Goal: Task Accomplishment & Management: Manage account settings

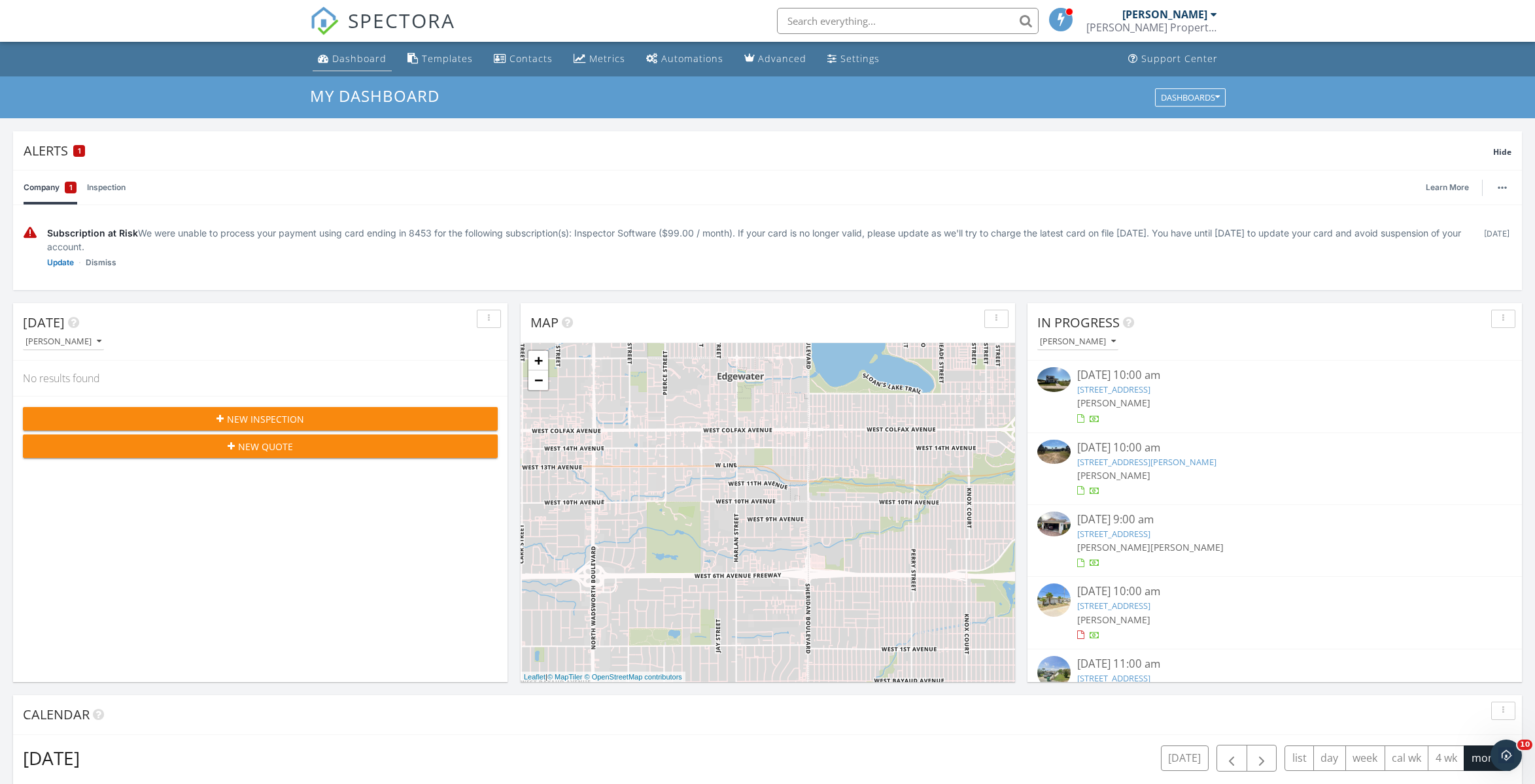
click at [359, 61] on div "Dashboard" at bounding box center [359, 58] width 54 height 12
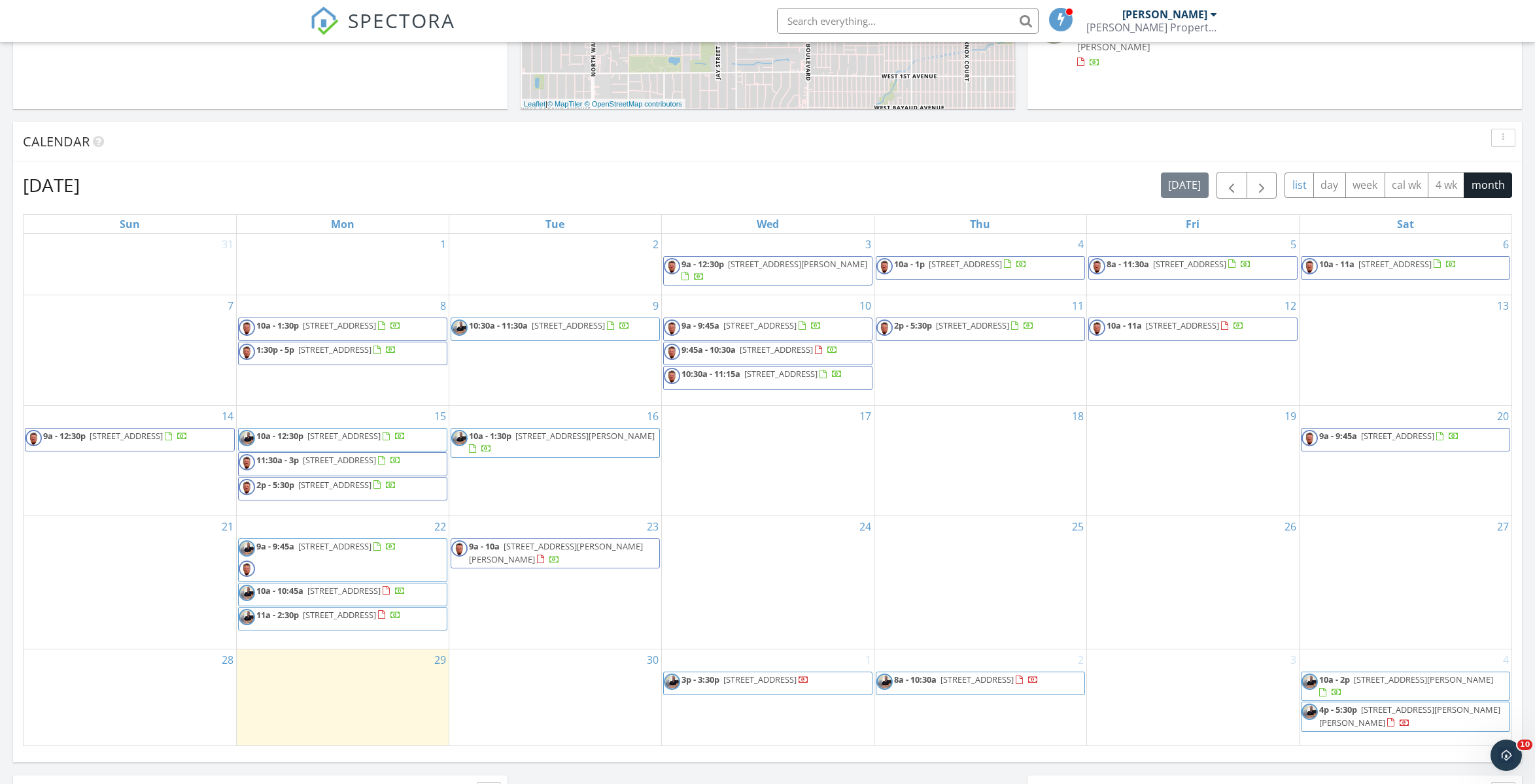
scroll to position [577, 0]
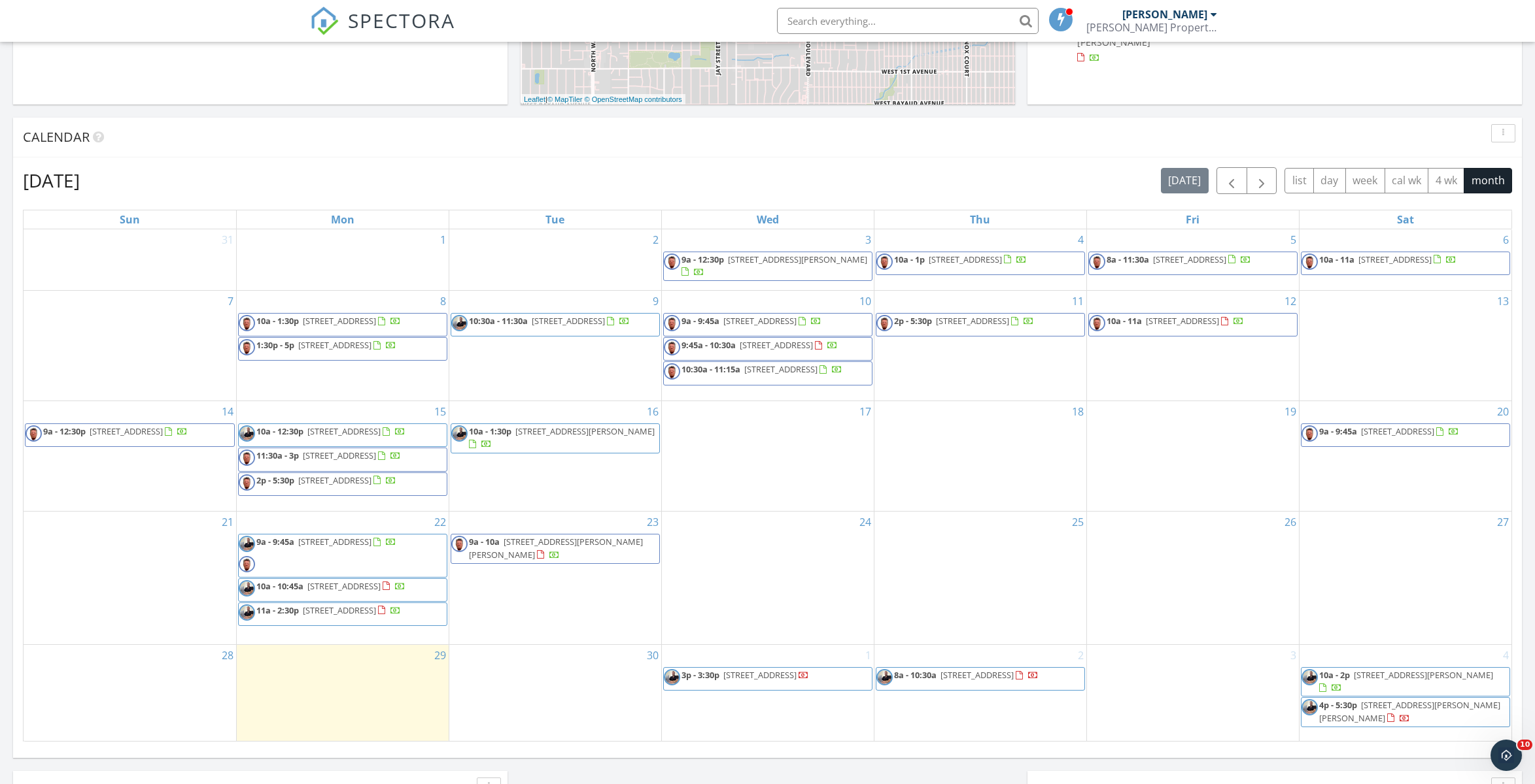
drag, startPoint x: 1259, startPoint y: 180, endPoint x: 1211, endPoint y: 205, distance: 54.1
click at [1259, 180] on span "button" at bounding box center [1261, 181] width 16 height 16
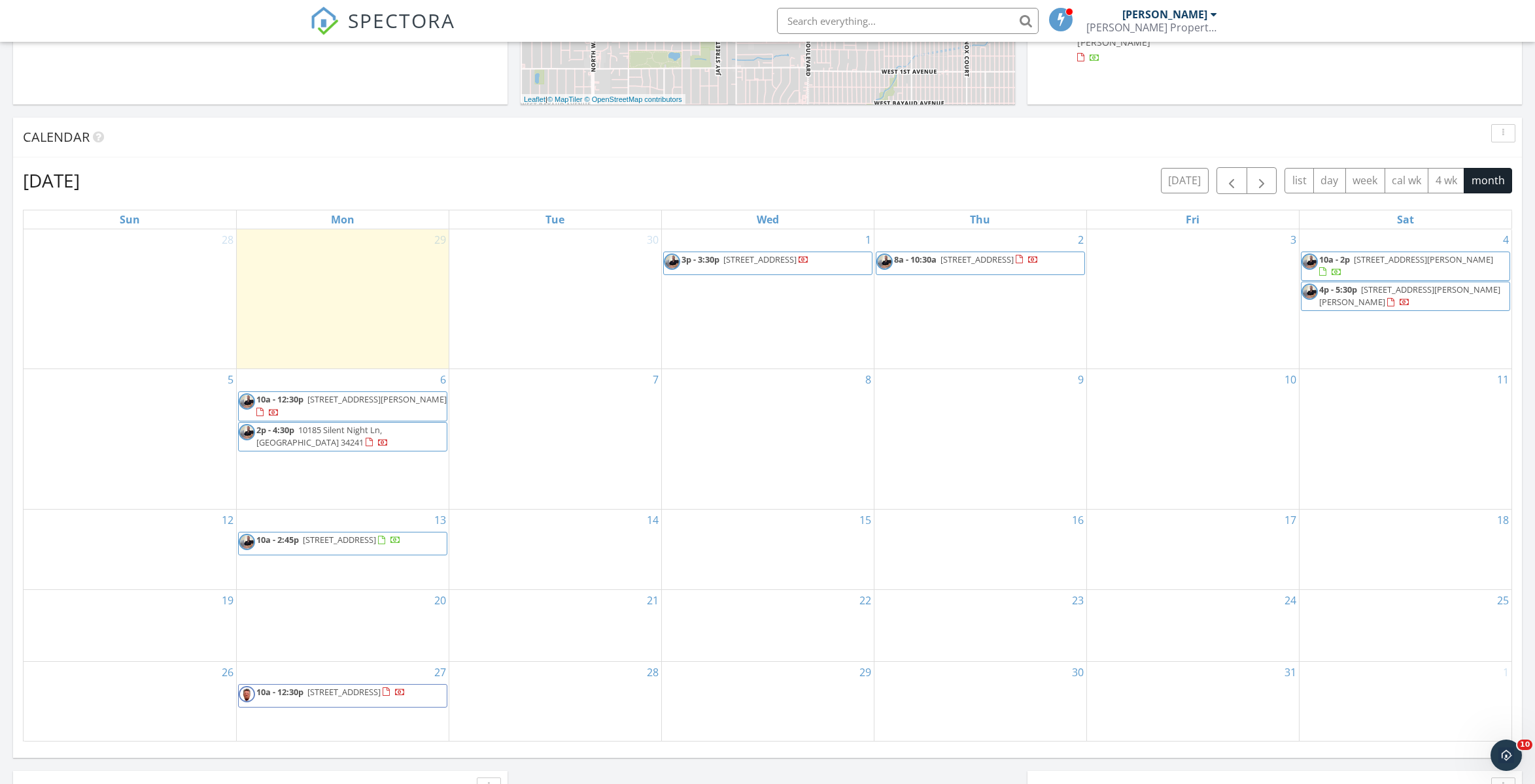
click at [352, 394] on span "279 Ferguson St, Port Charlotte 33954" at bounding box center [377, 399] width 139 height 12
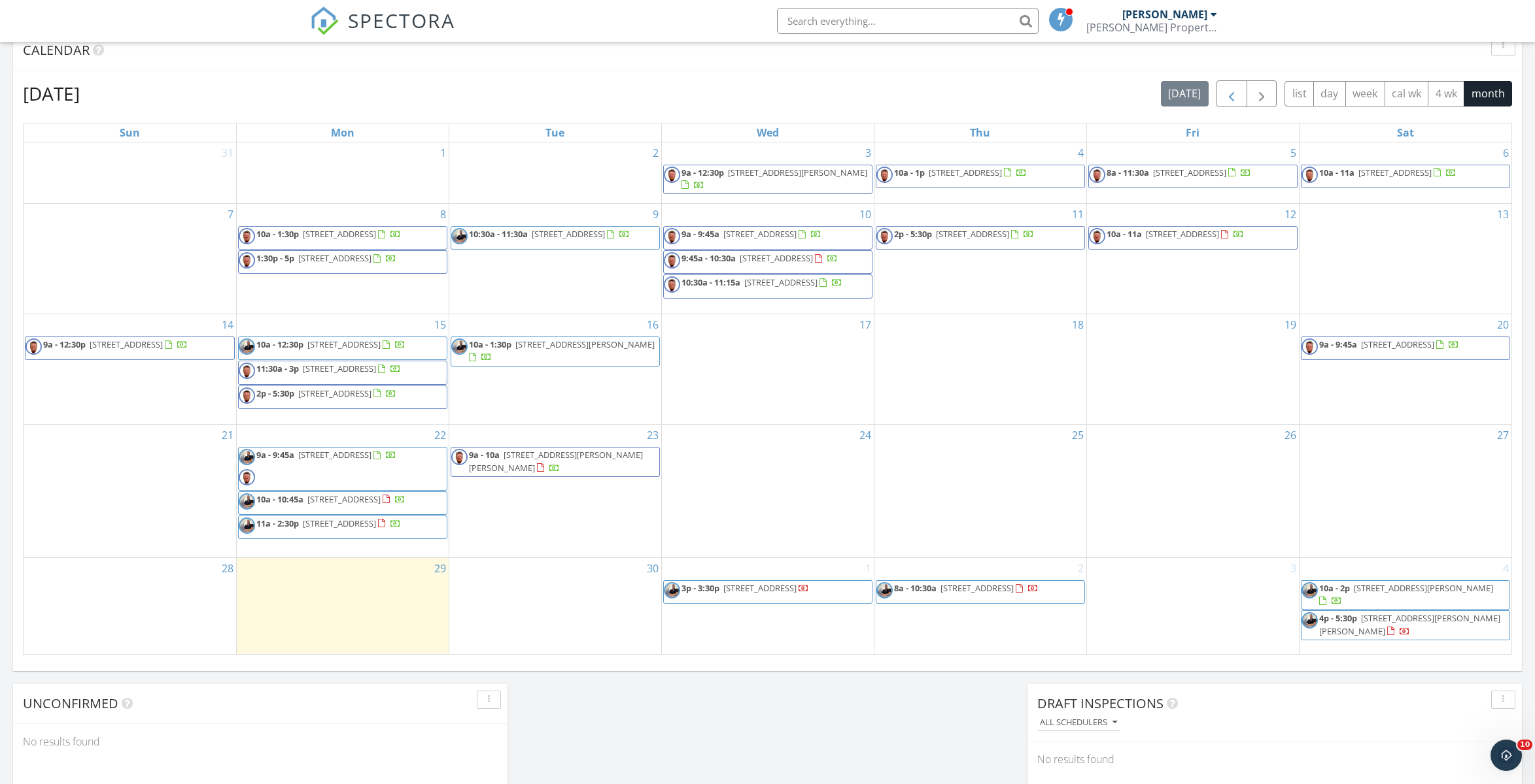
click at [1233, 97] on span "button" at bounding box center [1231, 94] width 16 height 16
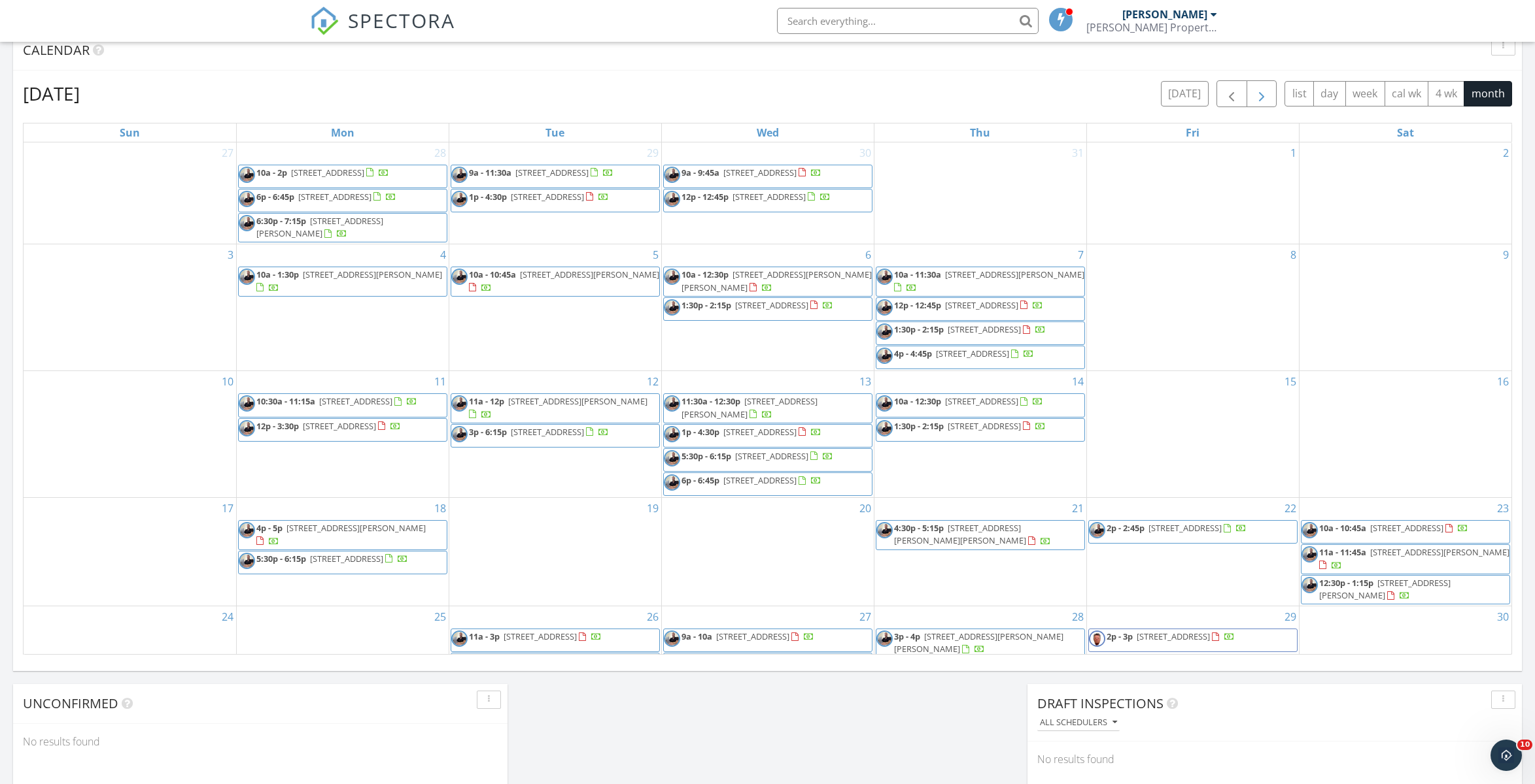
click at [1252, 92] on button "button" at bounding box center [1262, 94] width 31 height 27
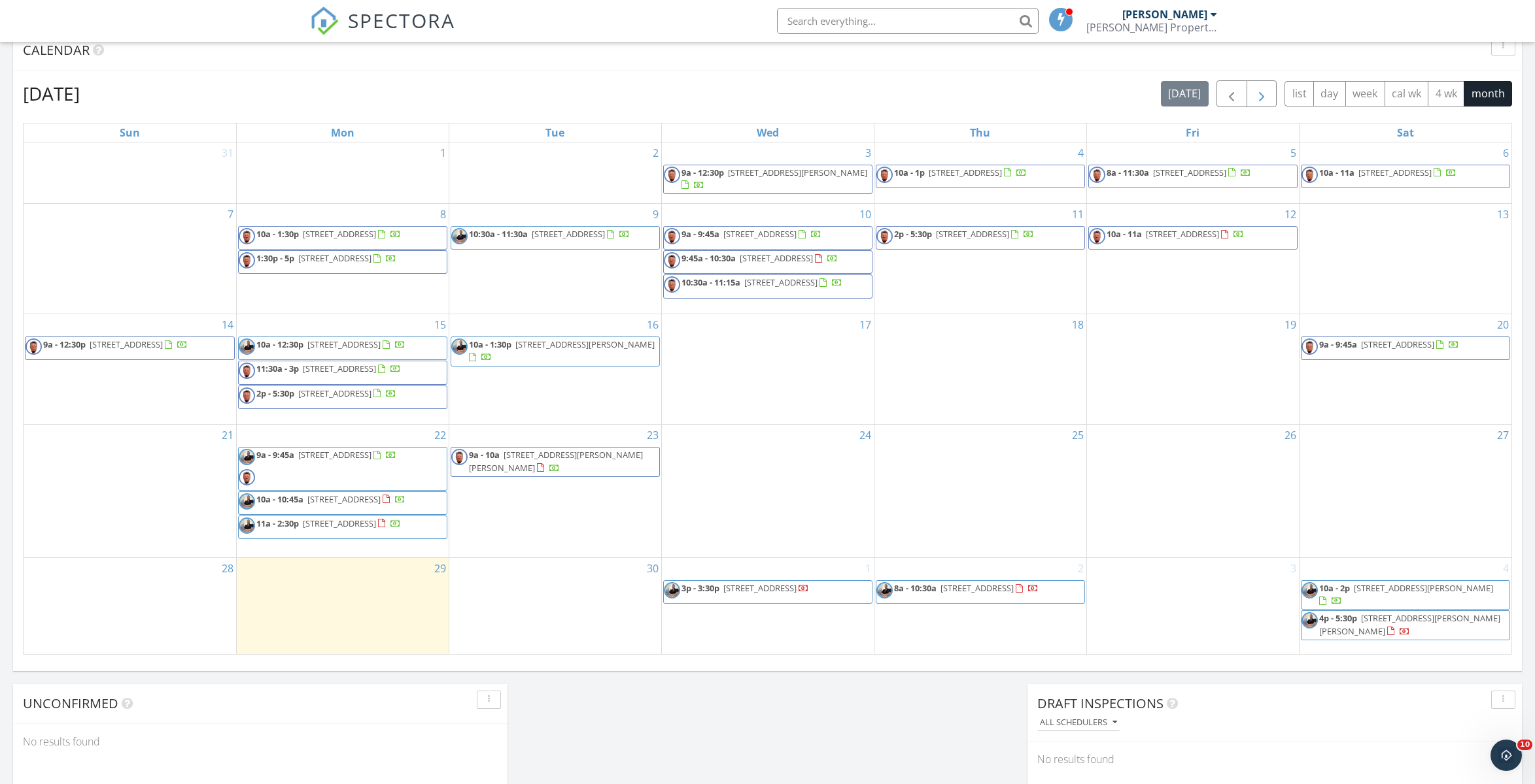
click at [1258, 92] on span "button" at bounding box center [1261, 94] width 16 height 16
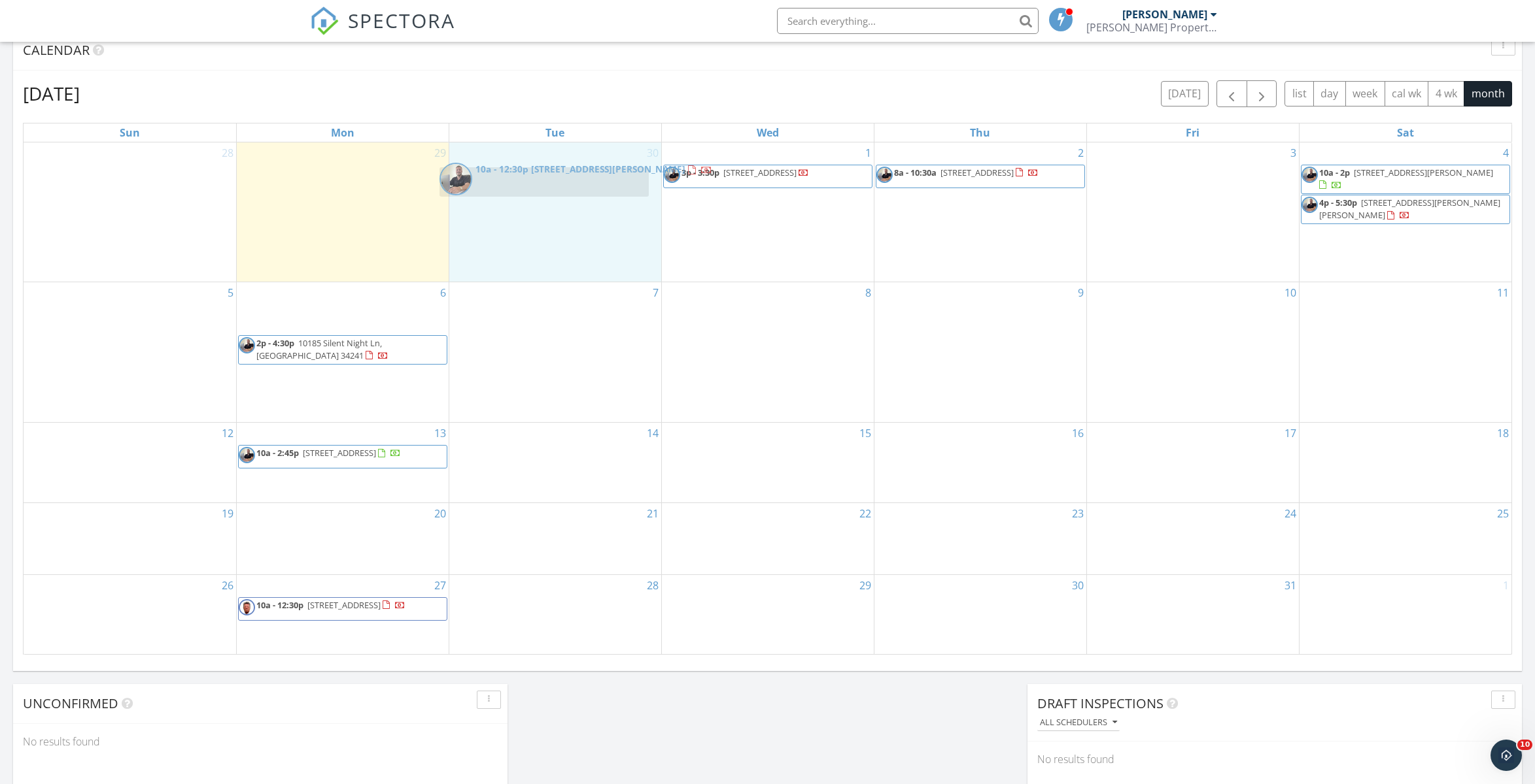
drag, startPoint x: 326, startPoint y: 294, endPoint x: 527, endPoint y: 175, distance: 233.6
click at [527, 175] on body "SPECTORA Austin Blair Blair's Property Inspections Role: Inspector Dashboard Ne…" at bounding box center [767, 315] width 1535 height 1959
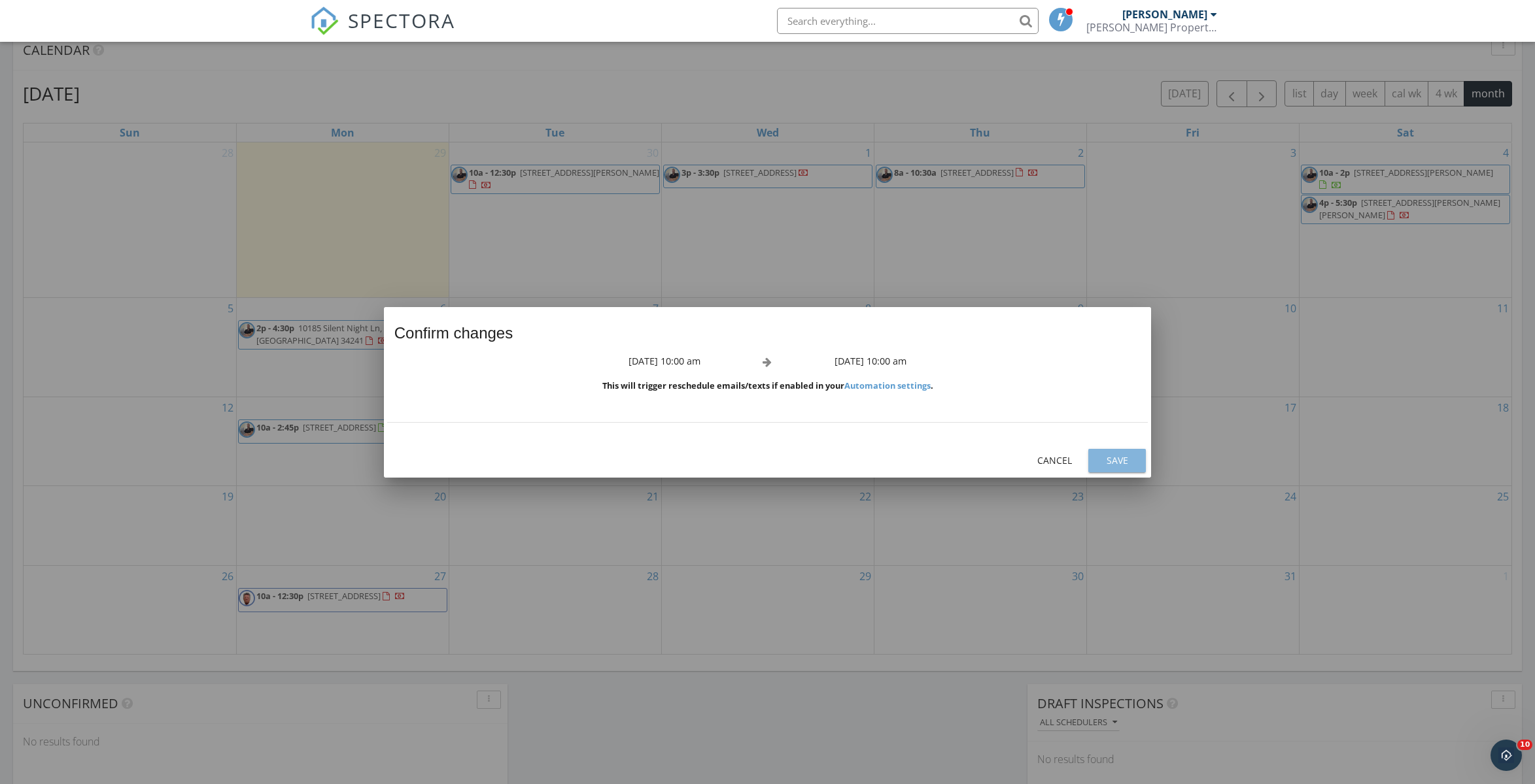
click at [1119, 460] on div "Save" at bounding box center [1117, 460] width 37 height 14
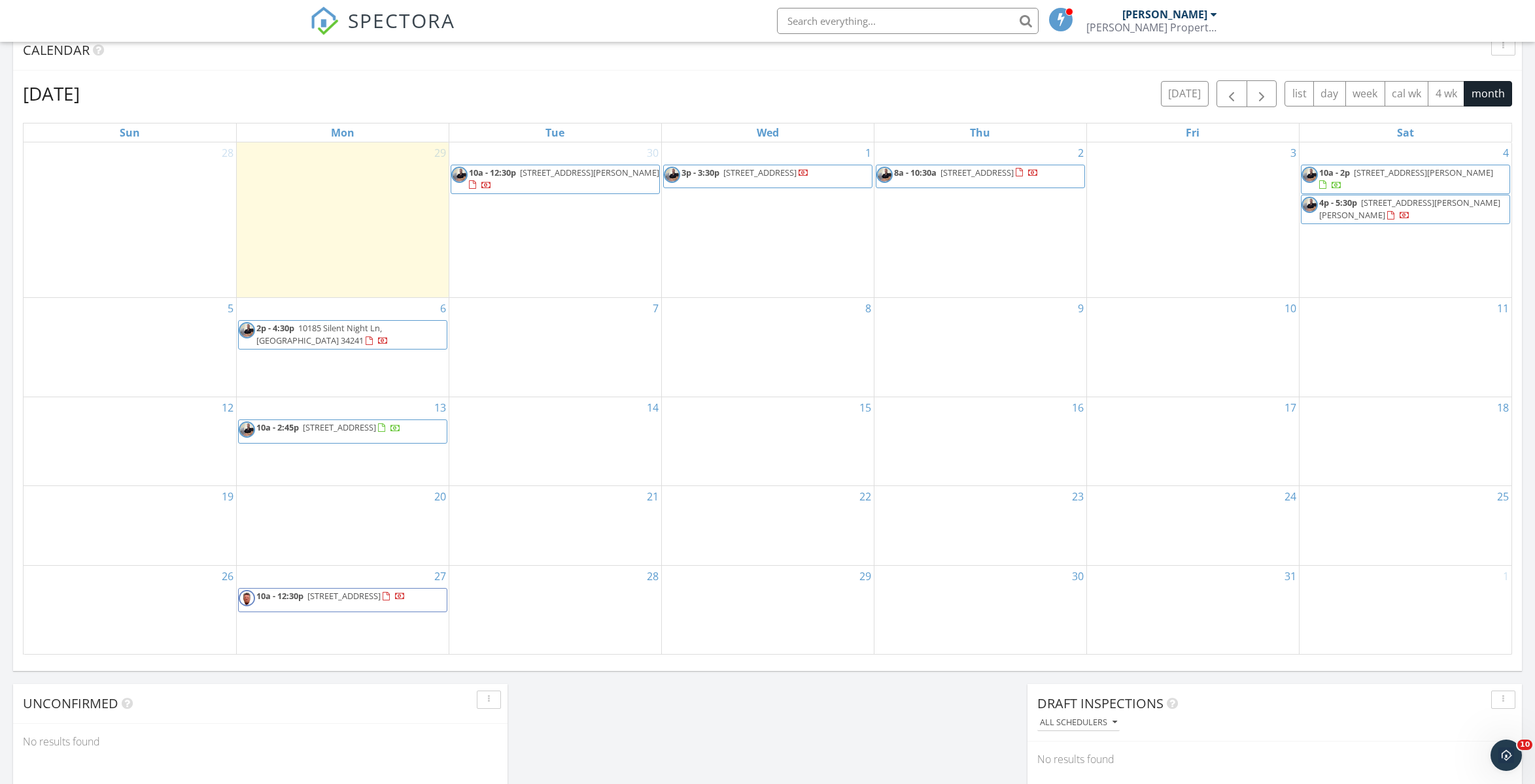
click at [544, 172] on span "[STREET_ADDRESS][PERSON_NAME]" at bounding box center [590, 172] width 139 height 12
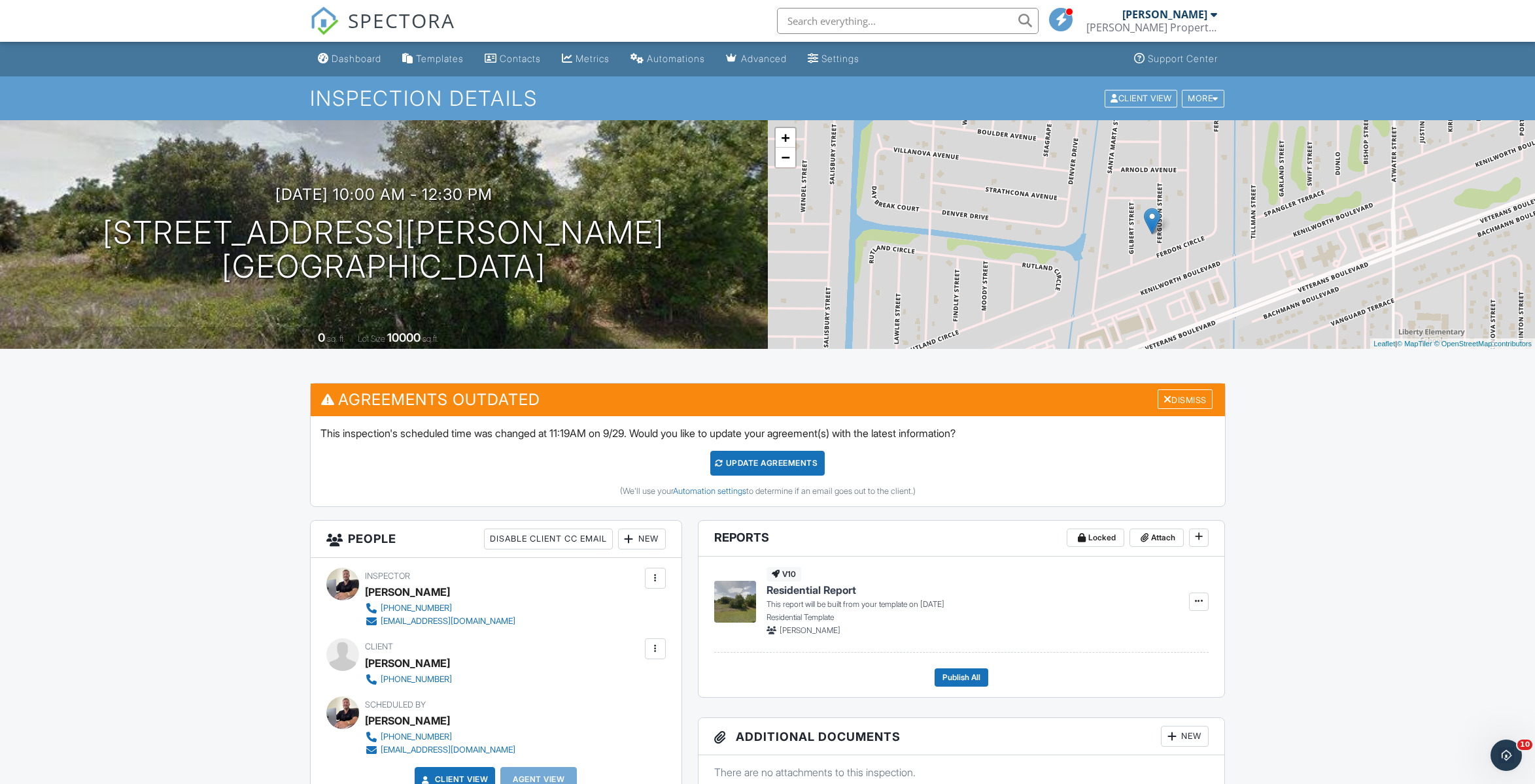
click at [355, 58] on div "Dashboard" at bounding box center [357, 58] width 50 height 11
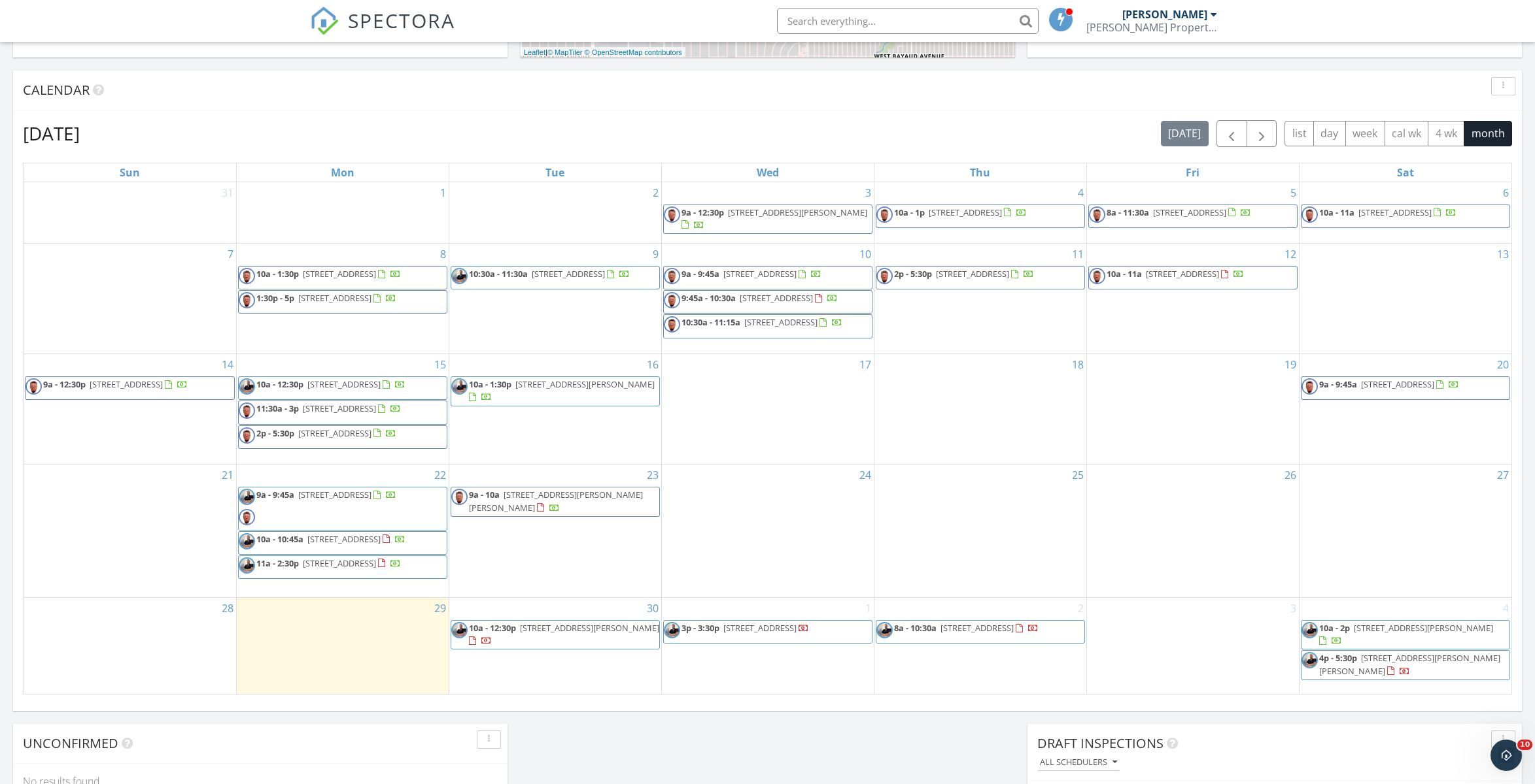
scroll to position [567, 0]
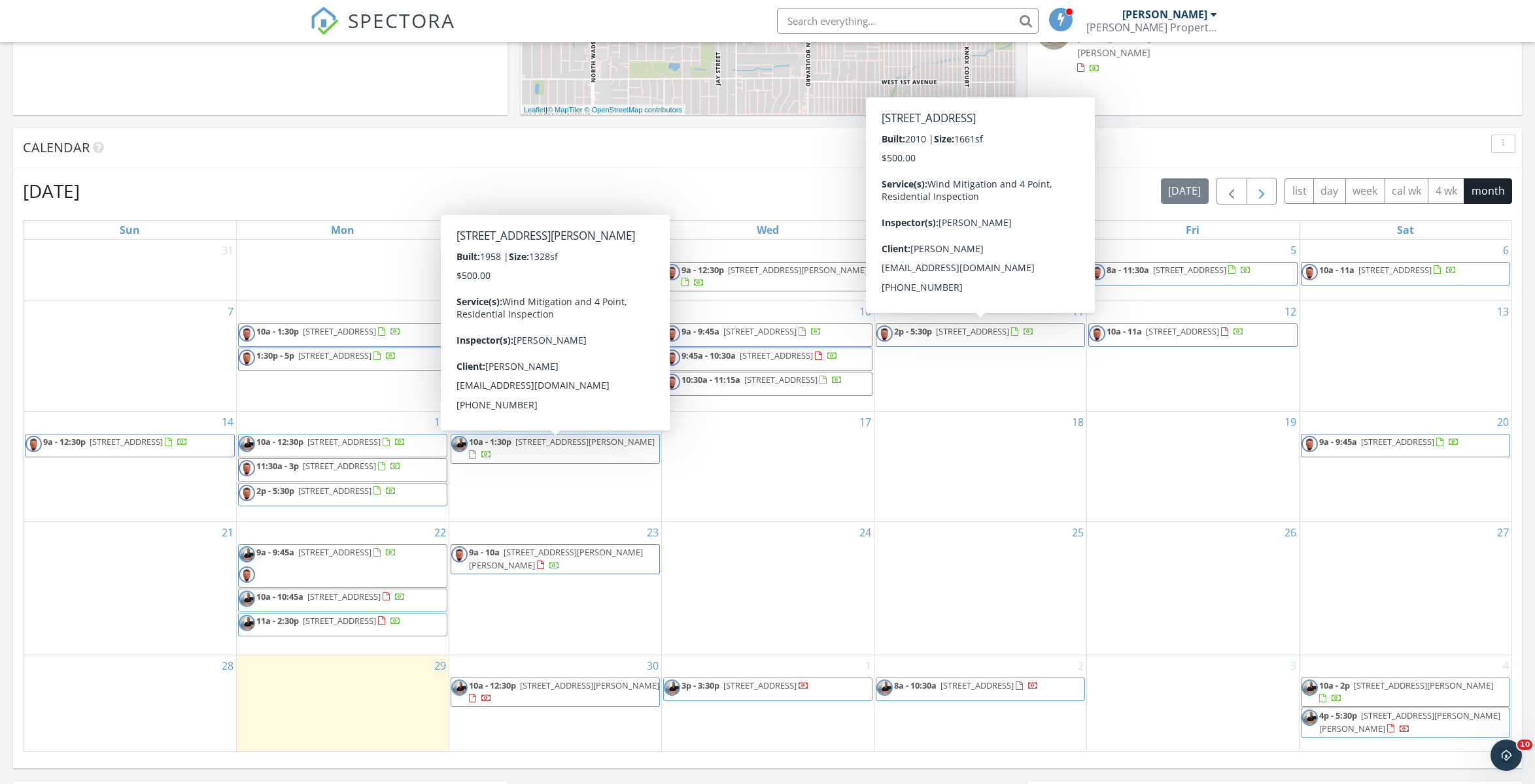
click at [1258, 189] on span "button" at bounding box center [1261, 191] width 16 height 16
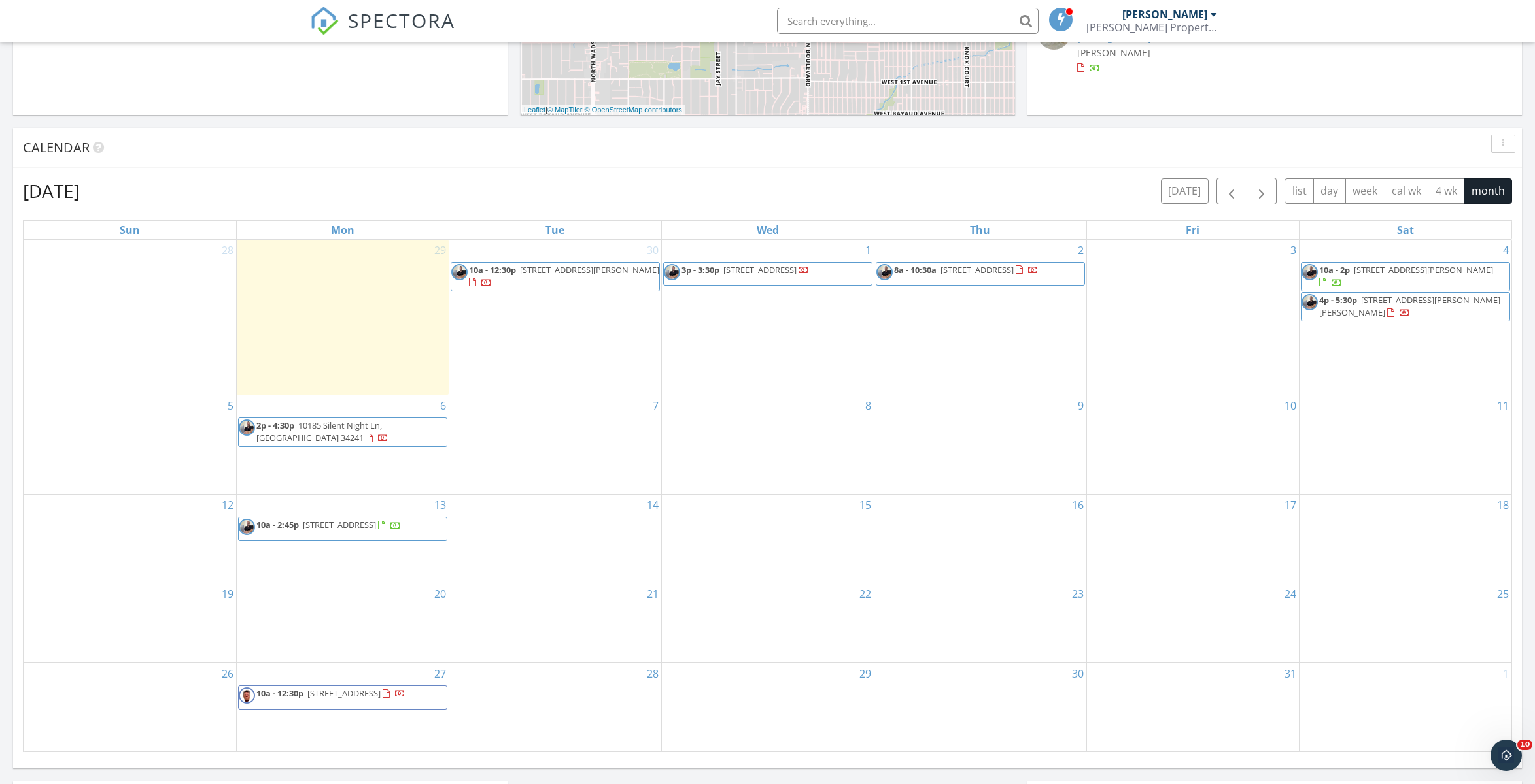
click at [751, 322] on div "1 3p - 3:30p 1703 Scarlett Ave, North Port 34289" at bounding box center [767, 317] width 212 height 155
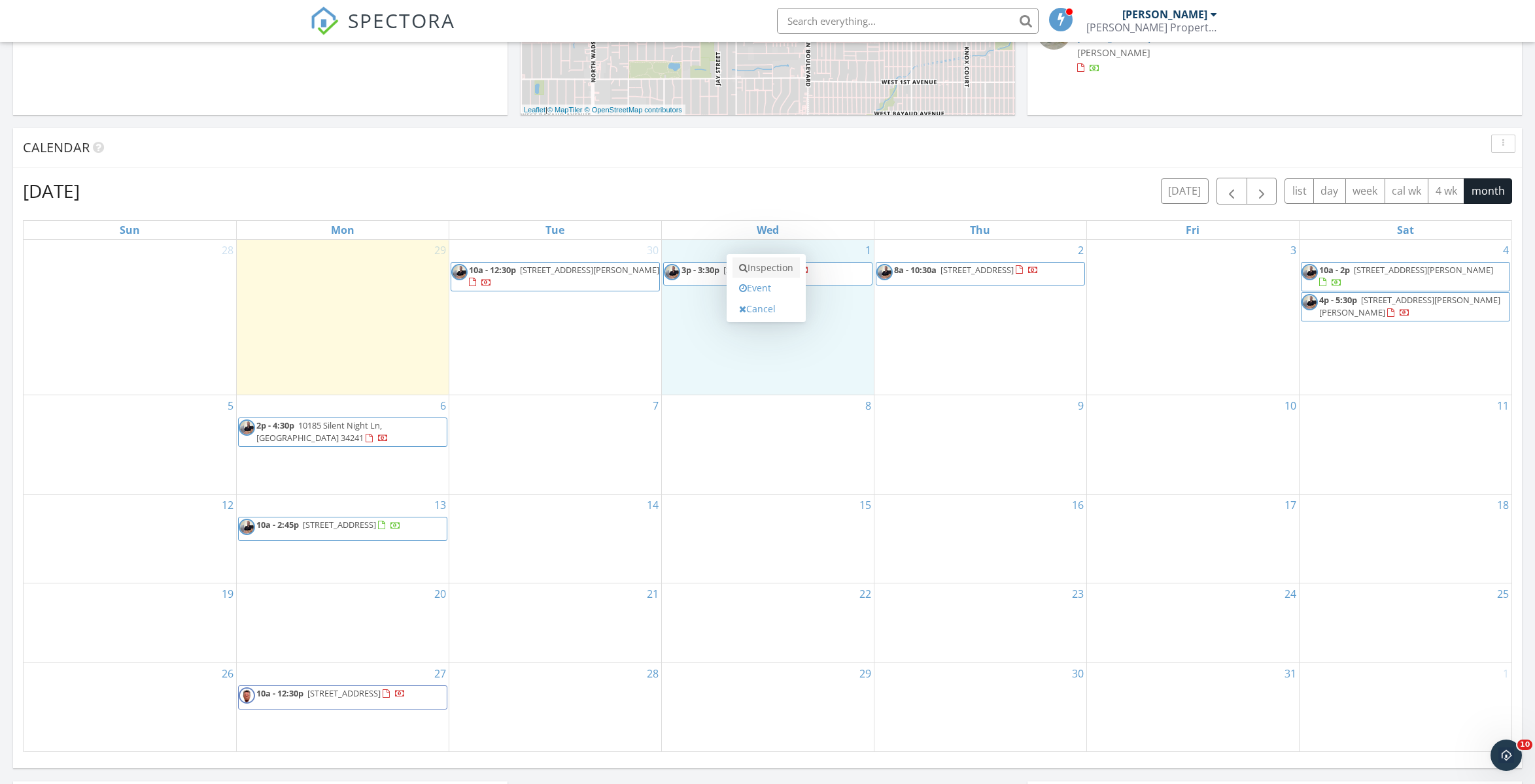
click at [772, 272] on link "Inspection" at bounding box center [766, 268] width 67 height 21
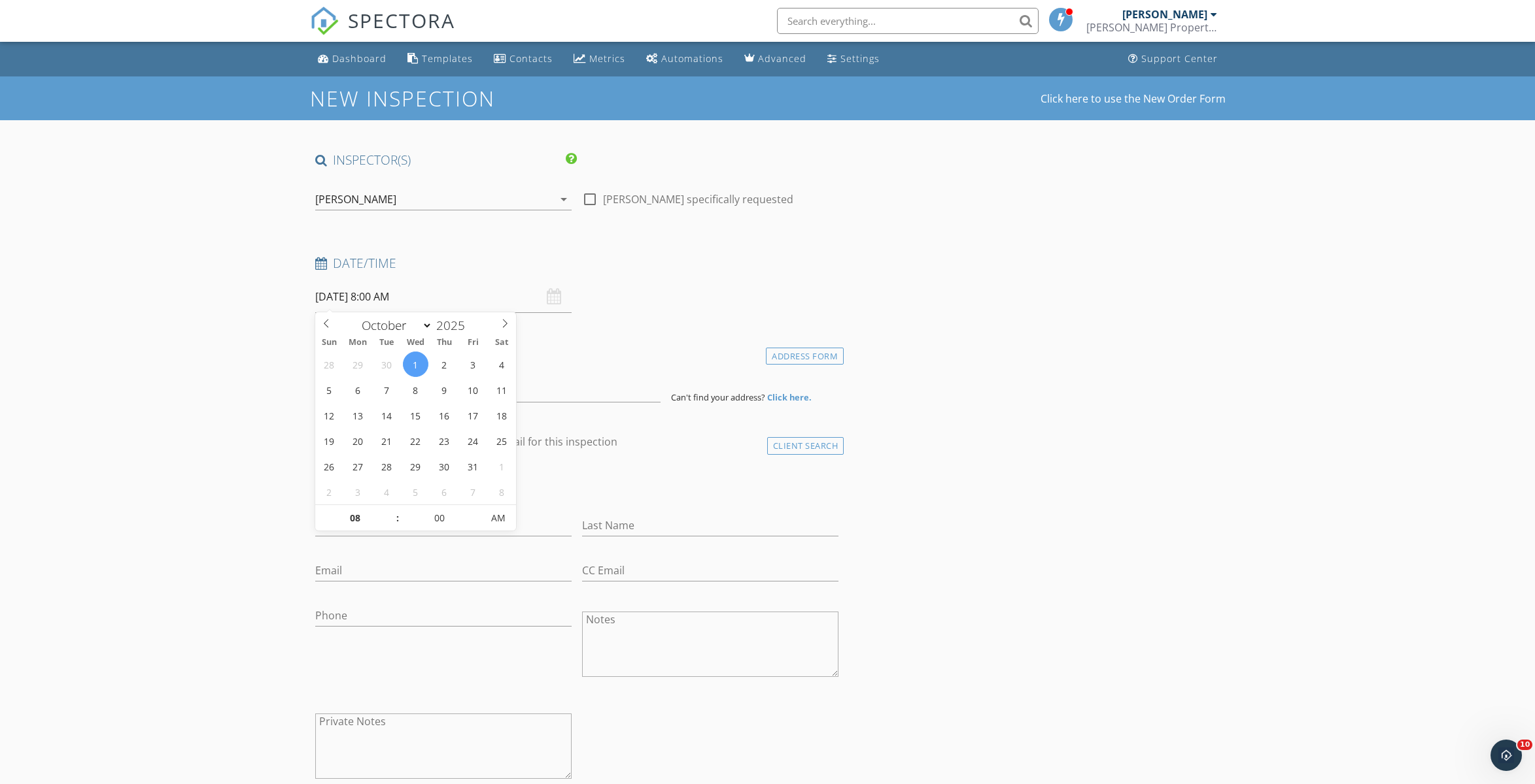
click at [406, 301] on input "[DATE] 8:00 AM" at bounding box center [443, 297] width 257 height 32
type input "09"
type input "10/01/2025 9:00 AM"
click at [391, 507] on span at bounding box center [391, 512] width 9 height 13
type input "10"
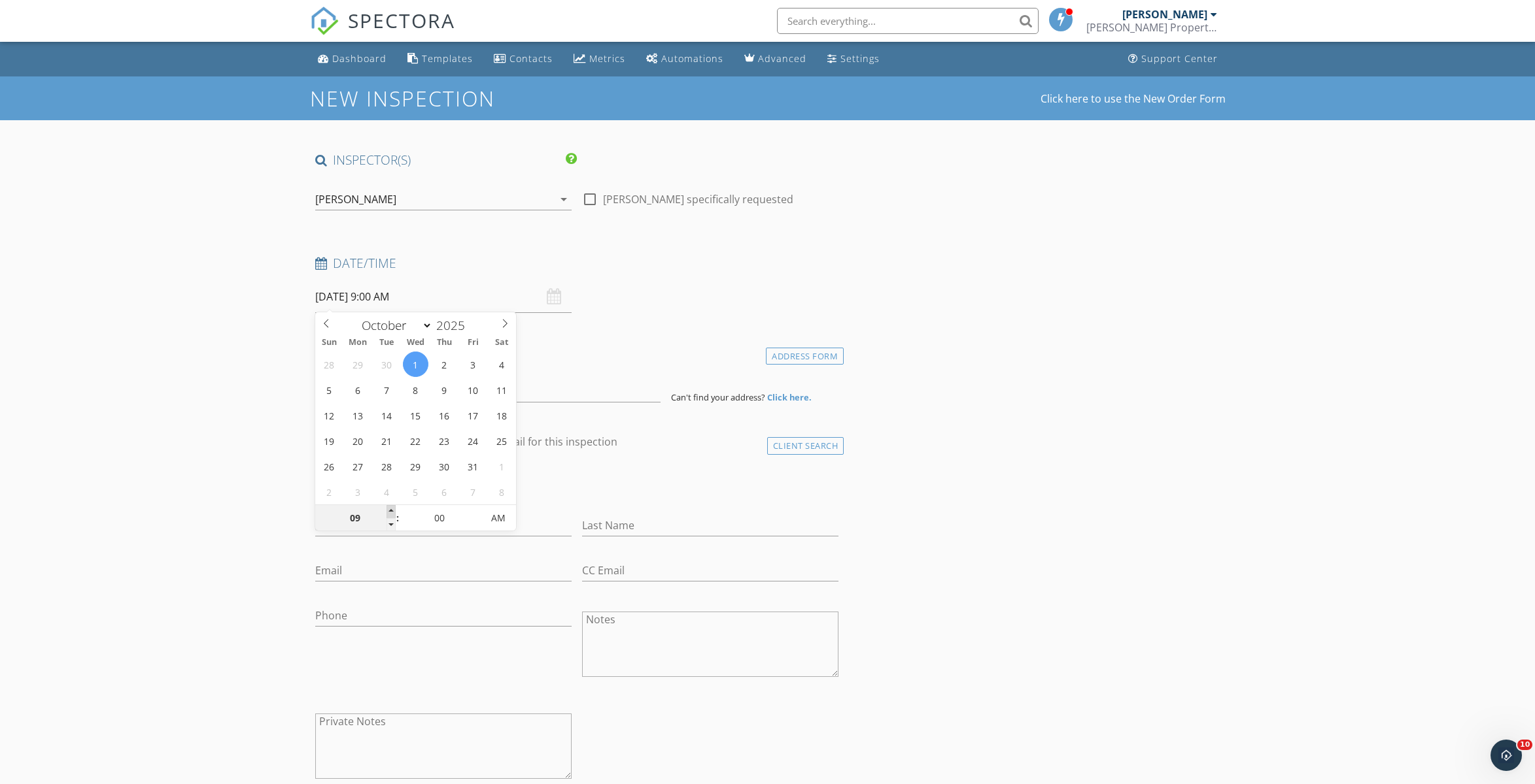
type input "10/01/2025 10:00 AM"
click at [391, 507] on span at bounding box center [391, 512] width 9 height 13
type input "11"
type input "[DATE] 11:00 AM"
click at [391, 507] on span at bounding box center [391, 512] width 9 height 13
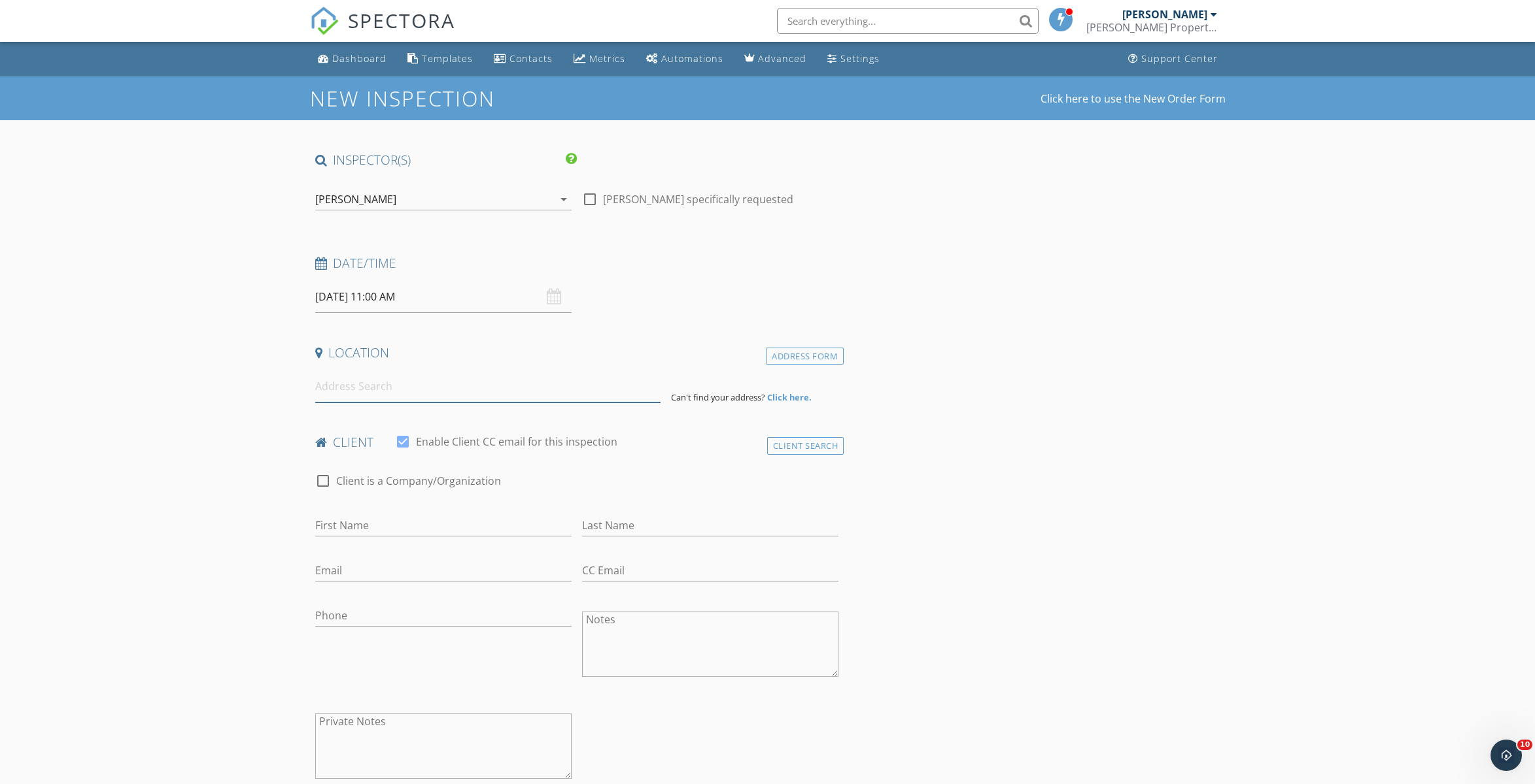
click at [400, 381] on input at bounding box center [488, 387] width 345 height 32
type input "4032 Albany Rd, LaBelle, FL, USA"
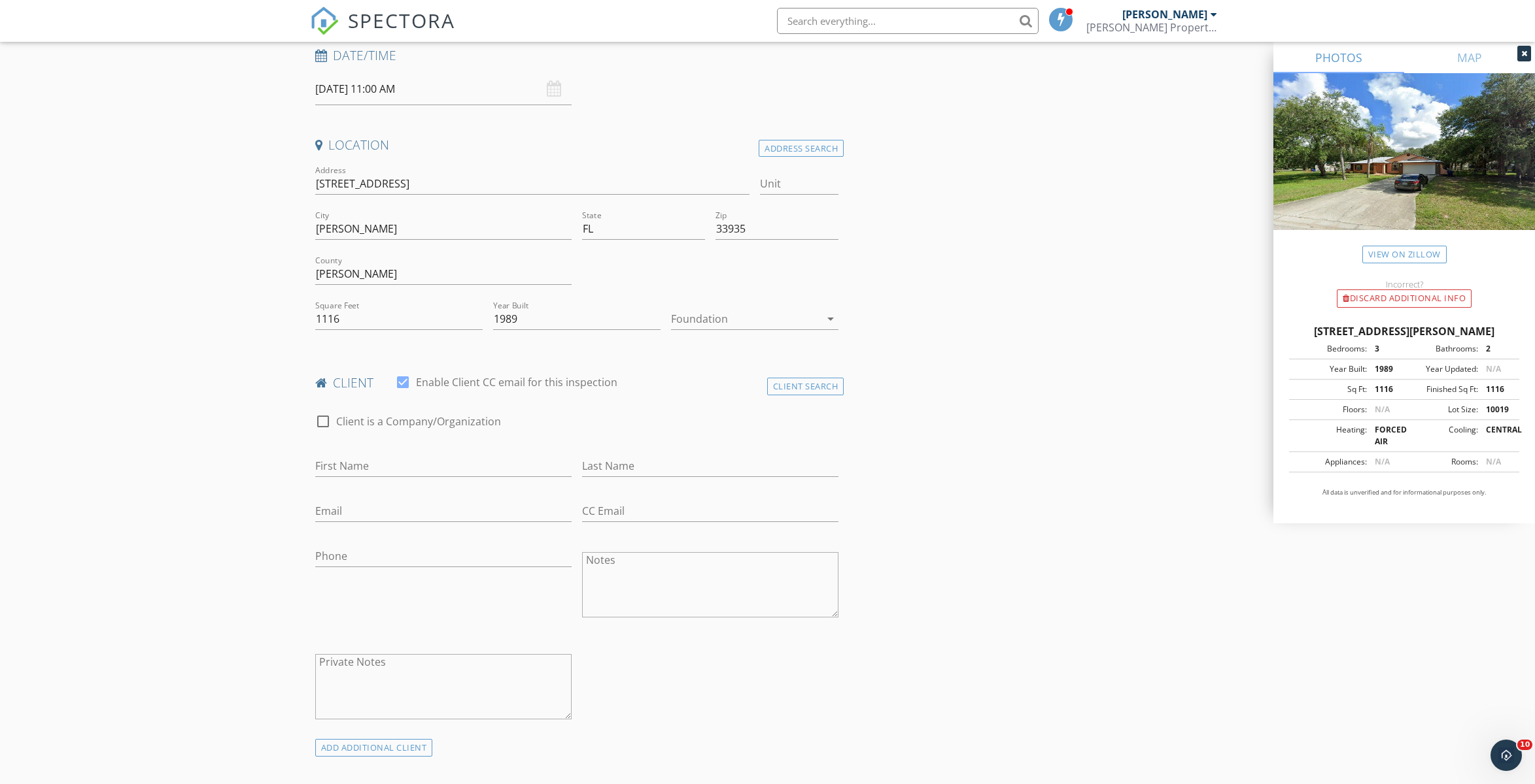
scroll to position [213, 0]
type input "[PERSON_NAME]"
type input "Zattam"
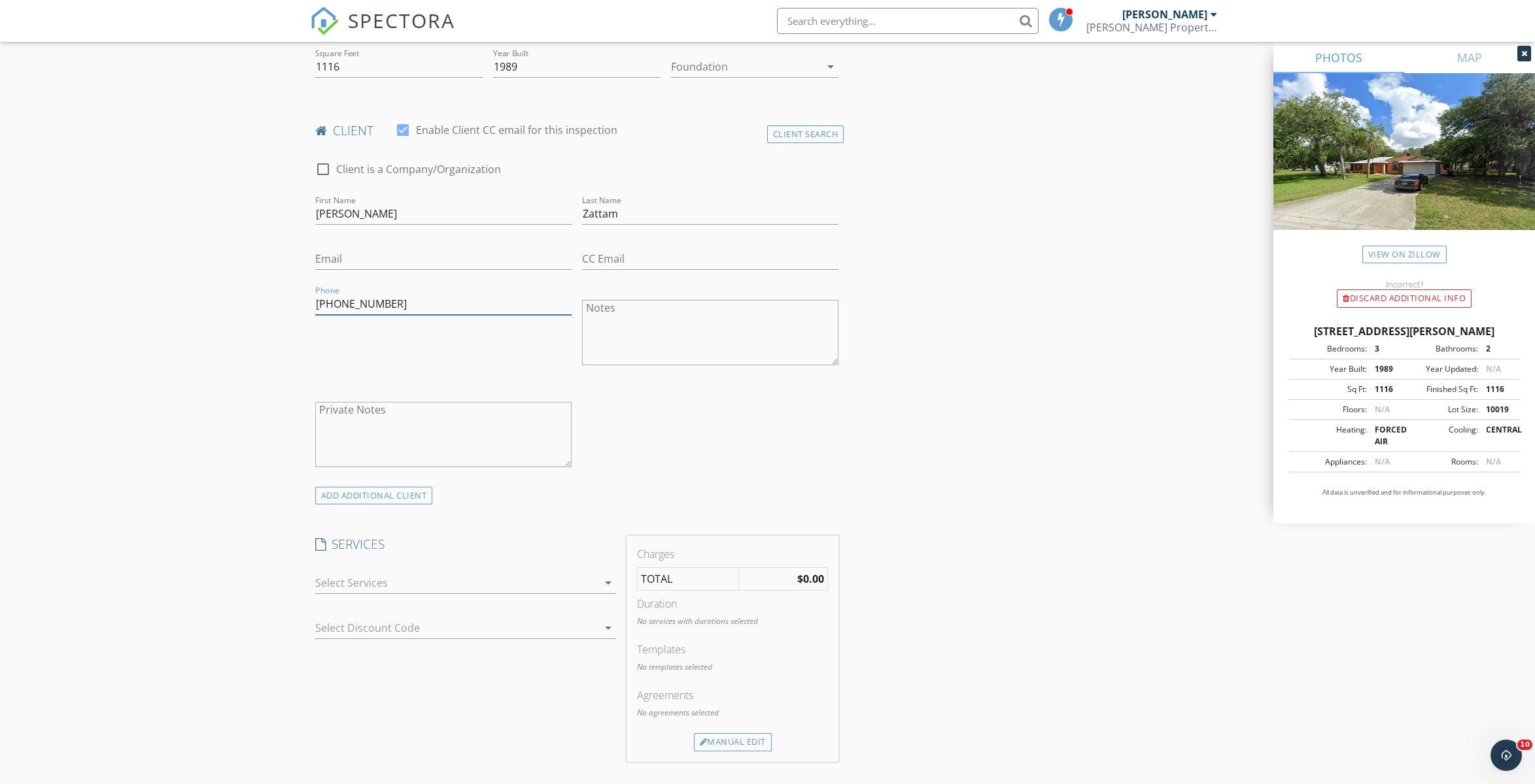
scroll to position [462, 0]
type input "[PHONE_NUMBER]"
click at [584, 573] on div at bounding box center [456, 582] width 282 height 21
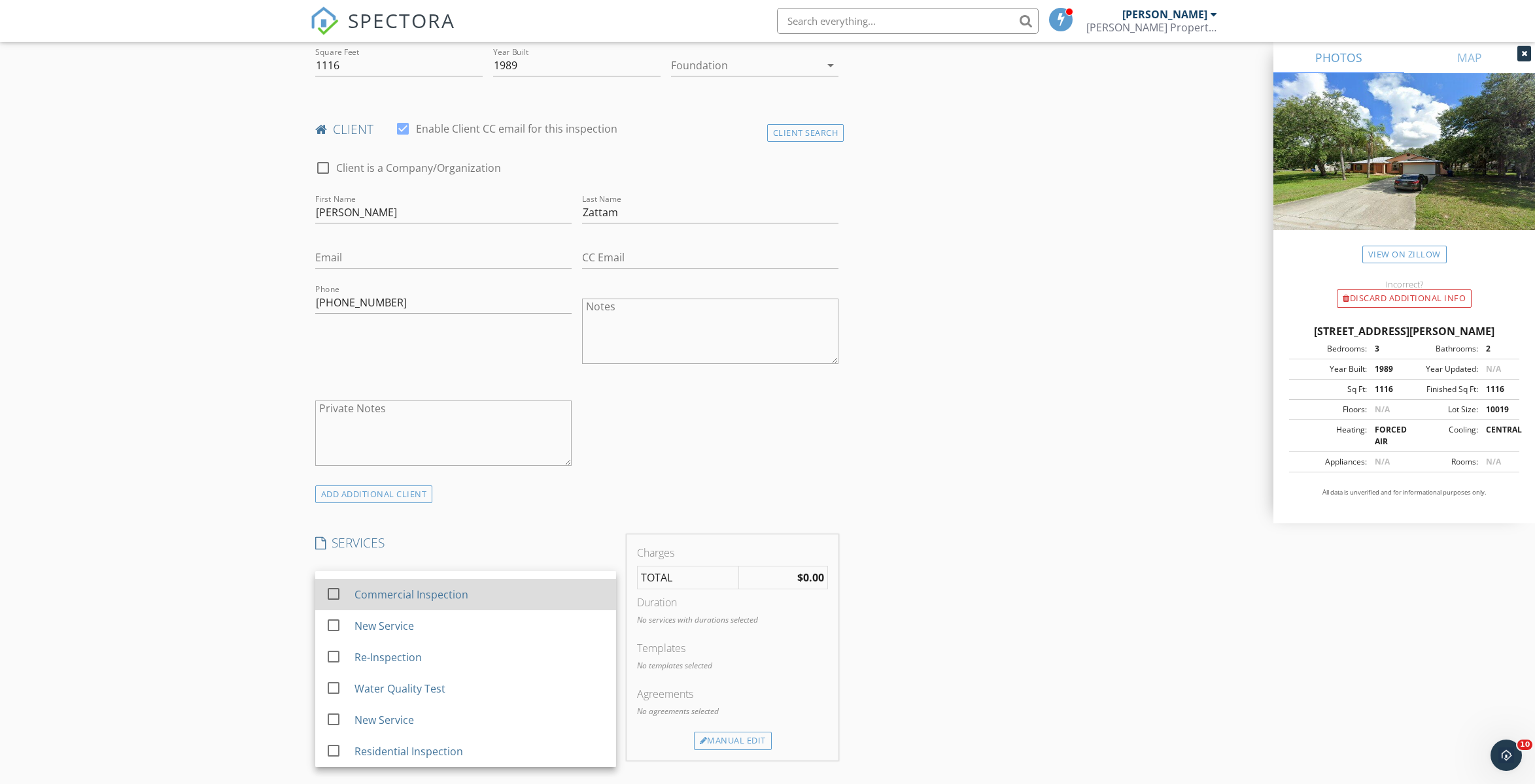
scroll to position [243, 0]
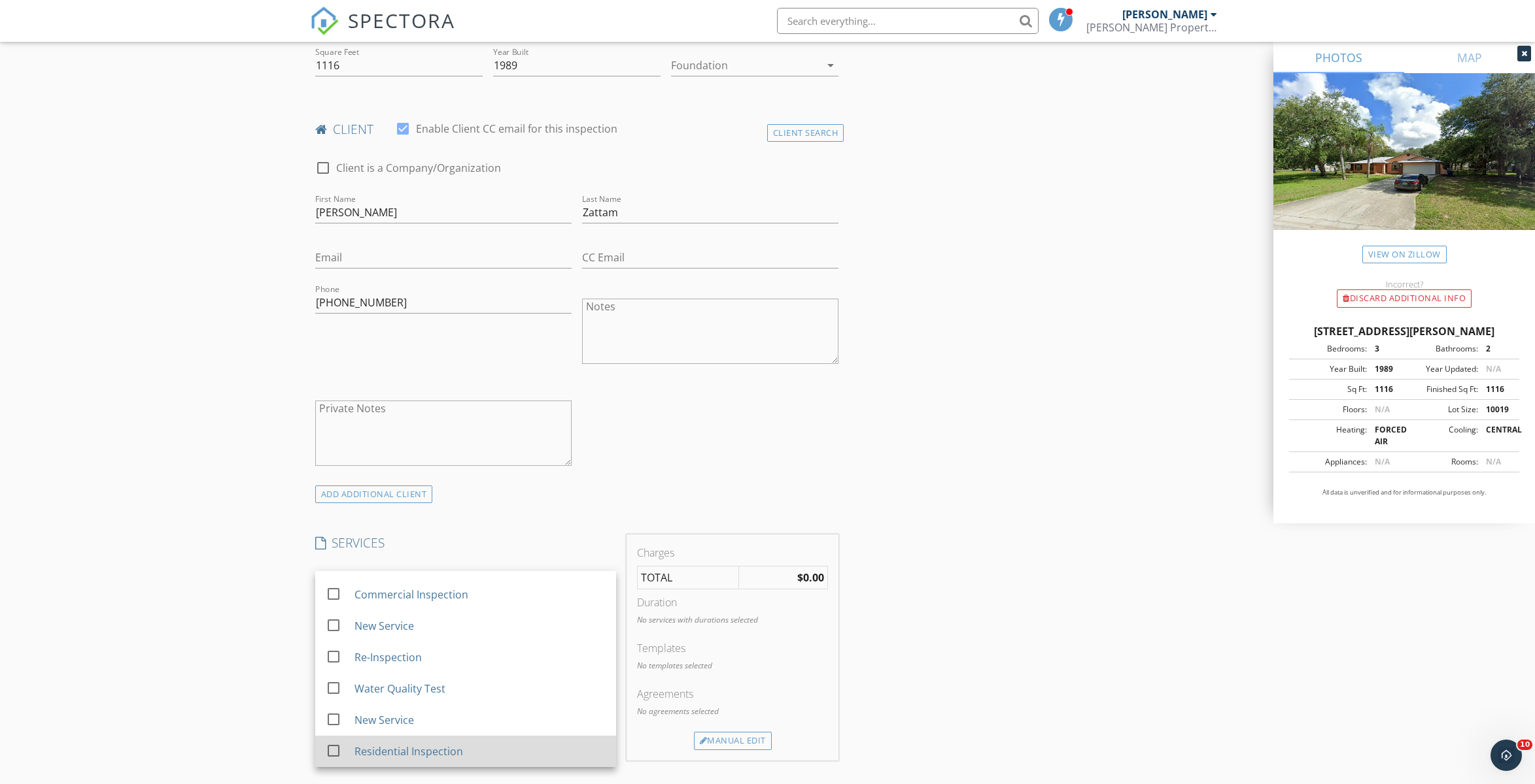
click at [399, 752] on div "Residential Inspection" at bounding box center [408, 751] width 109 height 16
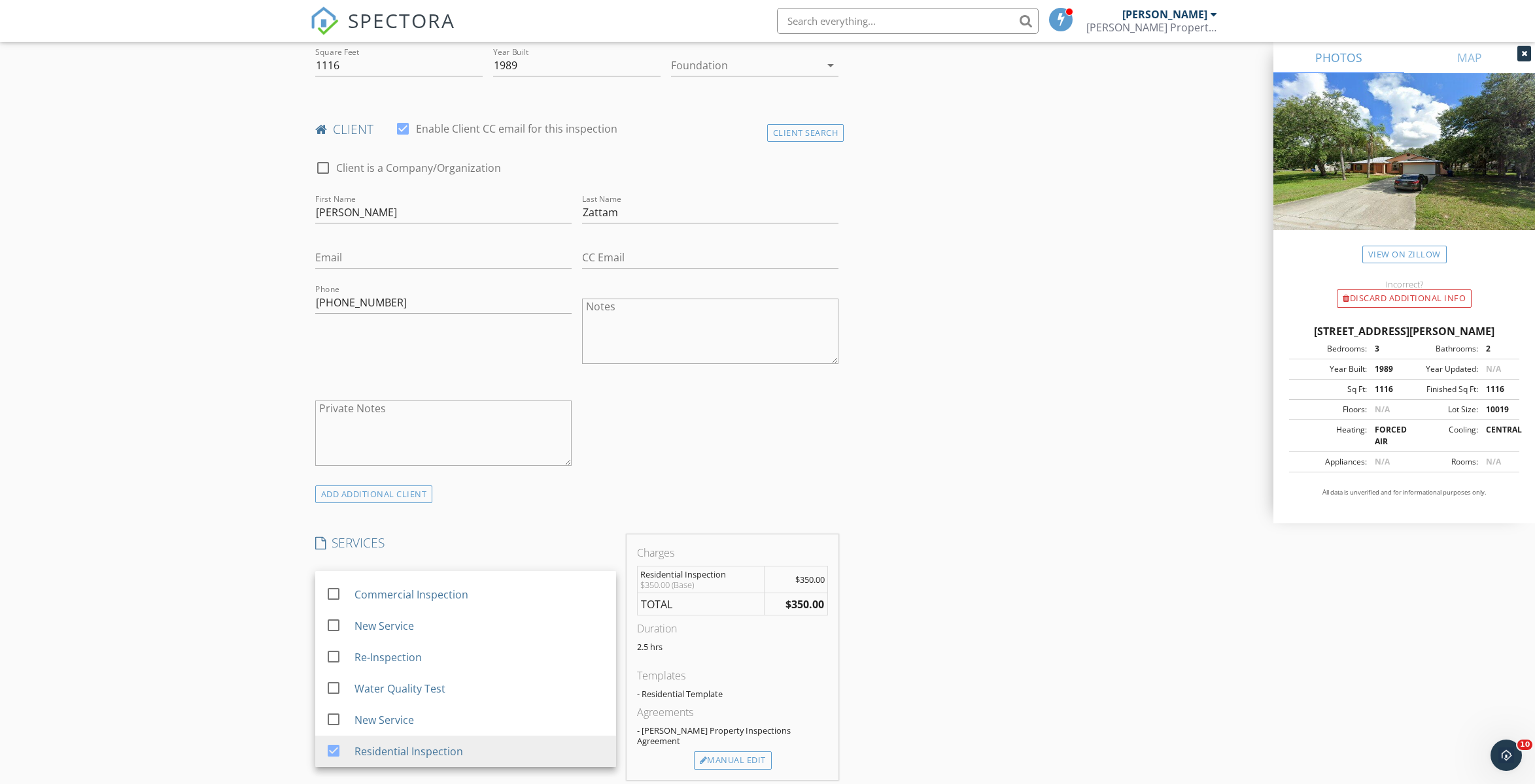
click at [925, 652] on div "INSPECTOR(S) check_box Austin Blair PRIMARY check_box_outline_blank Clyde Knigh…" at bounding box center [768, 712] width 916 height 2044
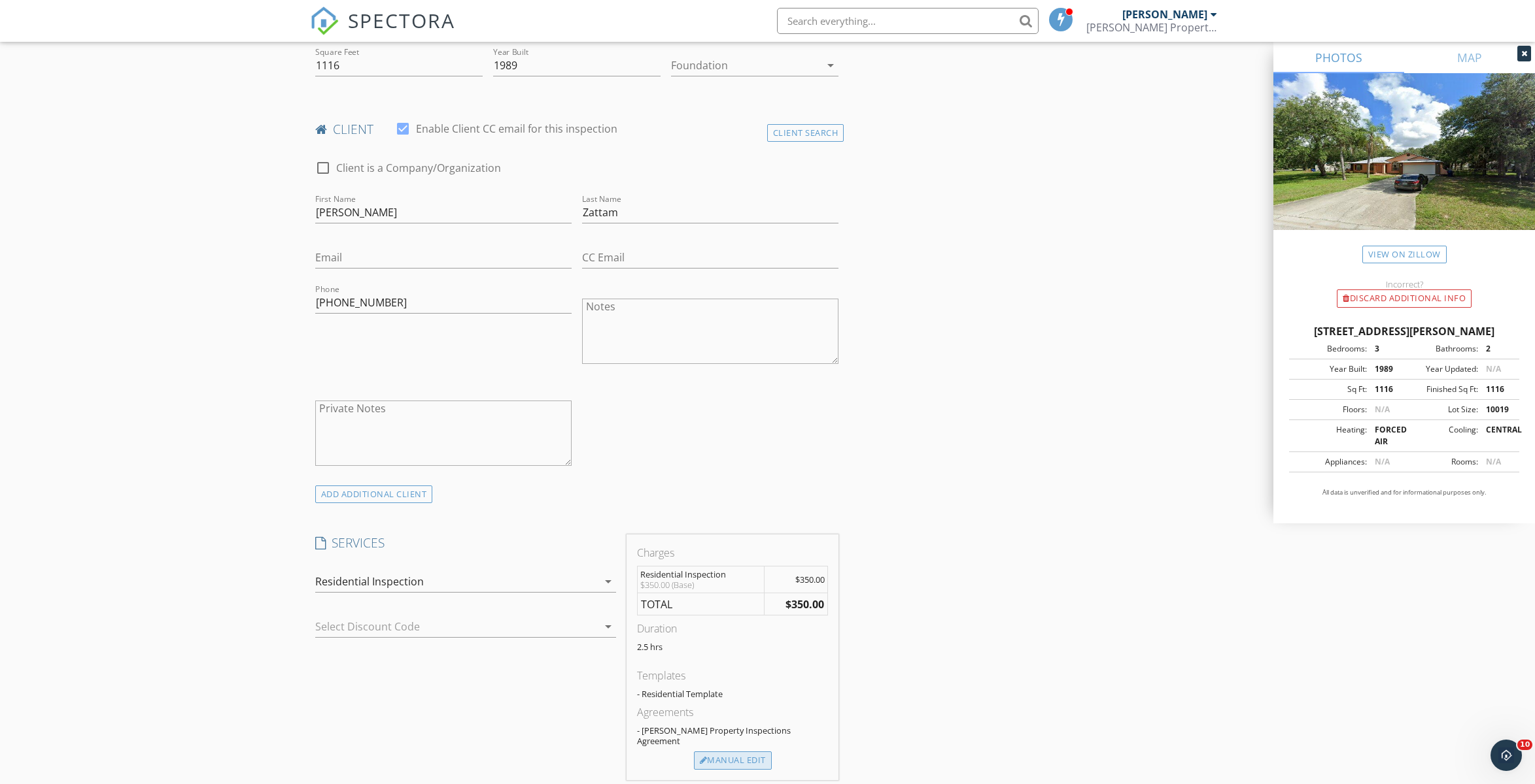
click at [746, 751] on div "Manual Edit" at bounding box center [732, 760] width 78 height 18
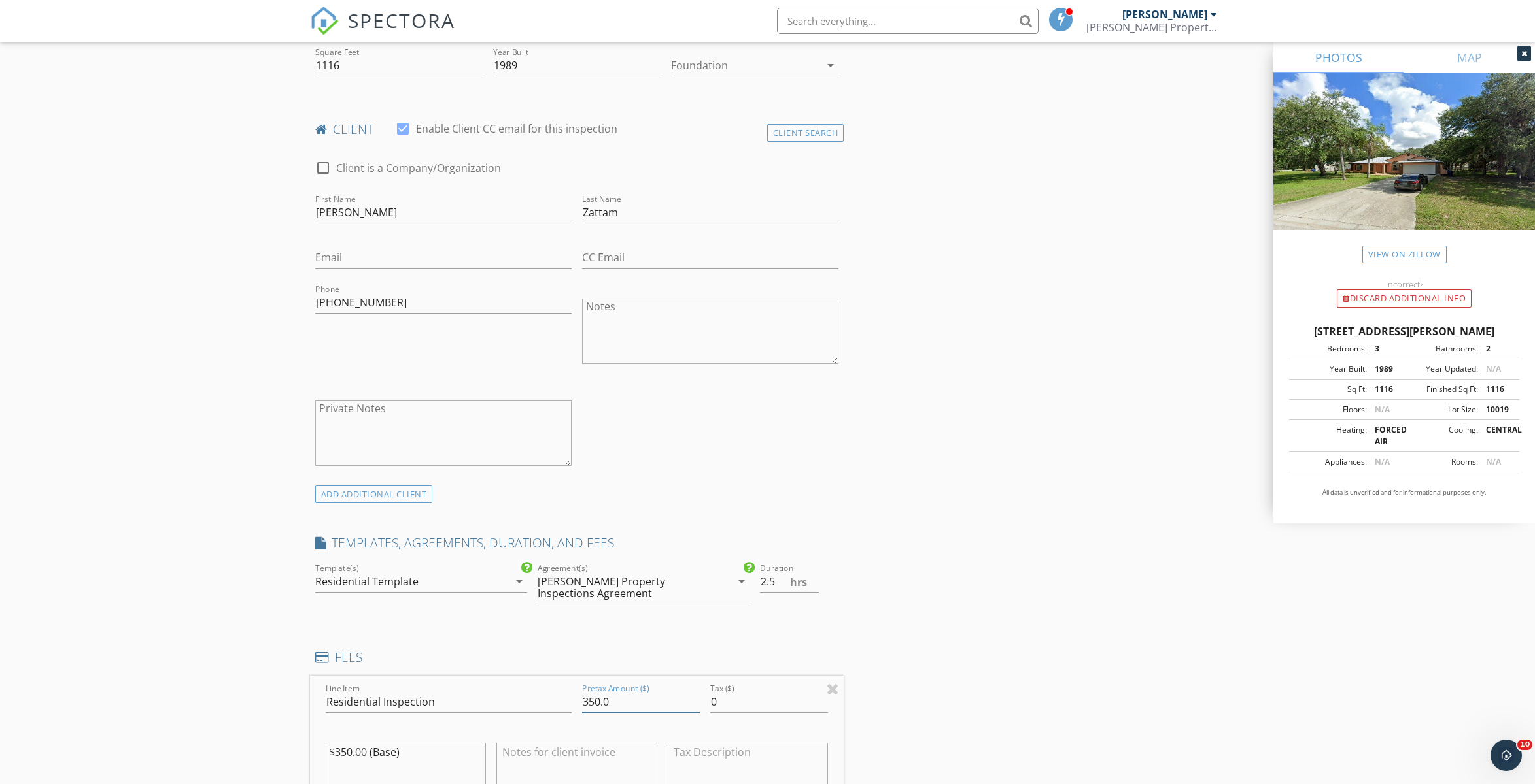
click at [633, 704] on input "350.0" at bounding box center [641, 702] width 118 height 21
type input "325"
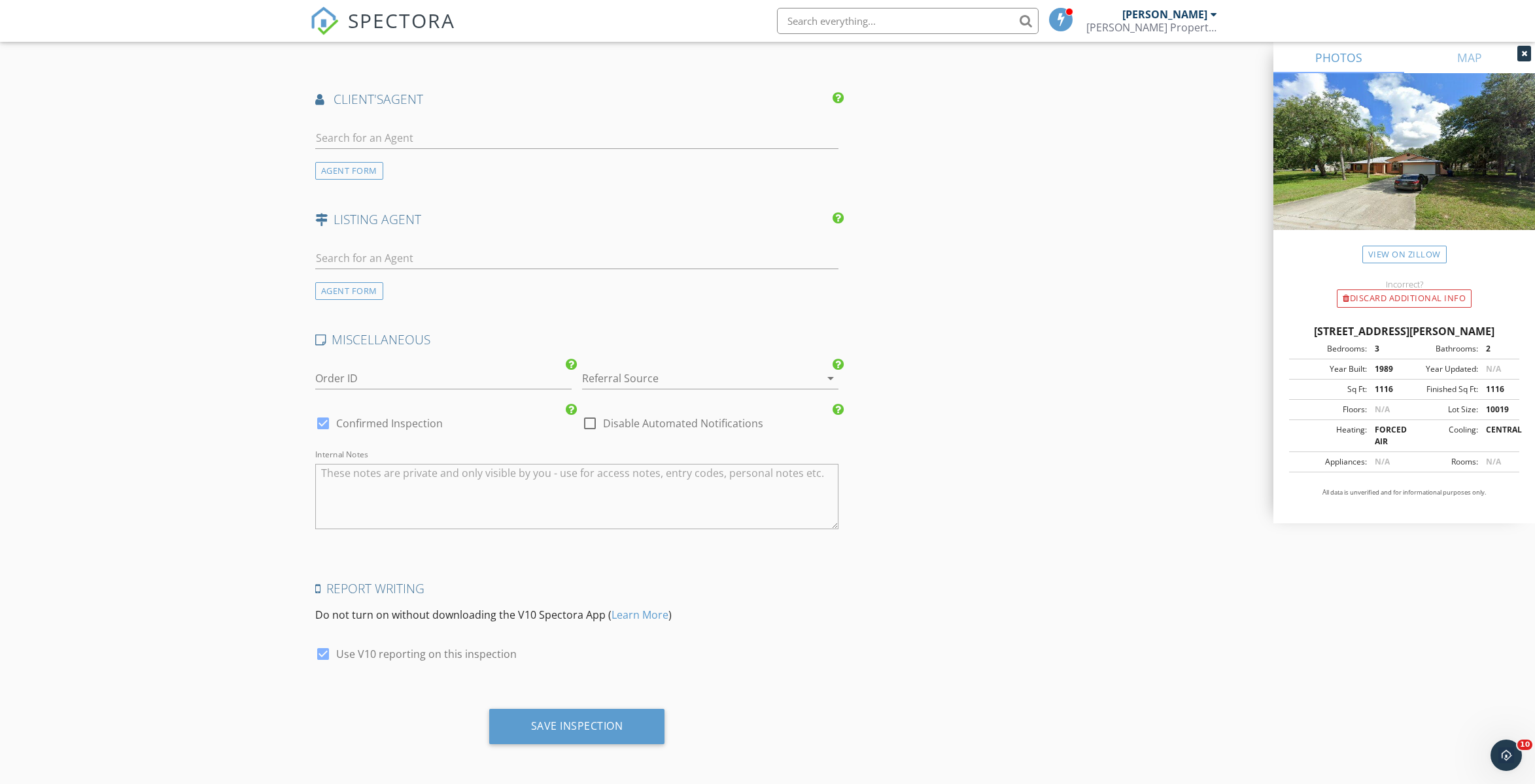
scroll to position [1571, 0]
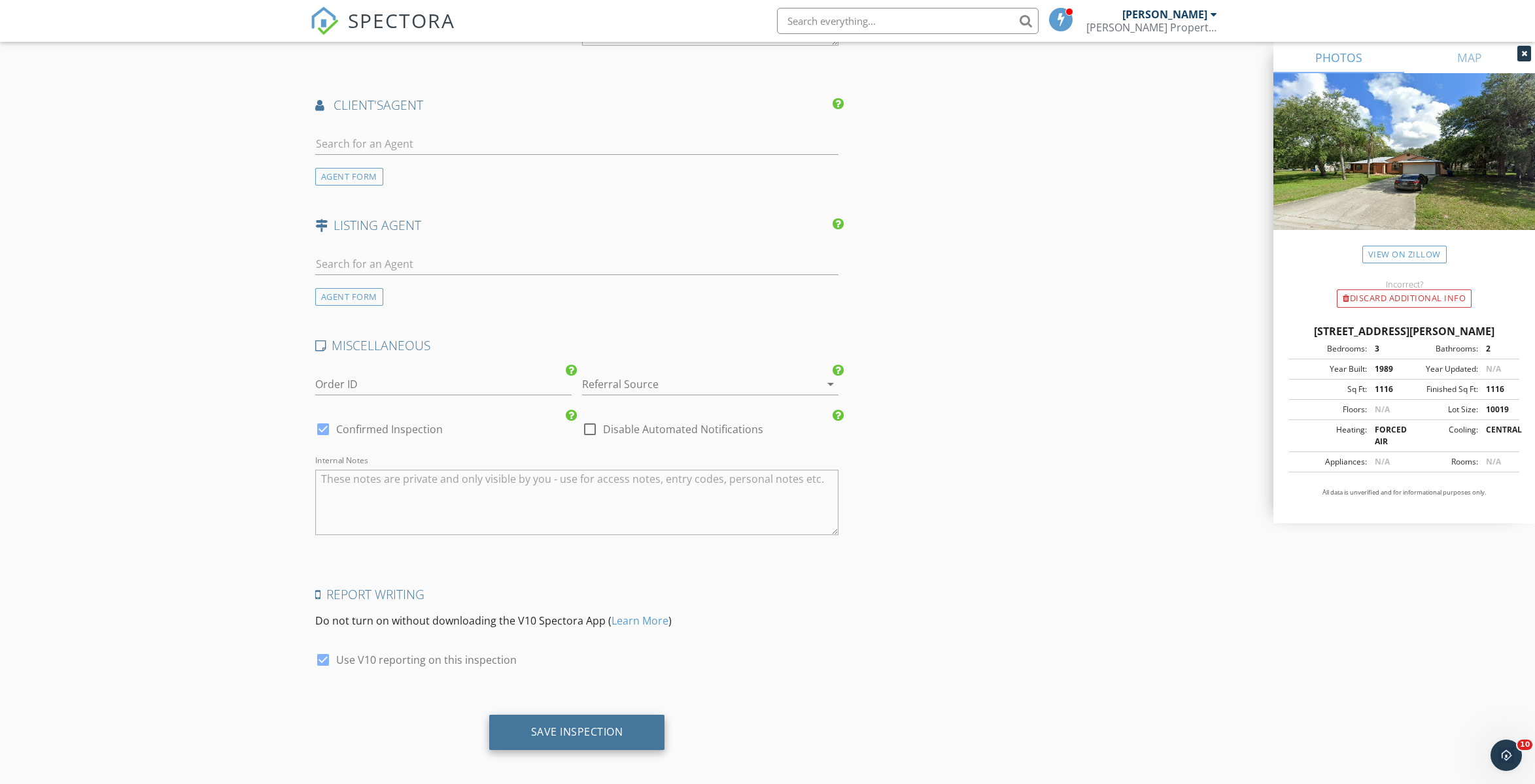
type input "325.00"
click at [581, 726] on div "Save Inspection" at bounding box center [577, 732] width 92 height 13
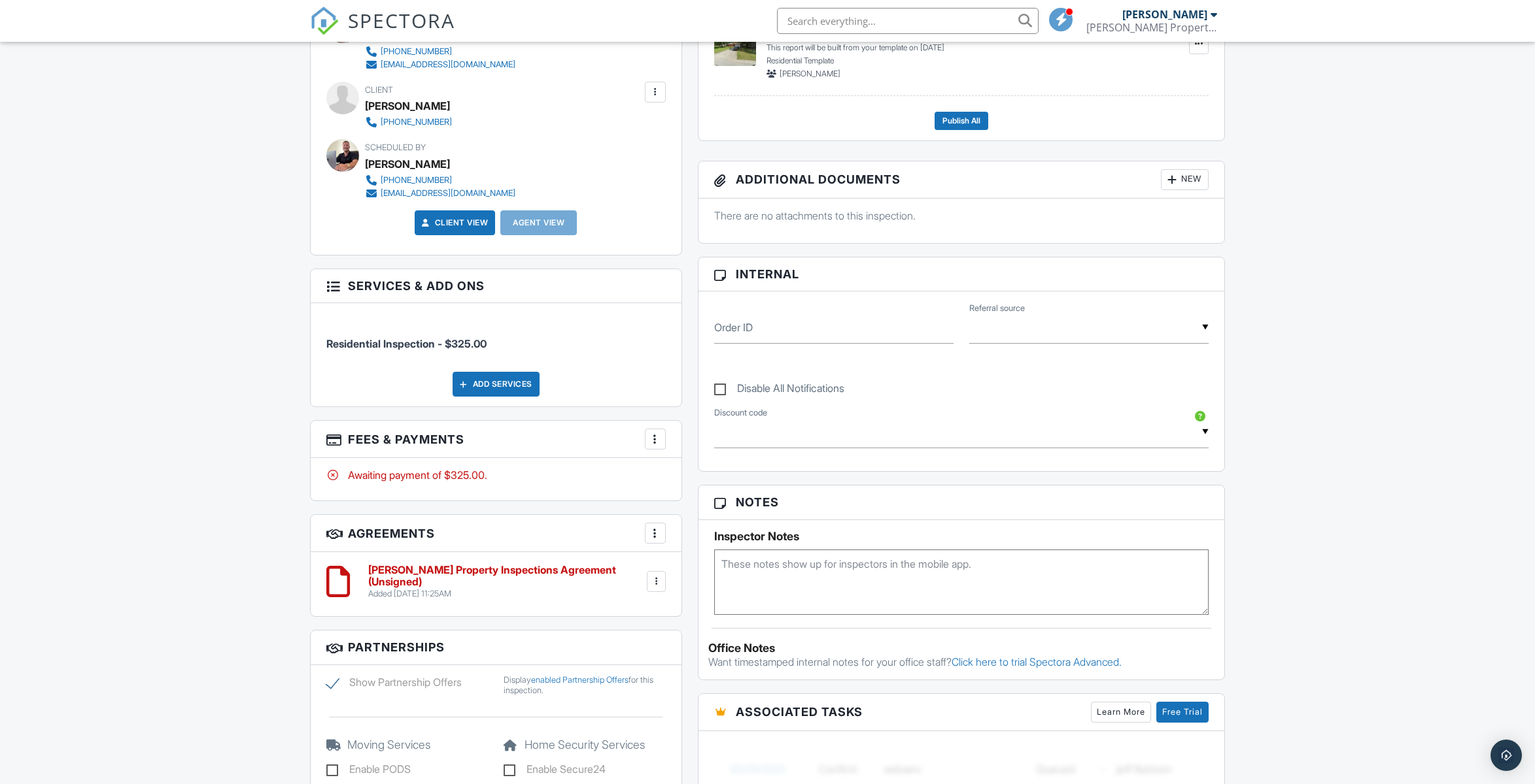
scroll to position [390, 0]
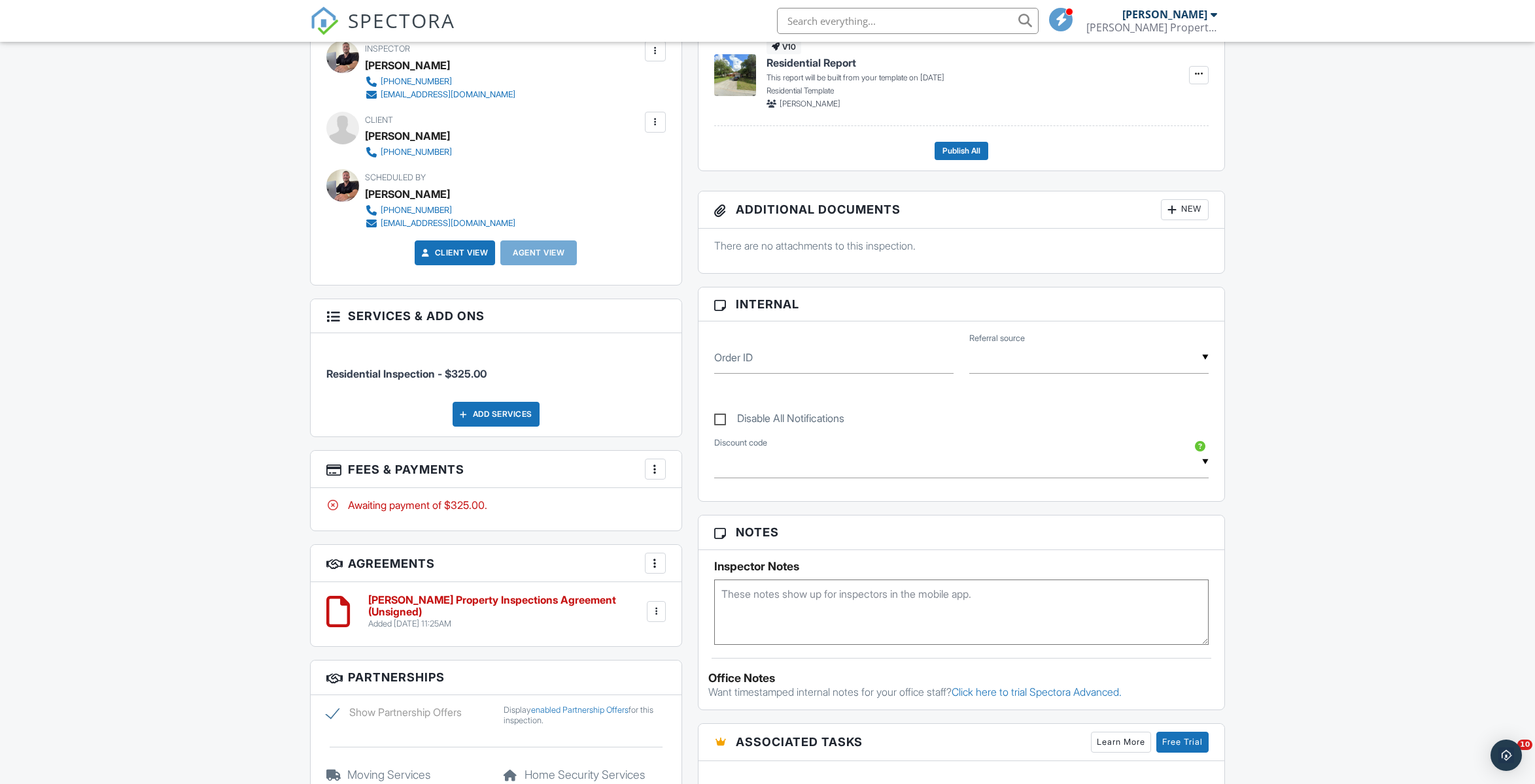
click at [654, 476] on div at bounding box center [655, 469] width 13 height 13
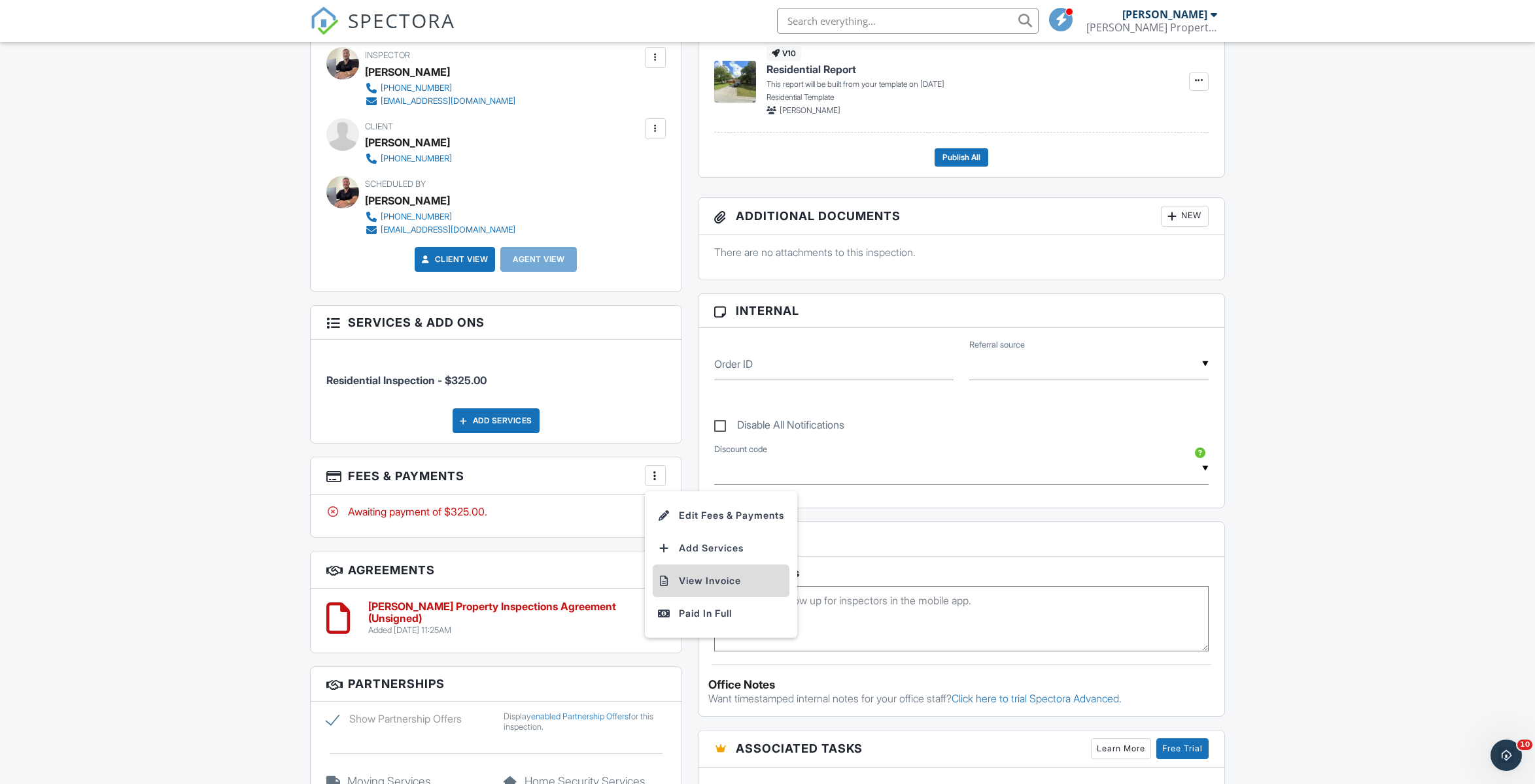
scroll to position [384, 0]
click at [705, 547] on li "Add Services" at bounding box center [721, 548] width 137 height 33
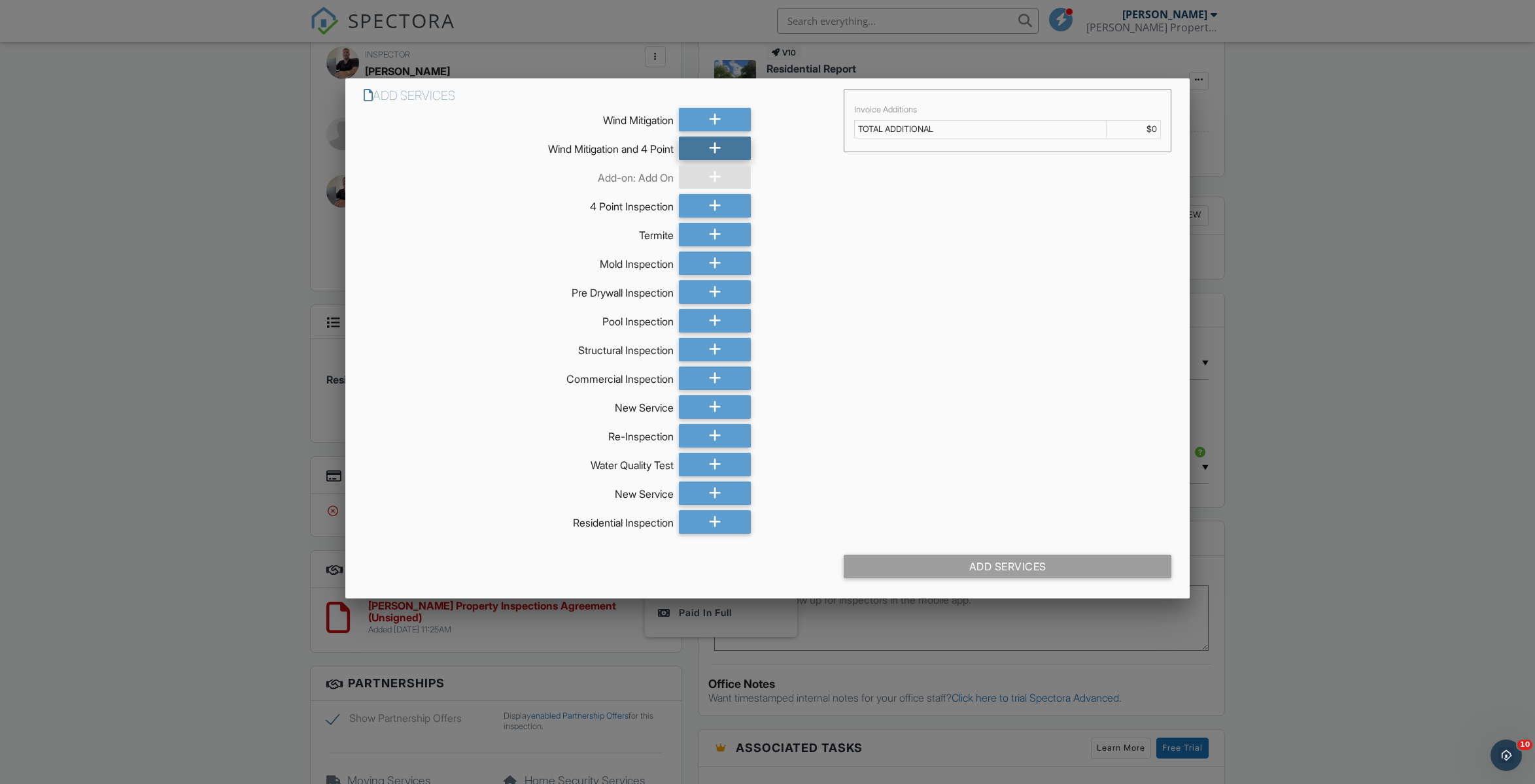
click at [710, 146] on icon at bounding box center [715, 148] width 12 height 24
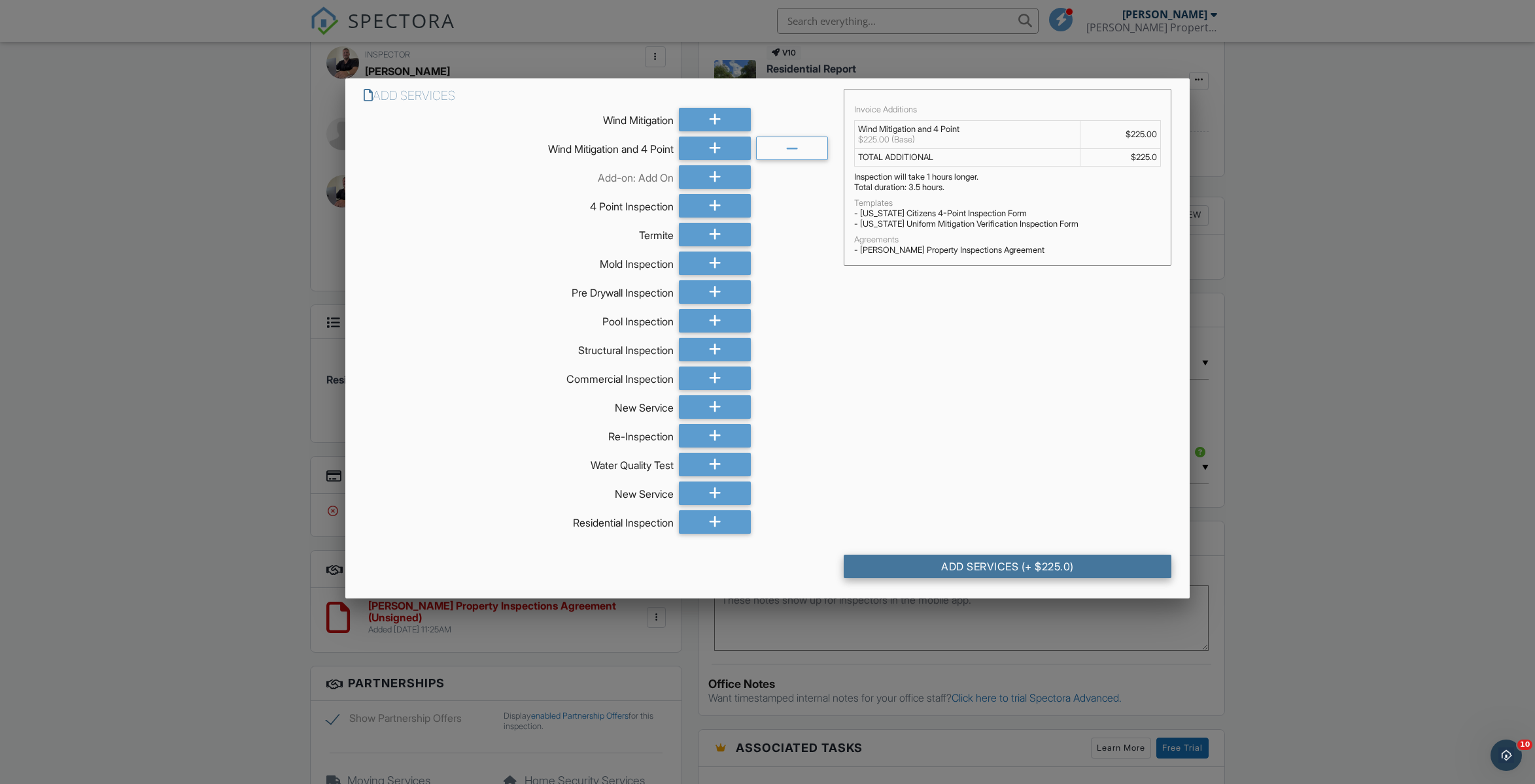
click at [993, 570] on div "Add Services (+ $225.0)" at bounding box center [1007, 566] width 327 height 24
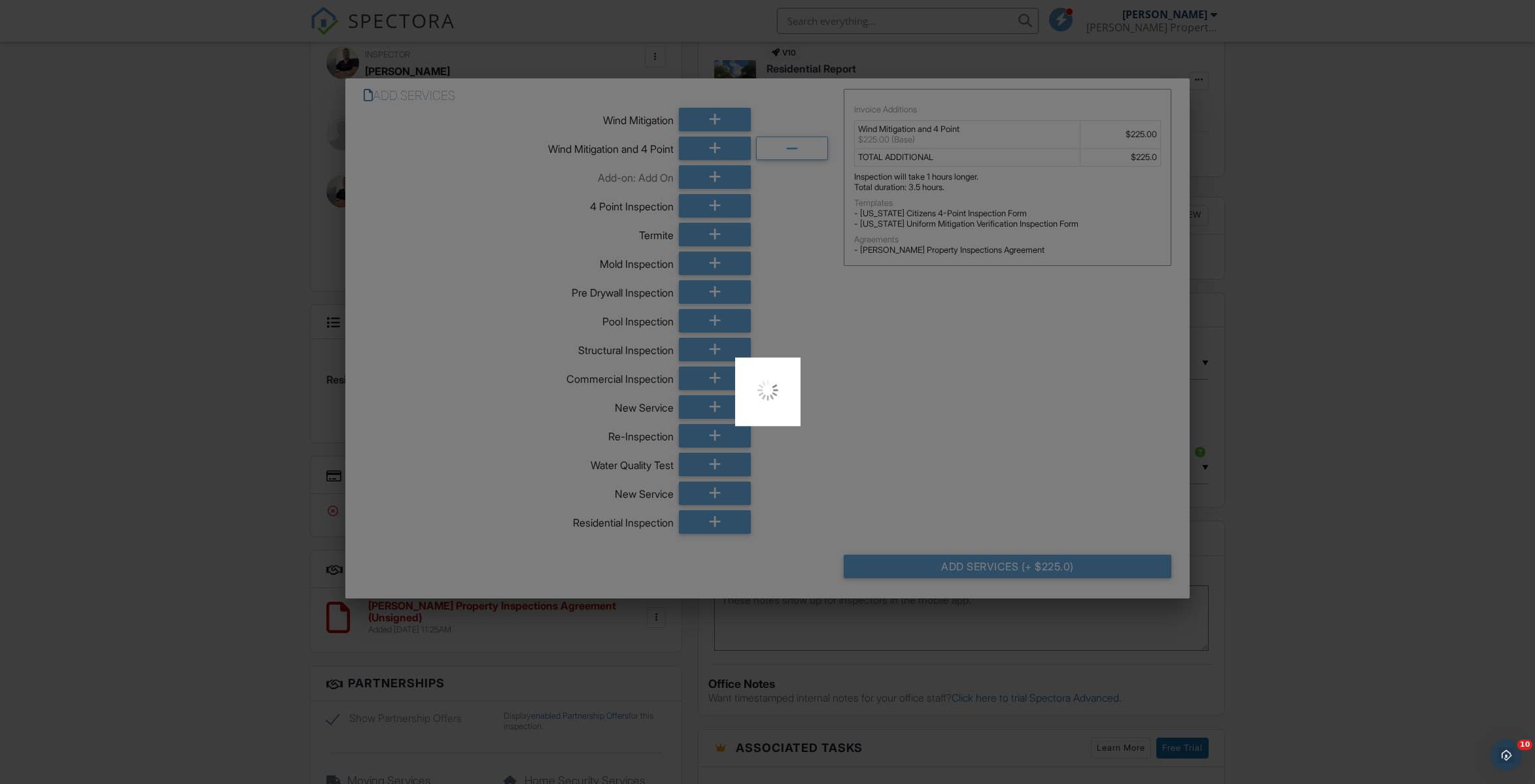
click at [1045, 564] on div at bounding box center [767, 392] width 1535 height 784
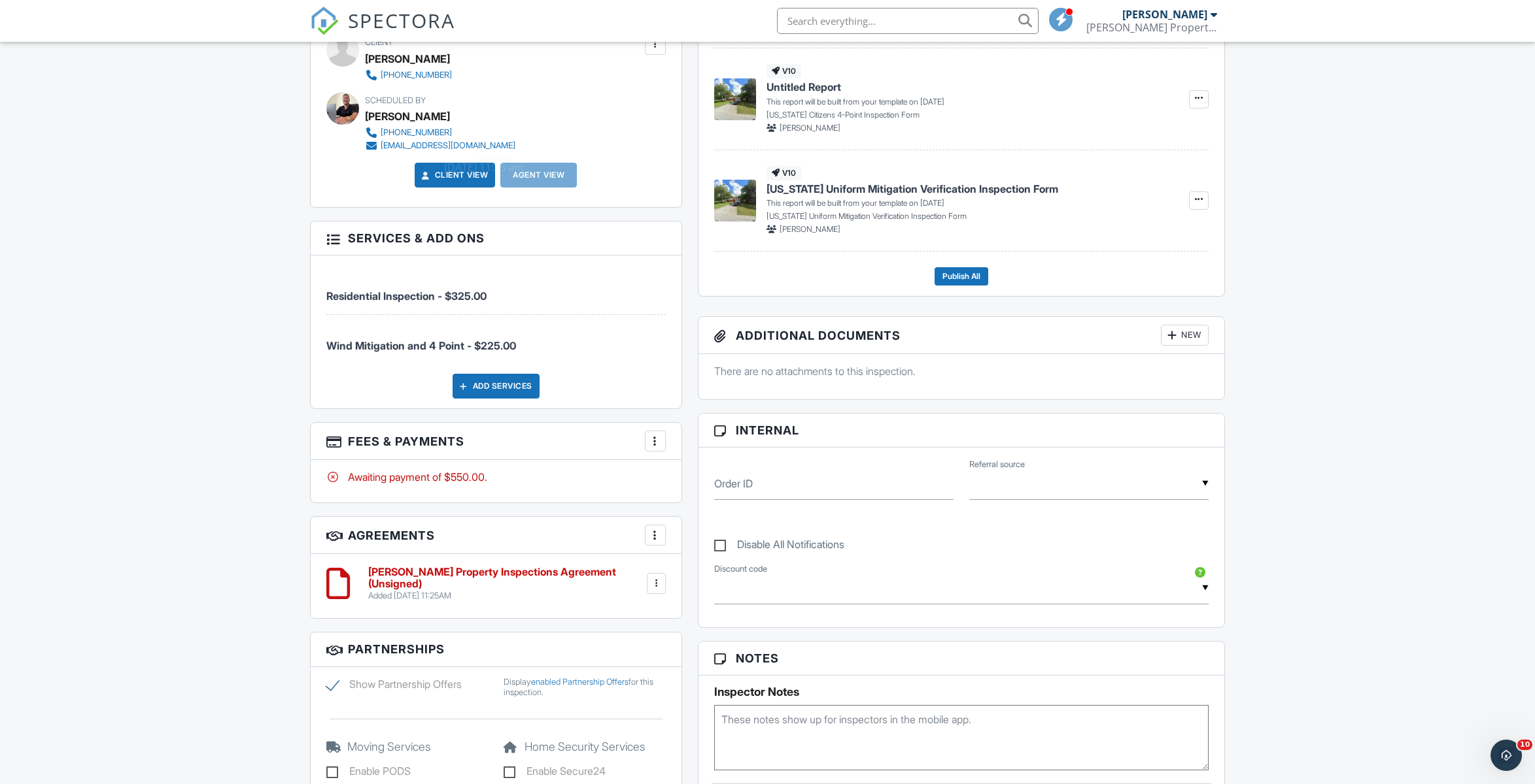
scroll to position [604, 0]
click at [658, 444] on div at bounding box center [655, 441] width 13 height 13
click at [718, 474] on li "Edit Fees & Payments" at bounding box center [721, 480] width 137 height 33
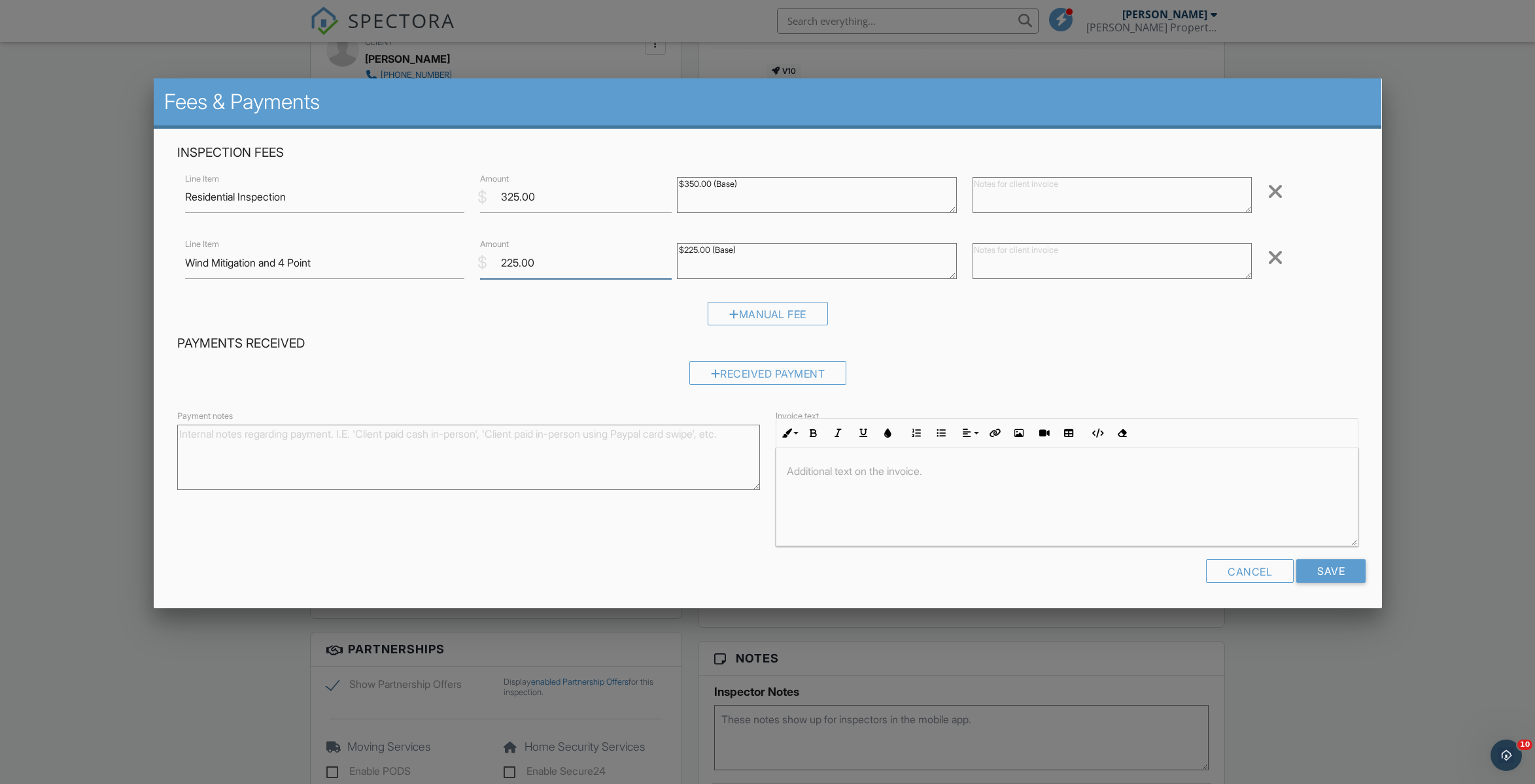
drag, startPoint x: 583, startPoint y: 267, endPoint x: 488, endPoint y: 268, distance: 95.0
click at [488, 268] on input "225.00" at bounding box center [576, 263] width 191 height 32
type input "125"
type input "125.00"
click at [1337, 572] on input "Save" at bounding box center [1331, 571] width 69 height 24
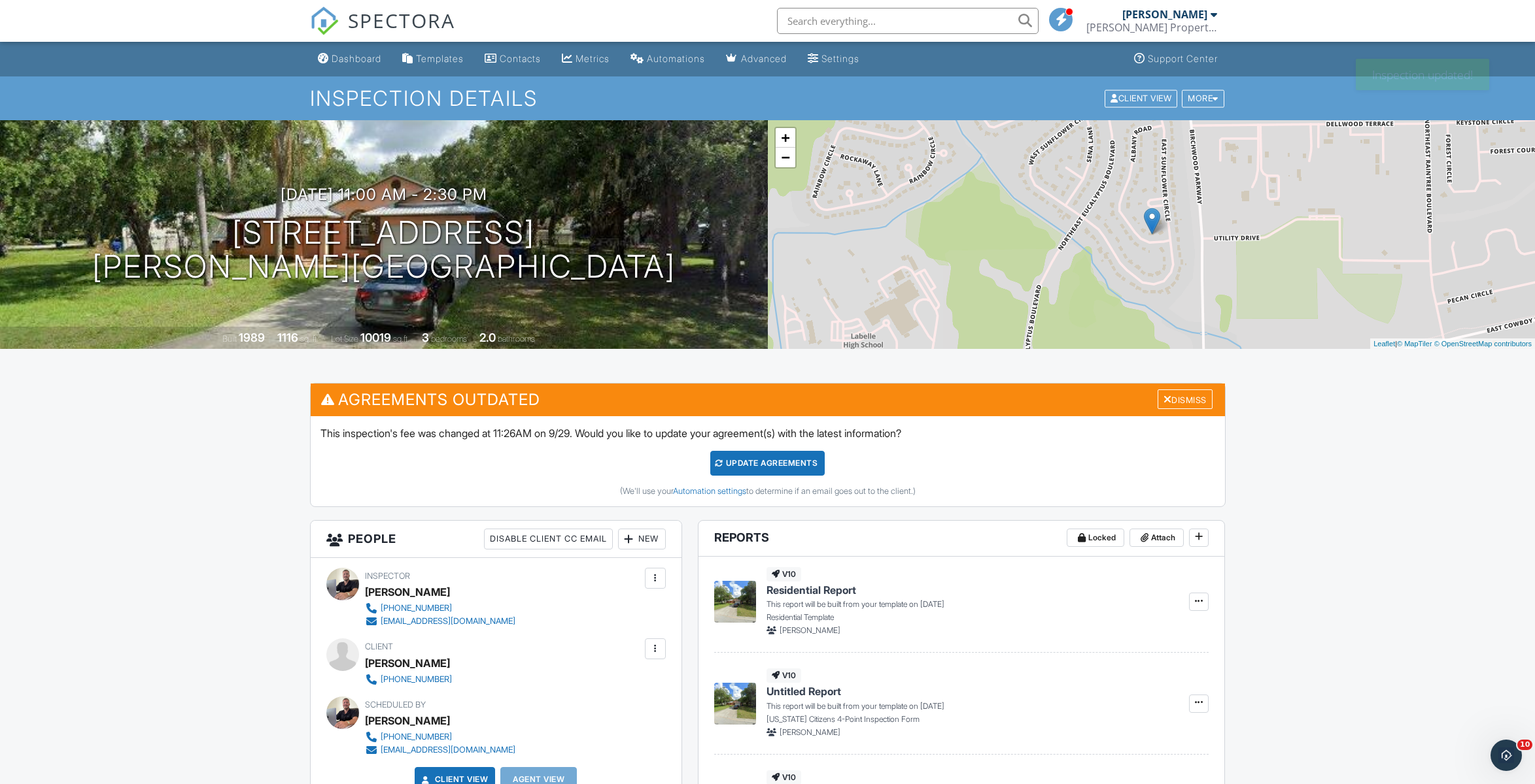
click at [349, 53] on div "Dashboard" at bounding box center [357, 58] width 50 height 11
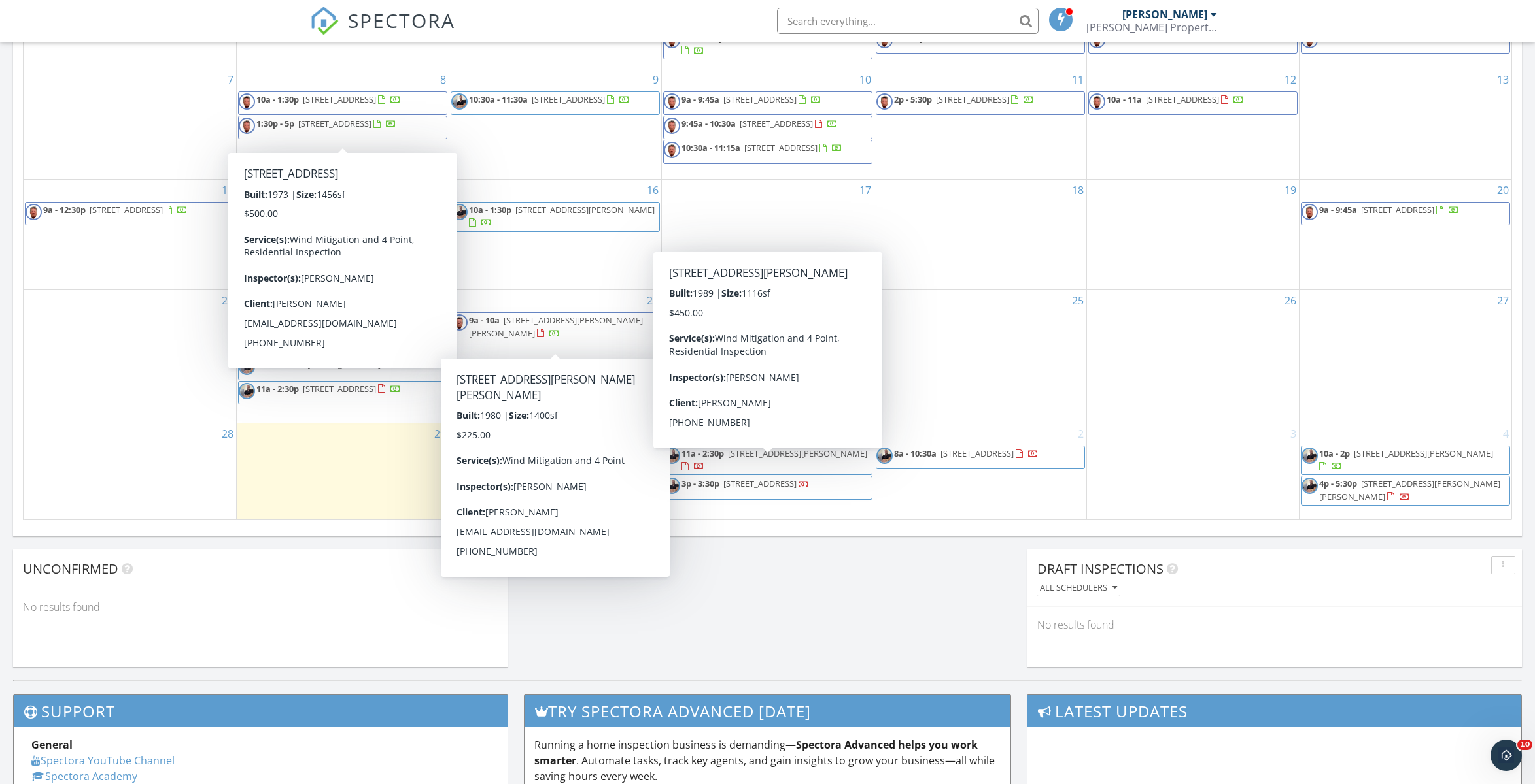
scroll to position [982, 0]
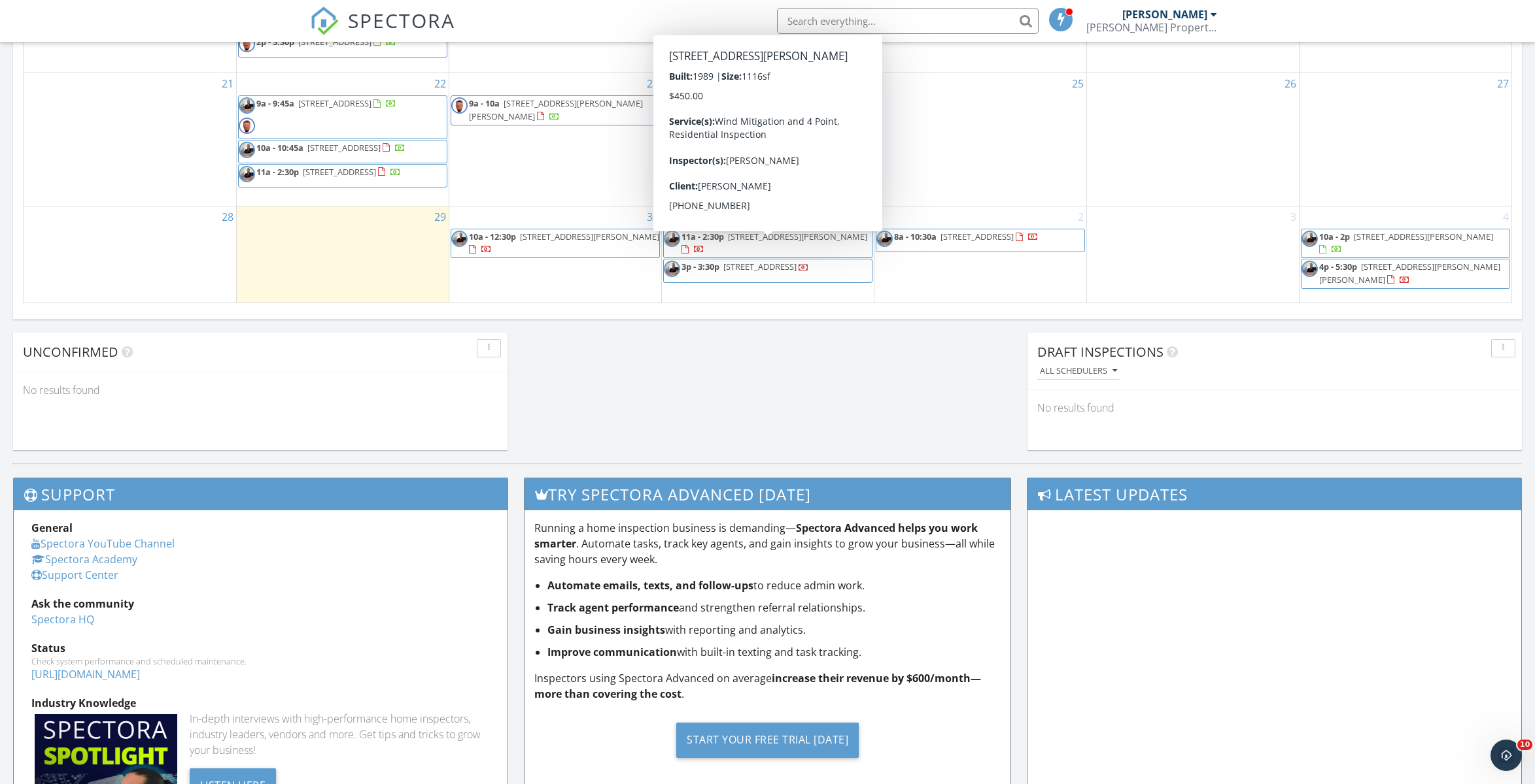
scroll to position [959, 0]
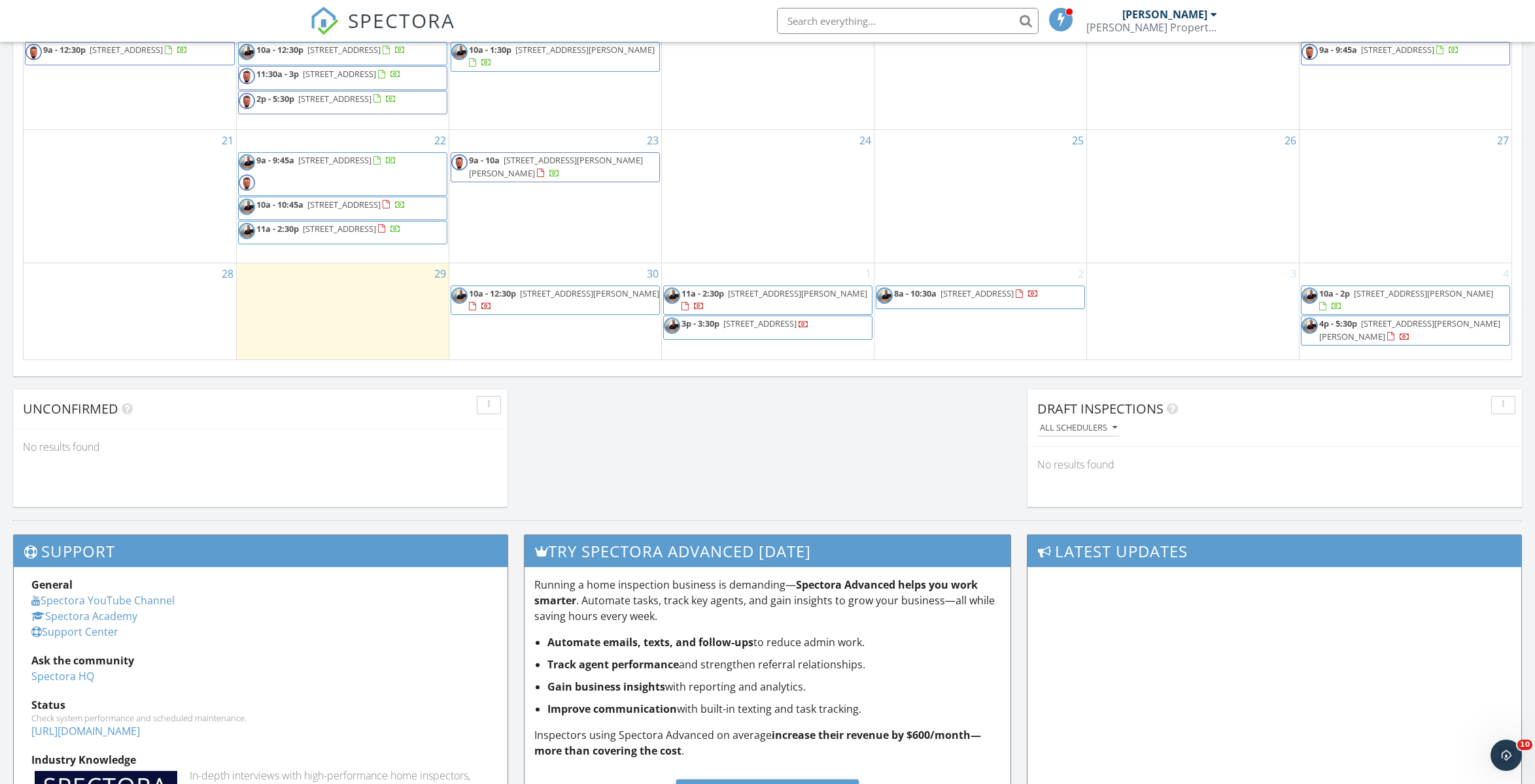
click at [562, 299] on span "[STREET_ADDRESS][PERSON_NAME]" at bounding box center [590, 293] width 139 height 12
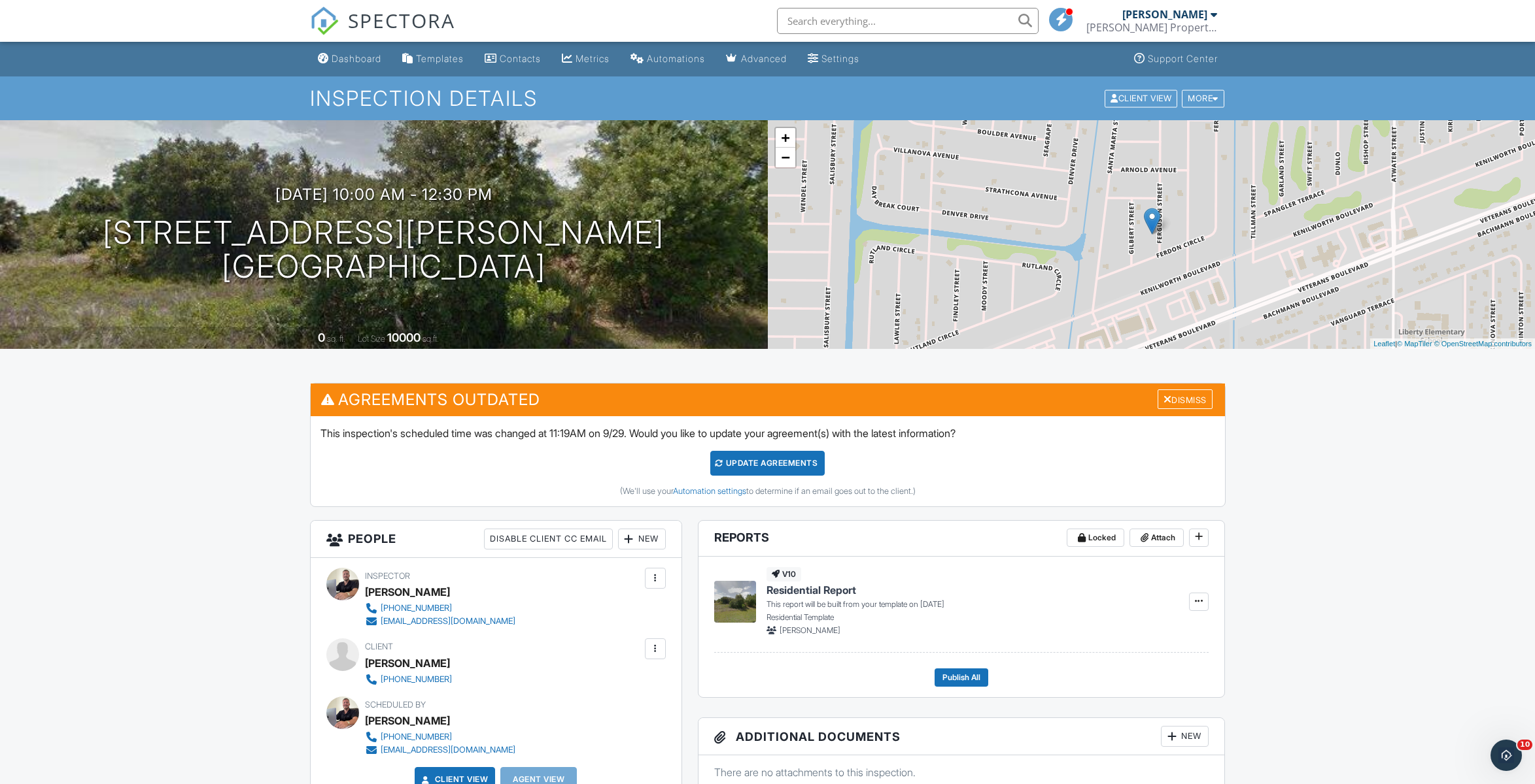
click at [348, 70] on link "Dashboard" at bounding box center [350, 59] width 74 height 24
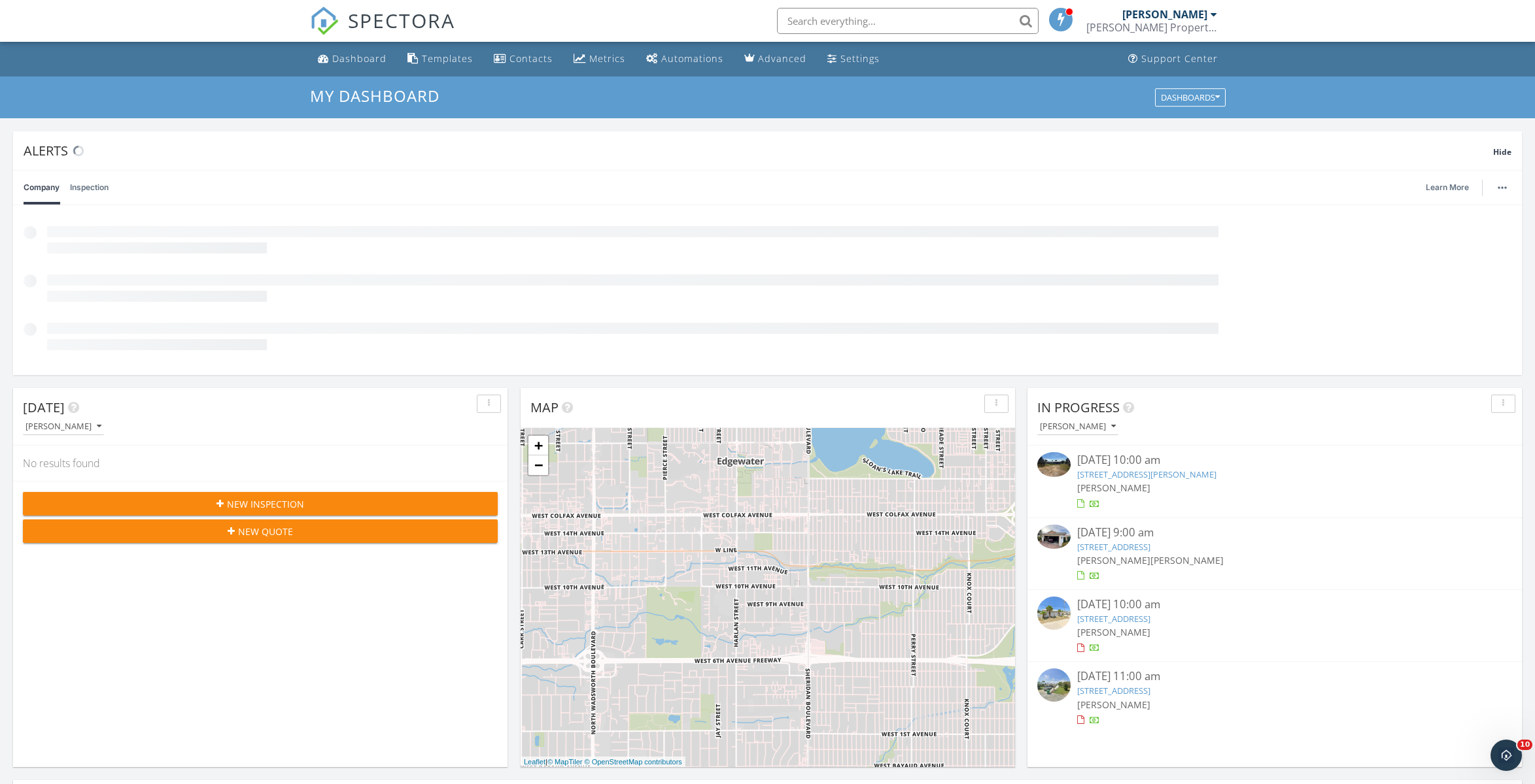
scroll to position [1190, 1536]
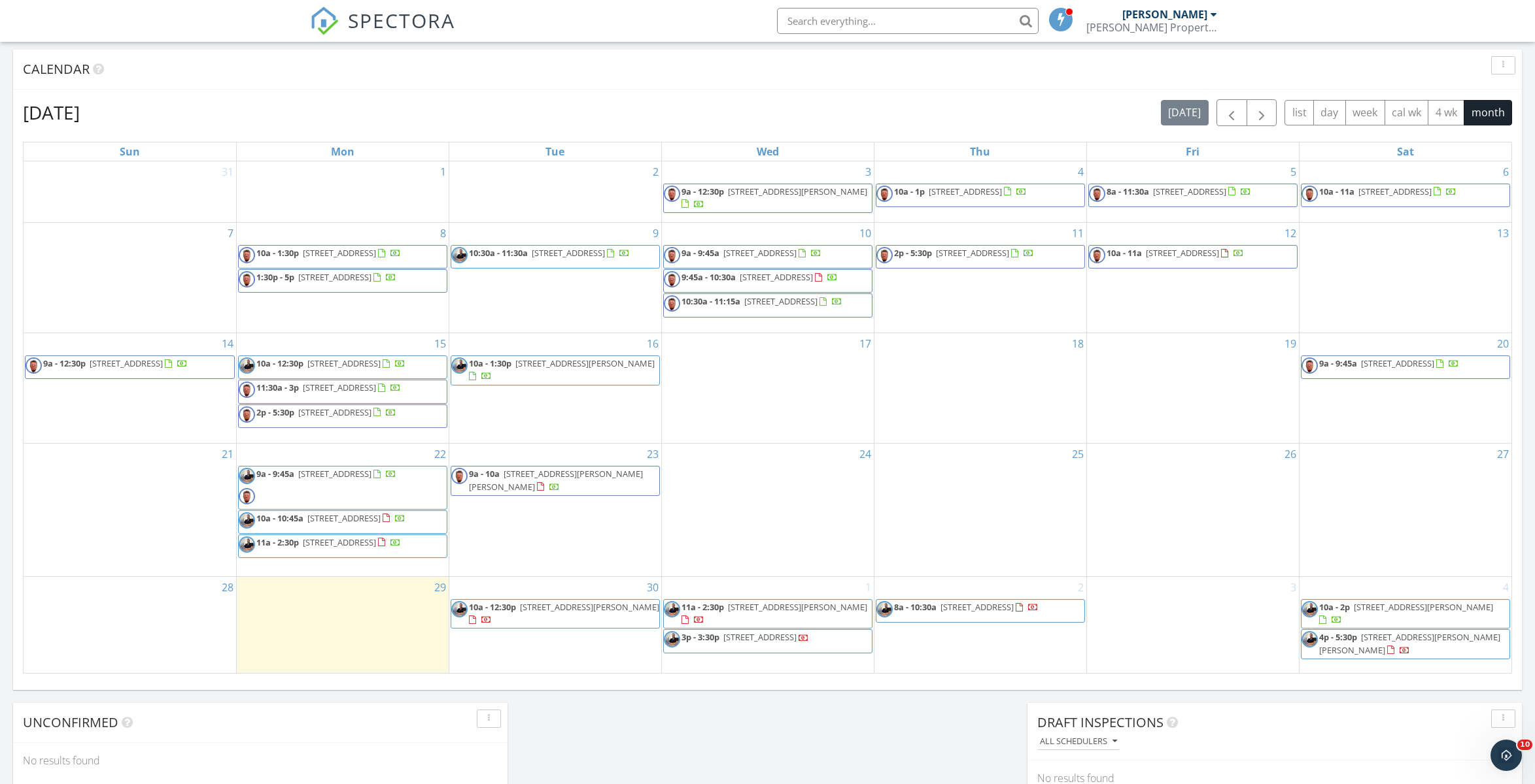
scroll to position [647, 0]
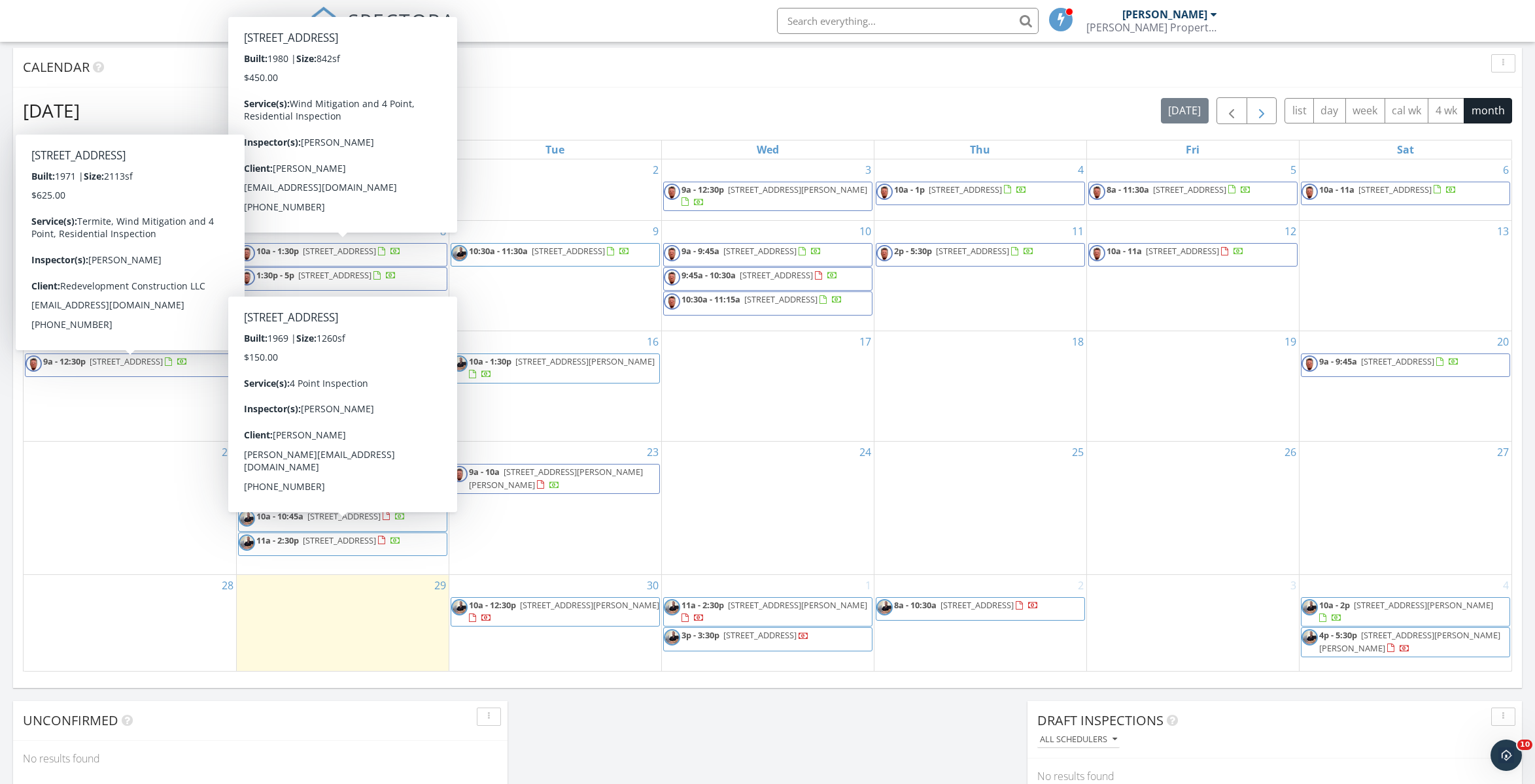
click at [1263, 116] on span "button" at bounding box center [1261, 111] width 16 height 16
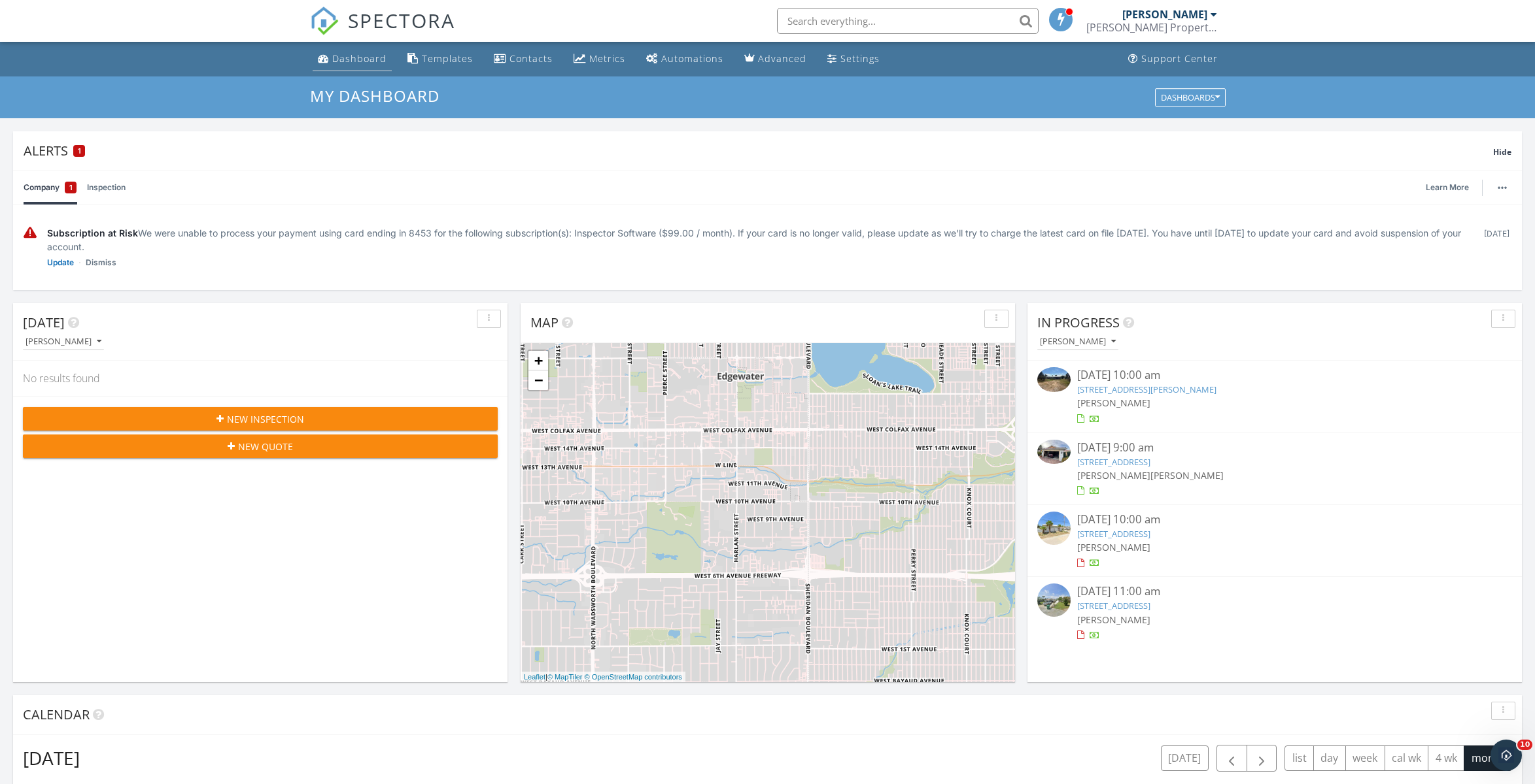
scroll to position [0, 0]
click at [350, 54] on div "Dashboard" at bounding box center [359, 58] width 54 height 12
click at [56, 262] on link "Update" at bounding box center [60, 263] width 27 height 13
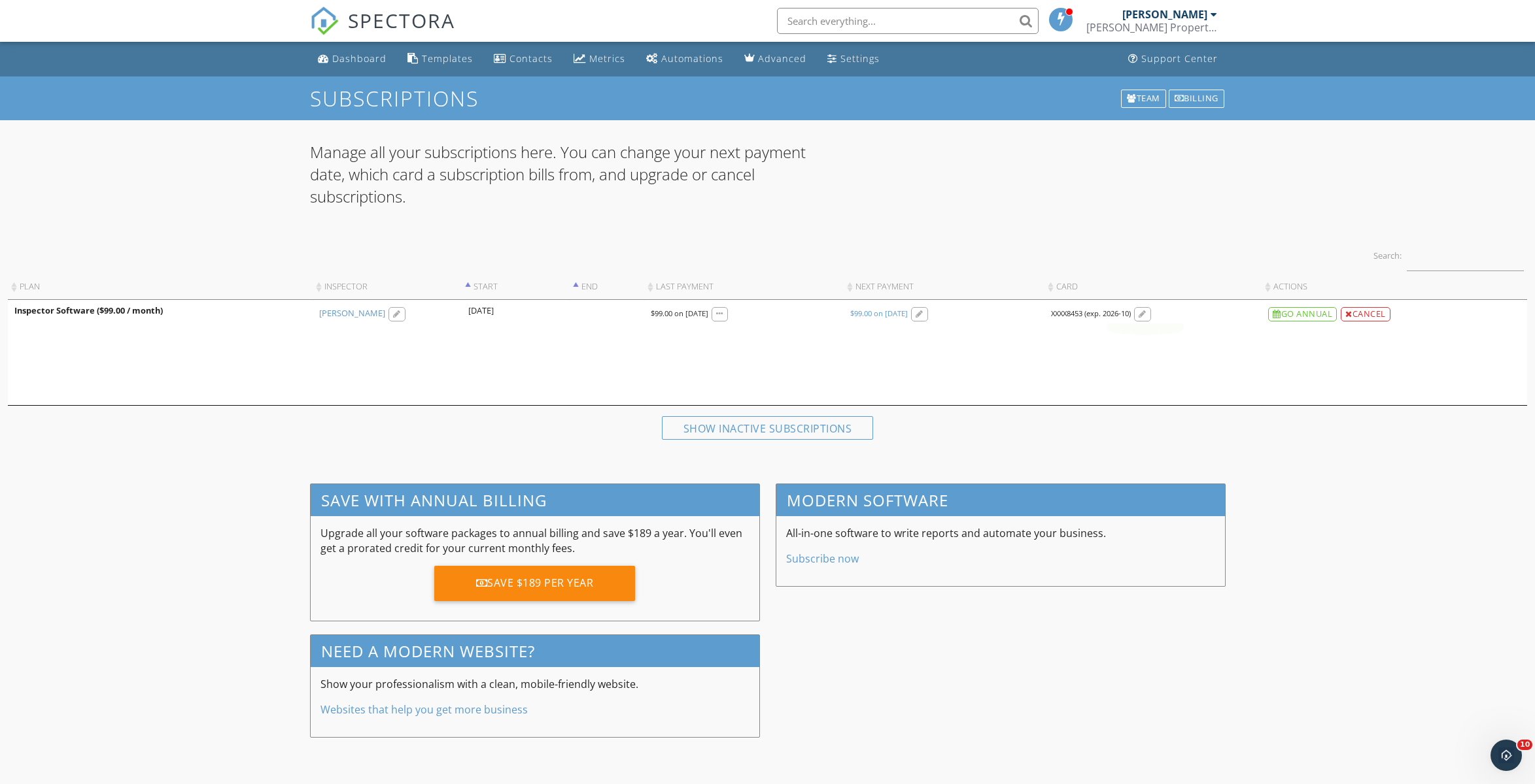
click at [1145, 314] on div at bounding box center [1142, 315] width 8 height 8
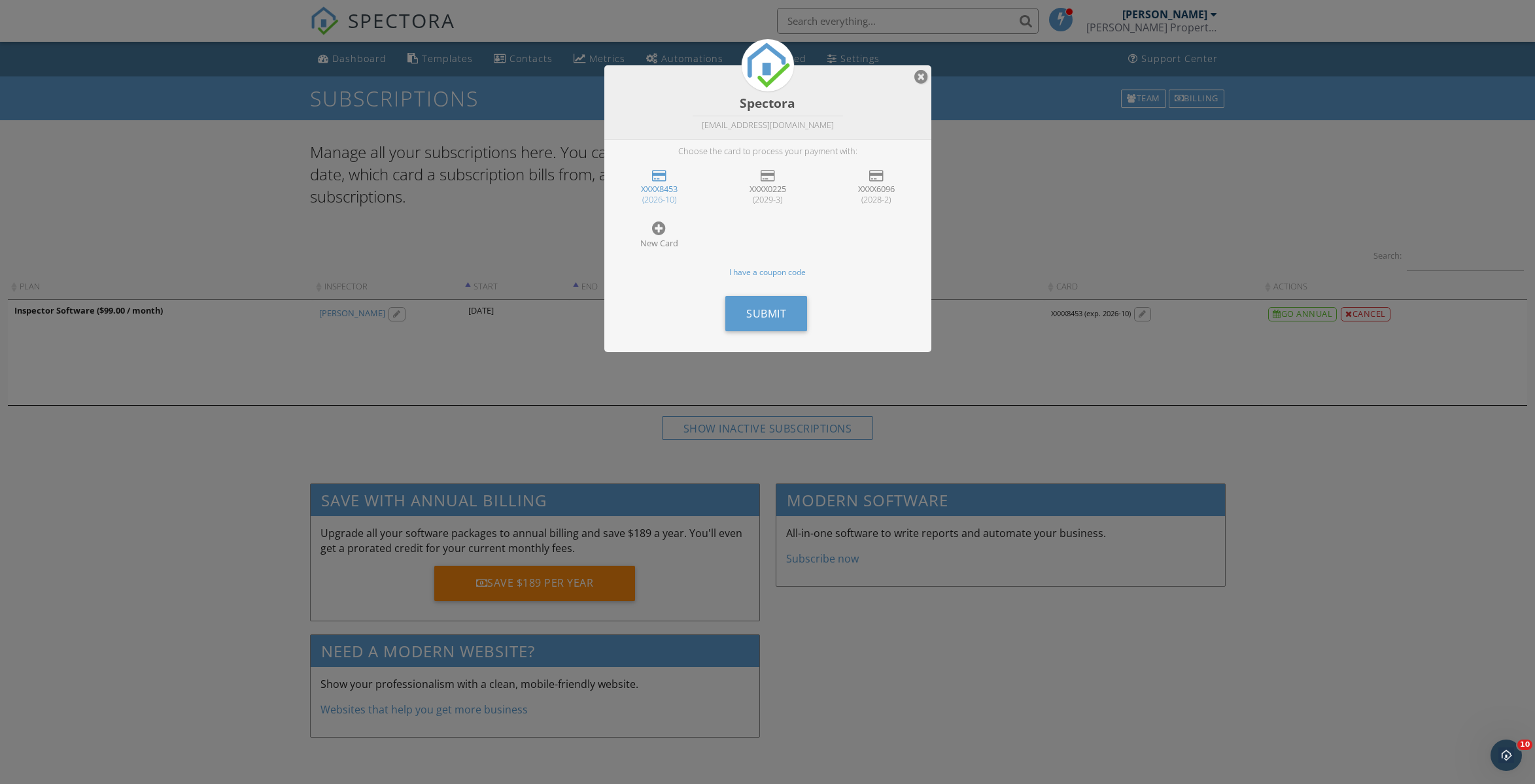
click at [920, 79] on div at bounding box center [921, 76] width 14 height 16
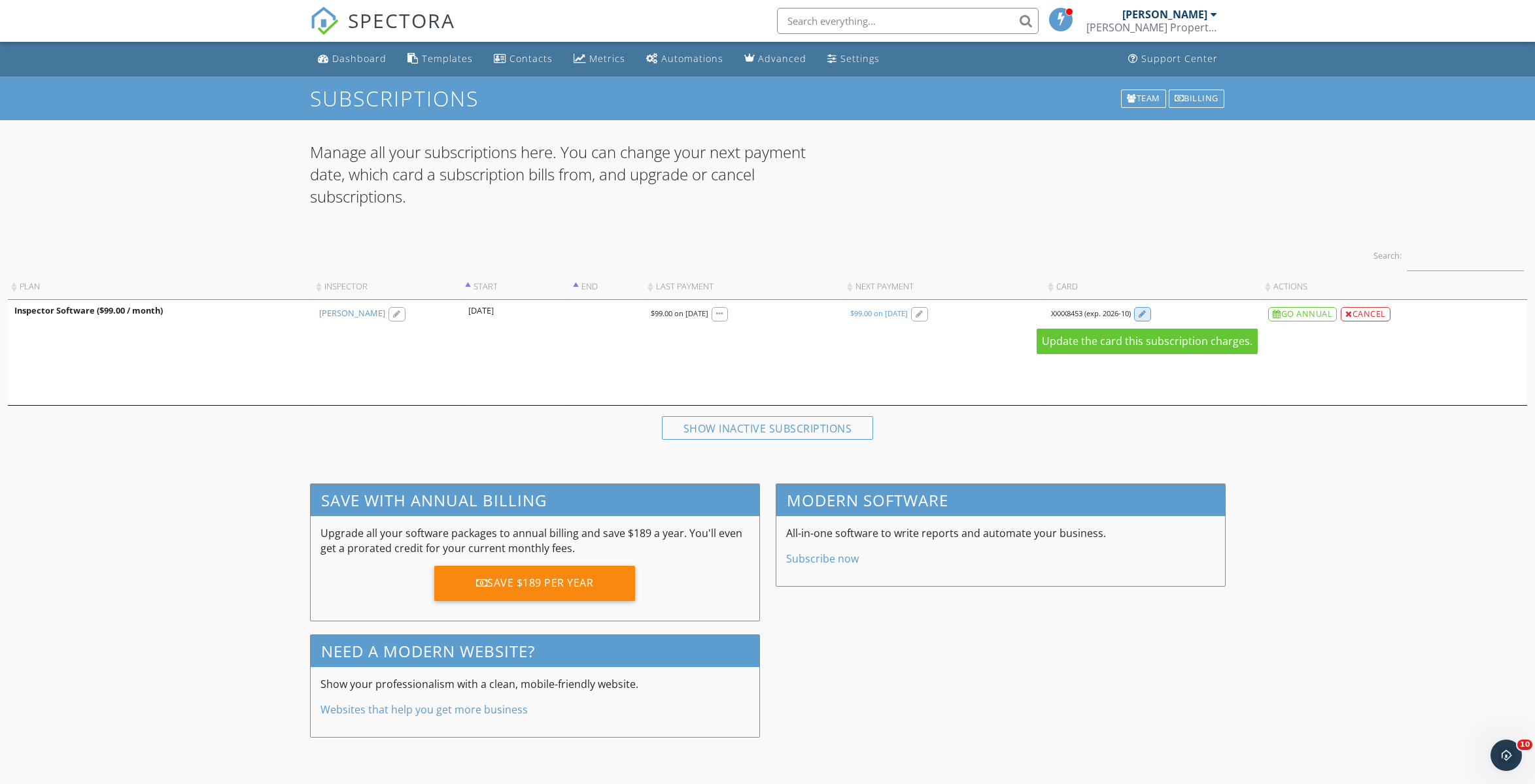
click at [1141, 315] on div at bounding box center [1142, 315] width 8 height 8
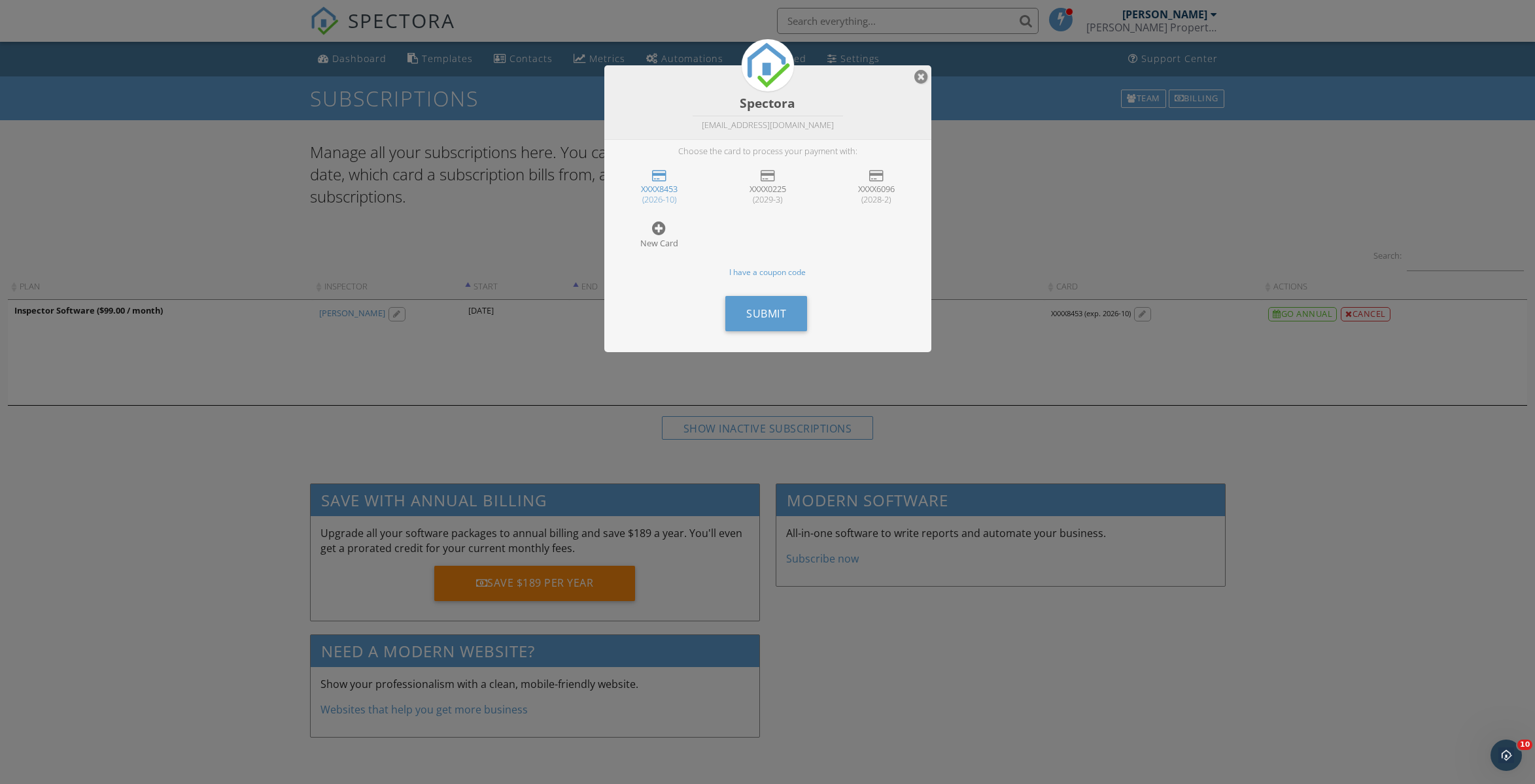
click at [661, 228] on div at bounding box center [659, 228] width 14 height 16
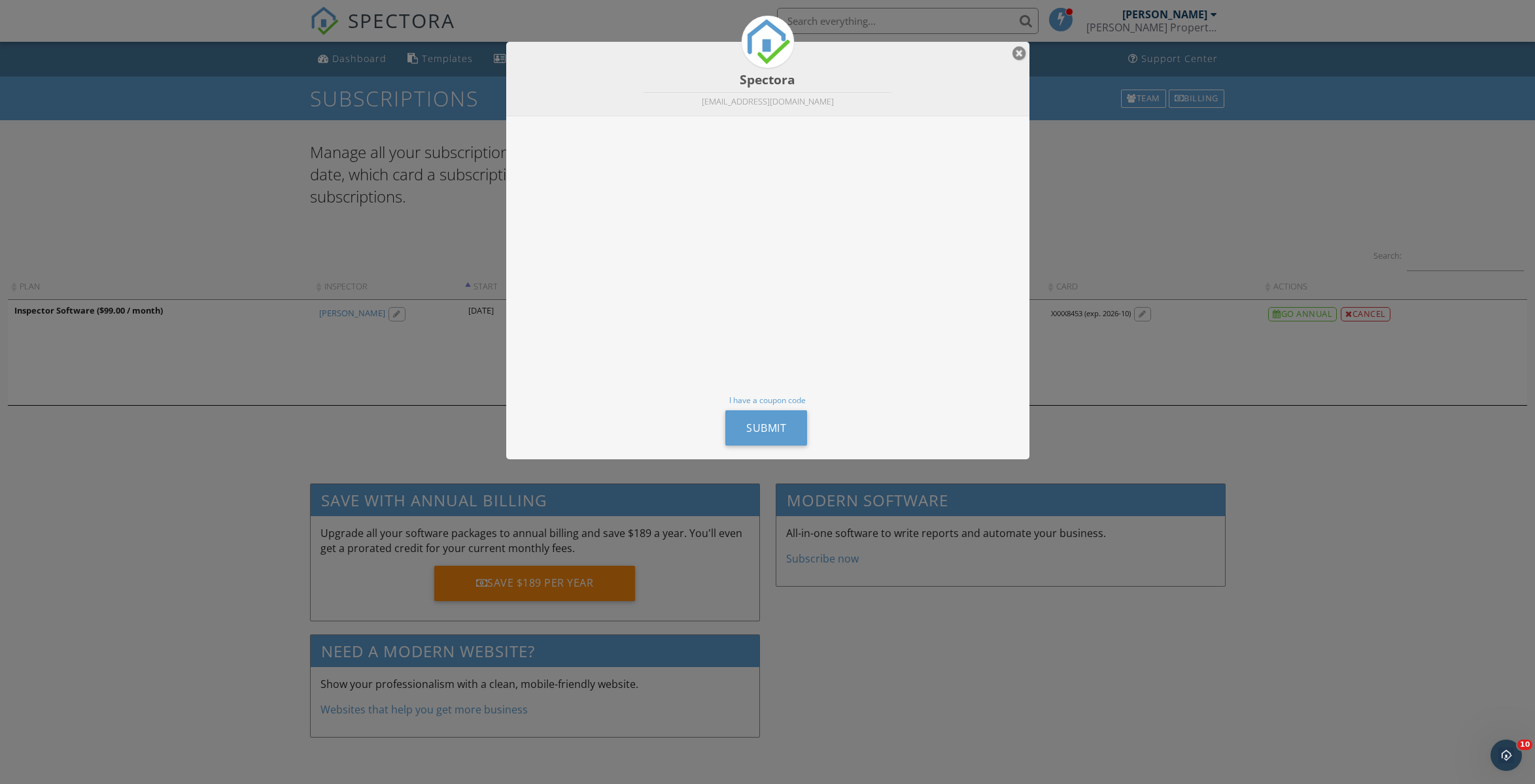
click at [1018, 54] on div at bounding box center [1020, 53] width 14 height 16
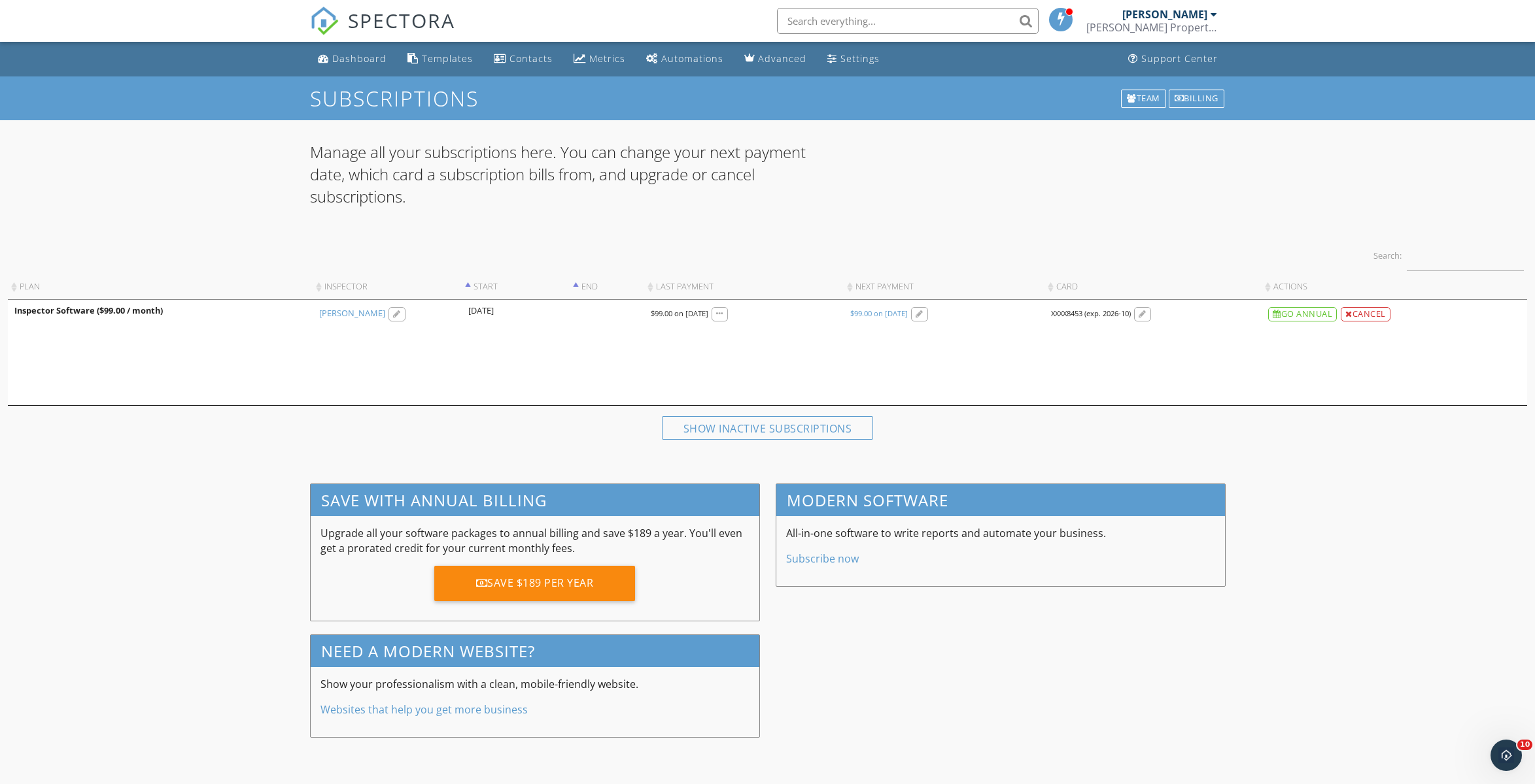
click at [362, 50] on link "Dashboard" at bounding box center [352, 59] width 79 height 24
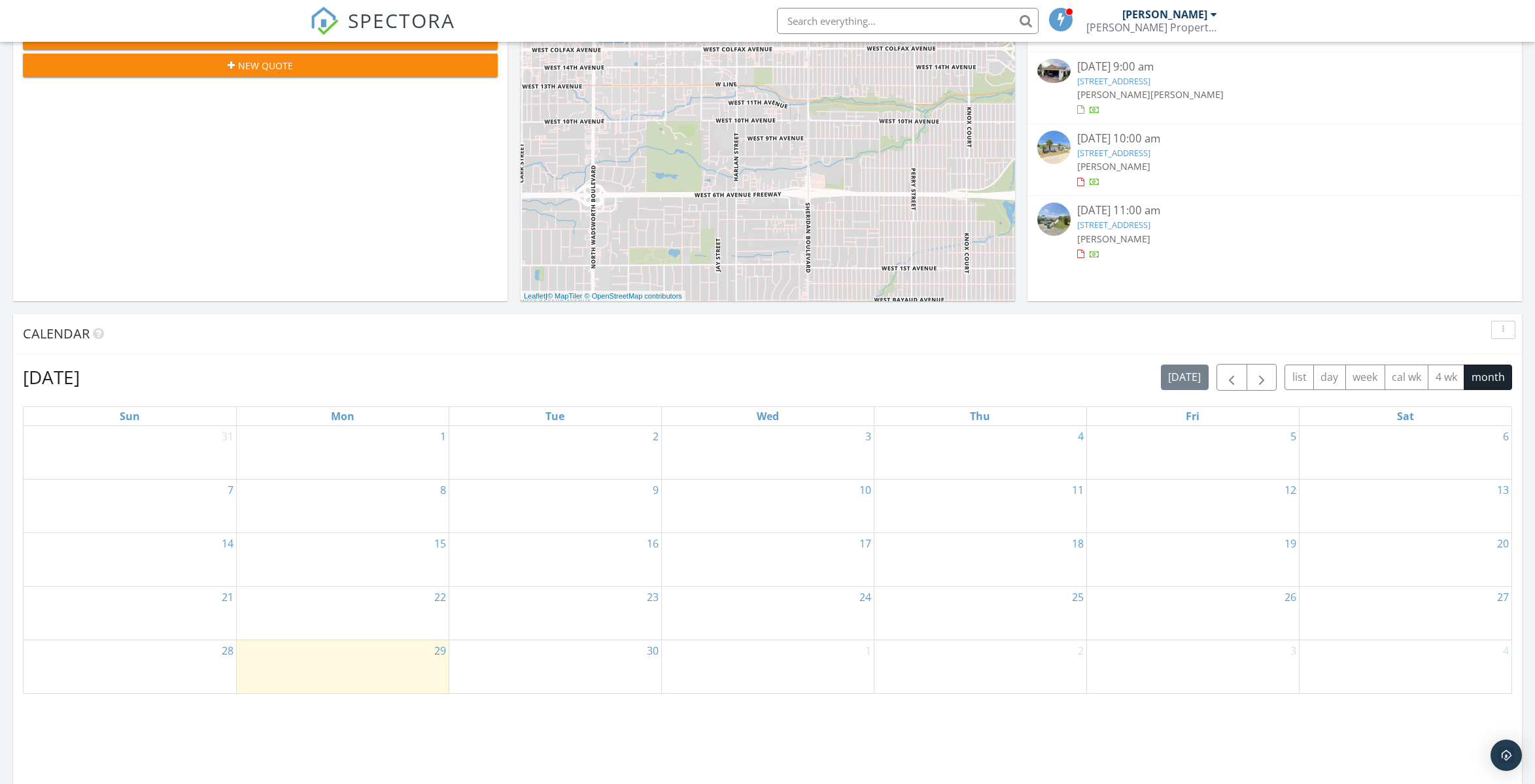
scroll to position [464, 0]
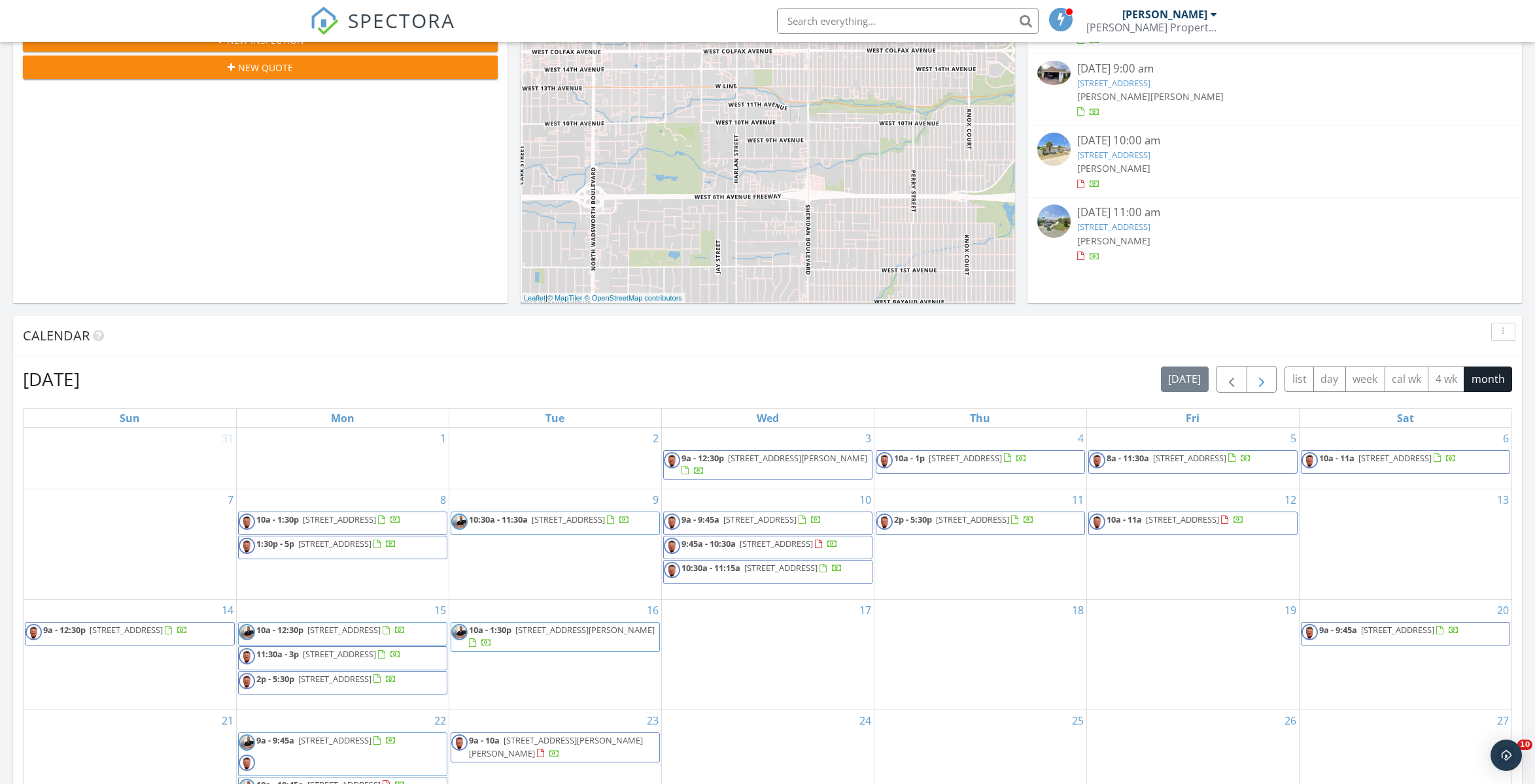
click at [1255, 379] on span "button" at bounding box center [1261, 379] width 16 height 16
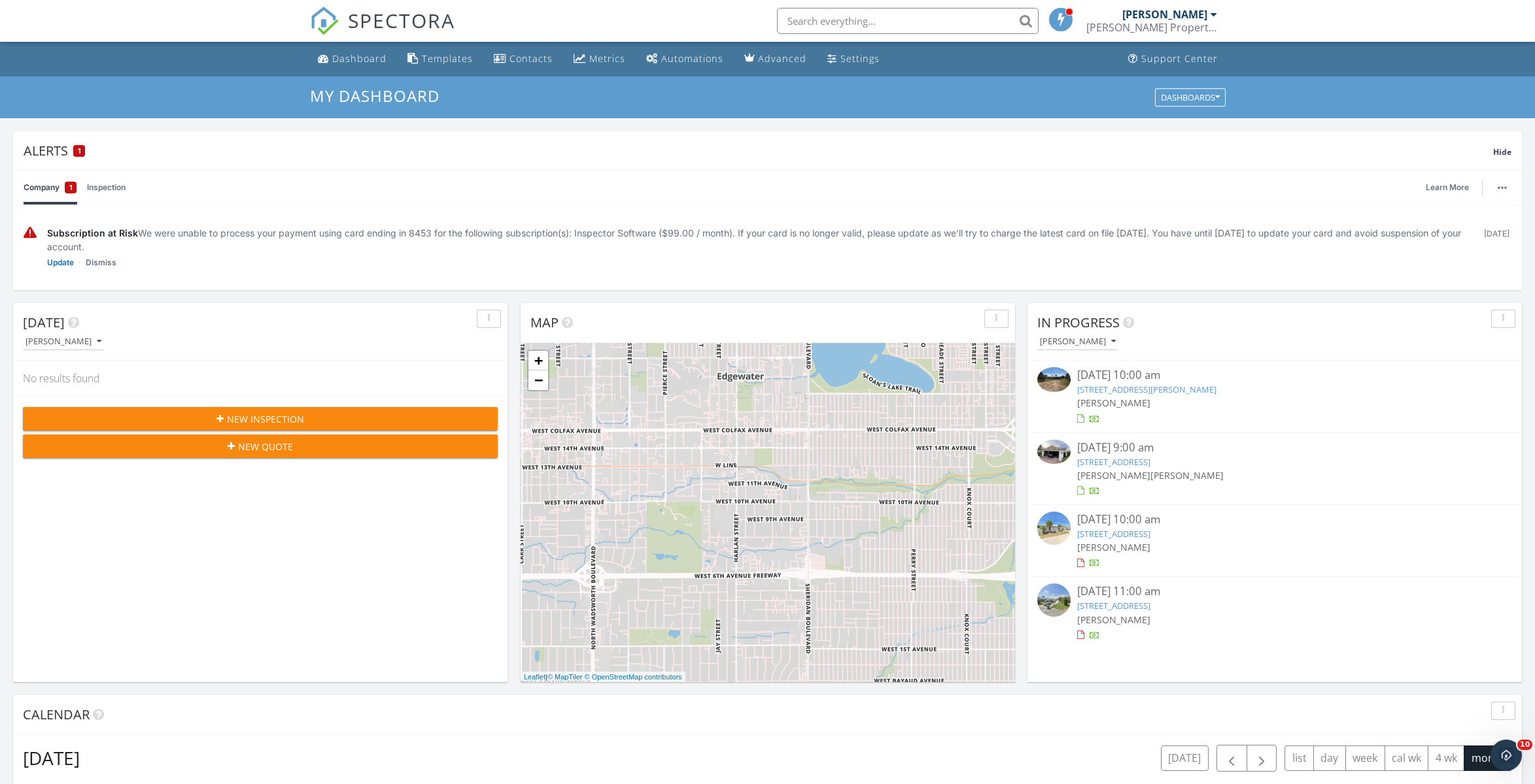
scroll to position [0, 0]
click at [852, 62] on div "Settings" at bounding box center [860, 58] width 40 height 12
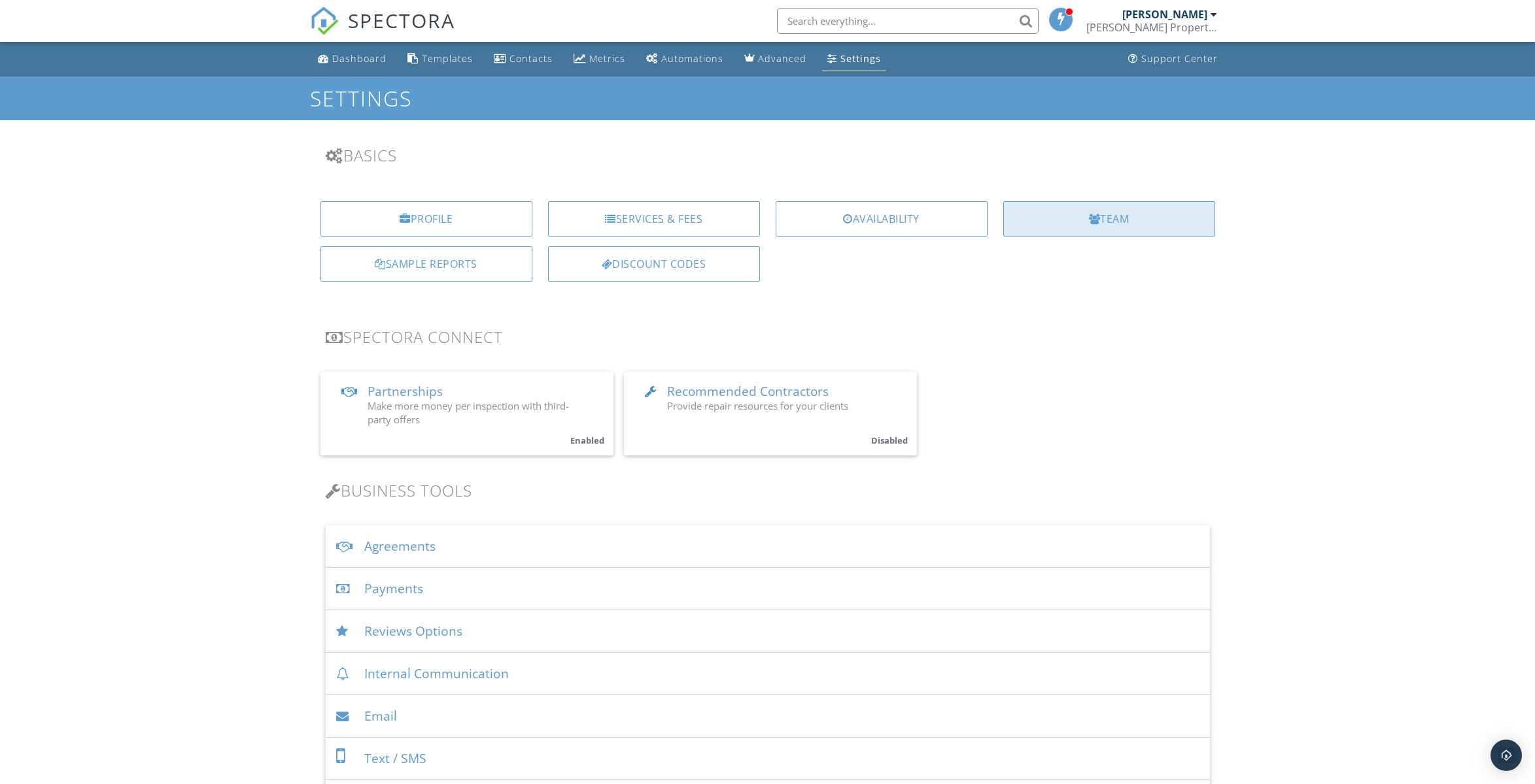
click at [1136, 217] on div "Team" at bounding box center [1108, 218] width 212 height 35
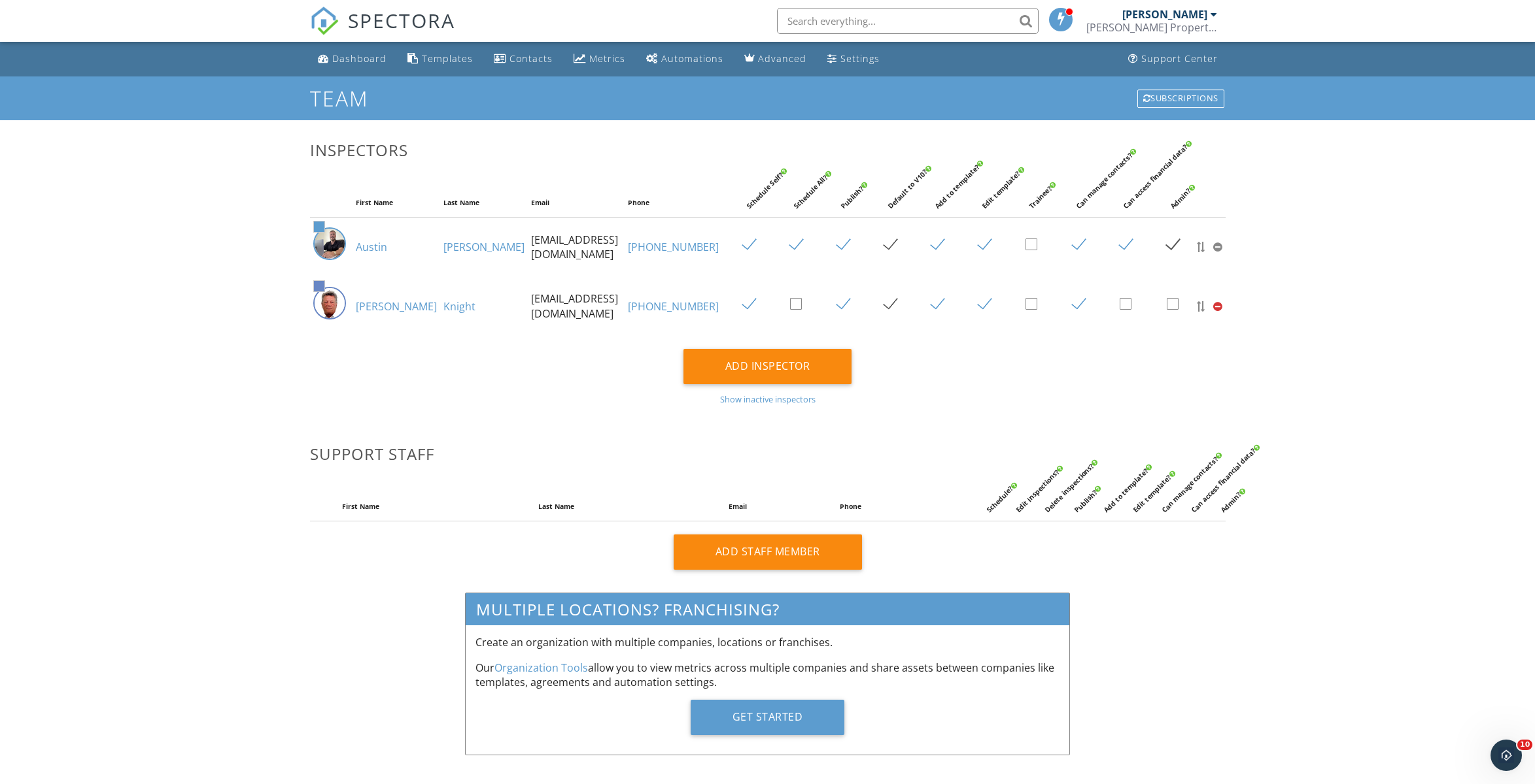
drag, startPoint x: 338, startPoint y: 52, endPoint x: 356, endPoint y: 78, distance: 31.6
click at [338, 52] on div "Dashboard" at bounding box center [359, 58] width 54 height 12
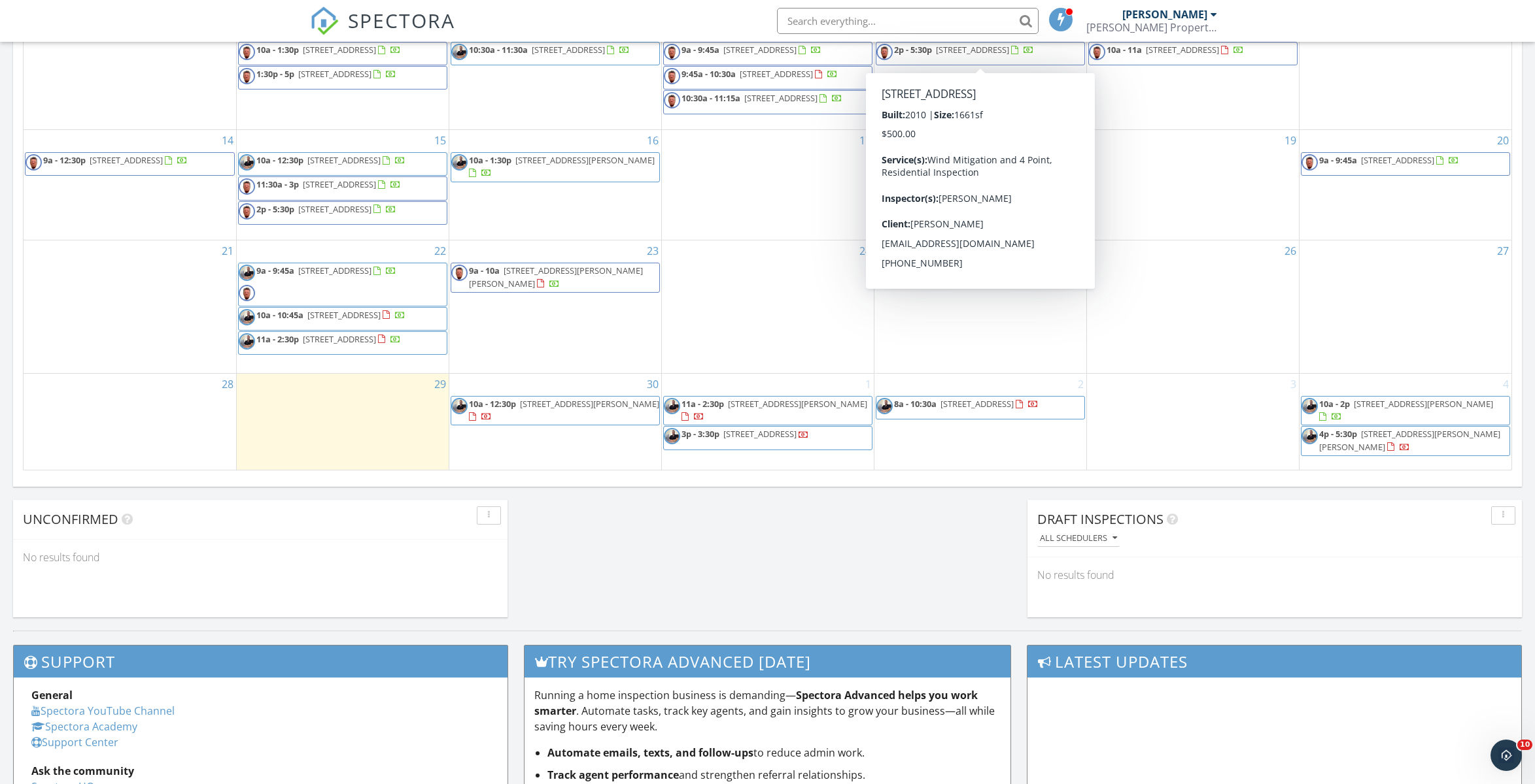
scroll to position [853, 0]
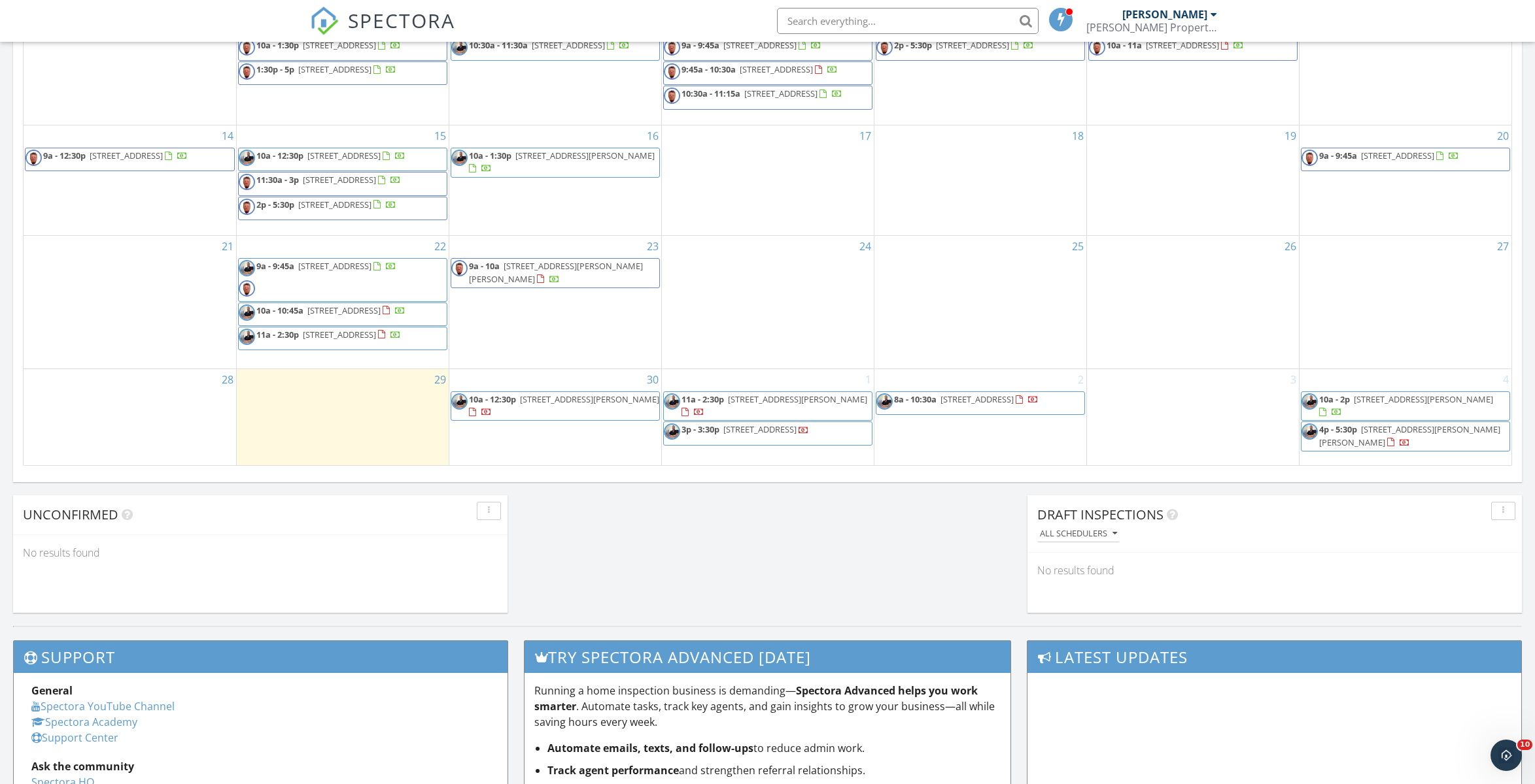
click at [545, 403] on span "279 Ferguson St, Port Charlotte 33954" at bounding box center [590, 399] width 139 height 12
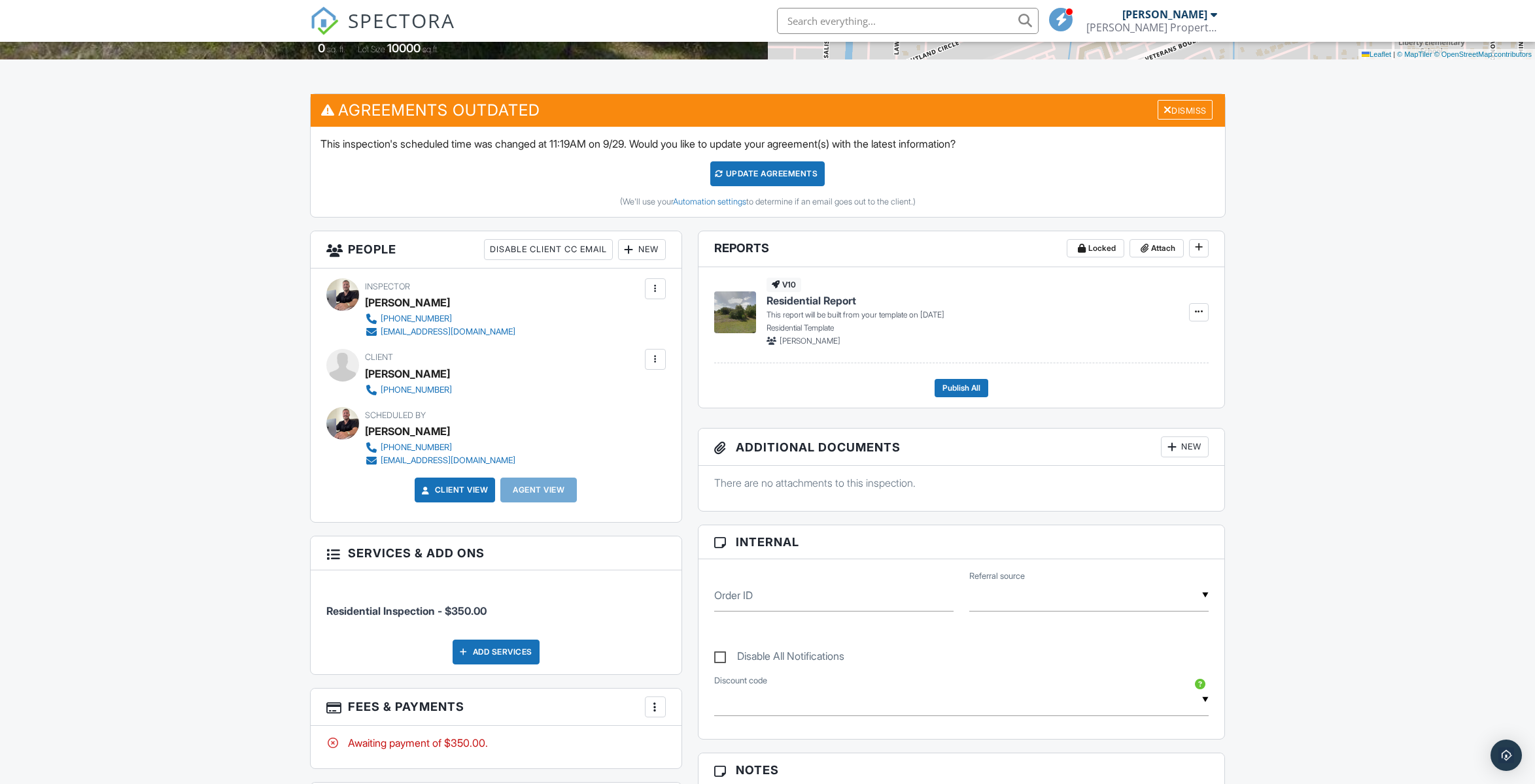
scroll to position [293, 0]
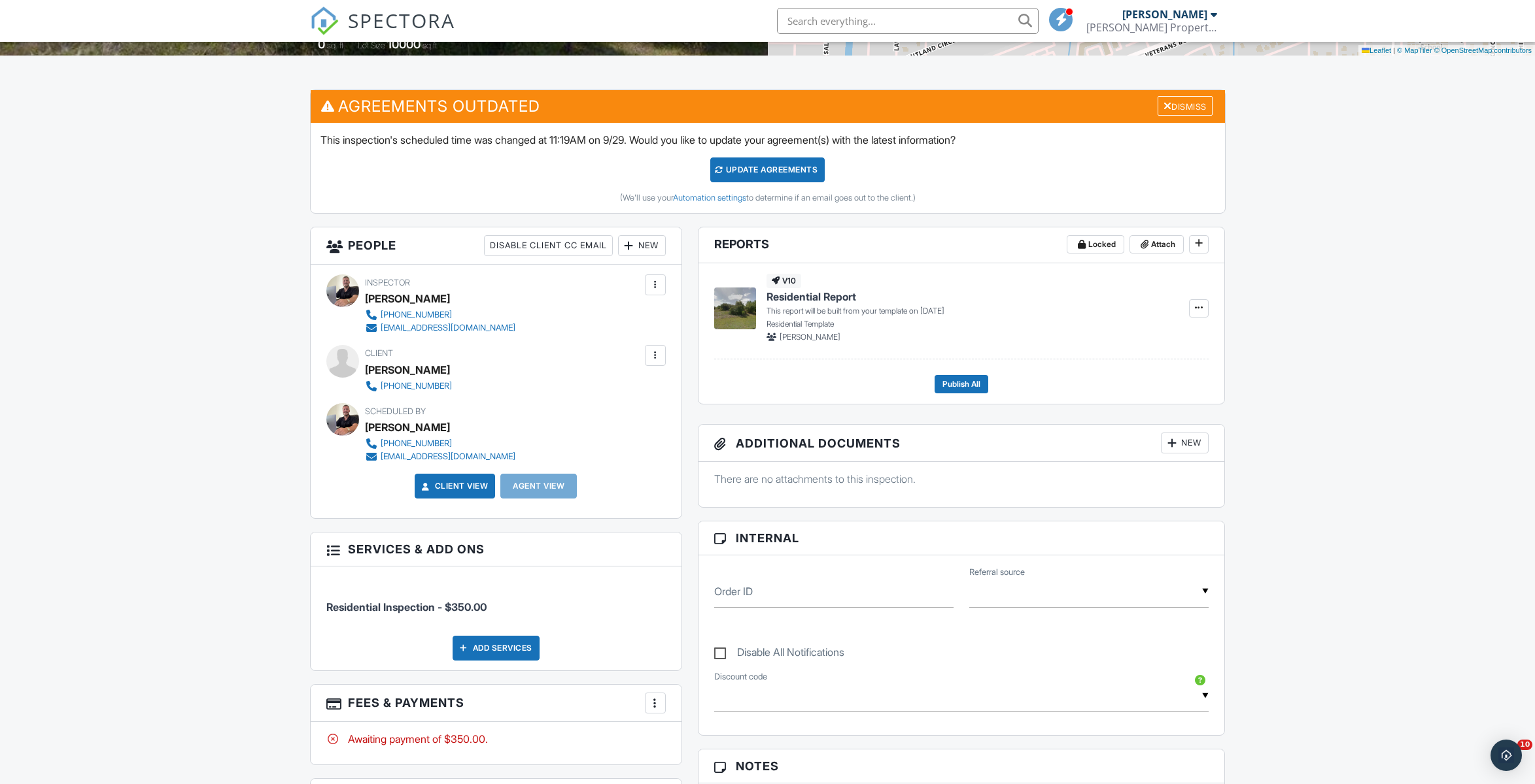
click at [654, 282] on div at bounding box center [655, 285] width 13 height 13
click at [657, 284] on div at bounding box center [655, 285] width 13 height 13
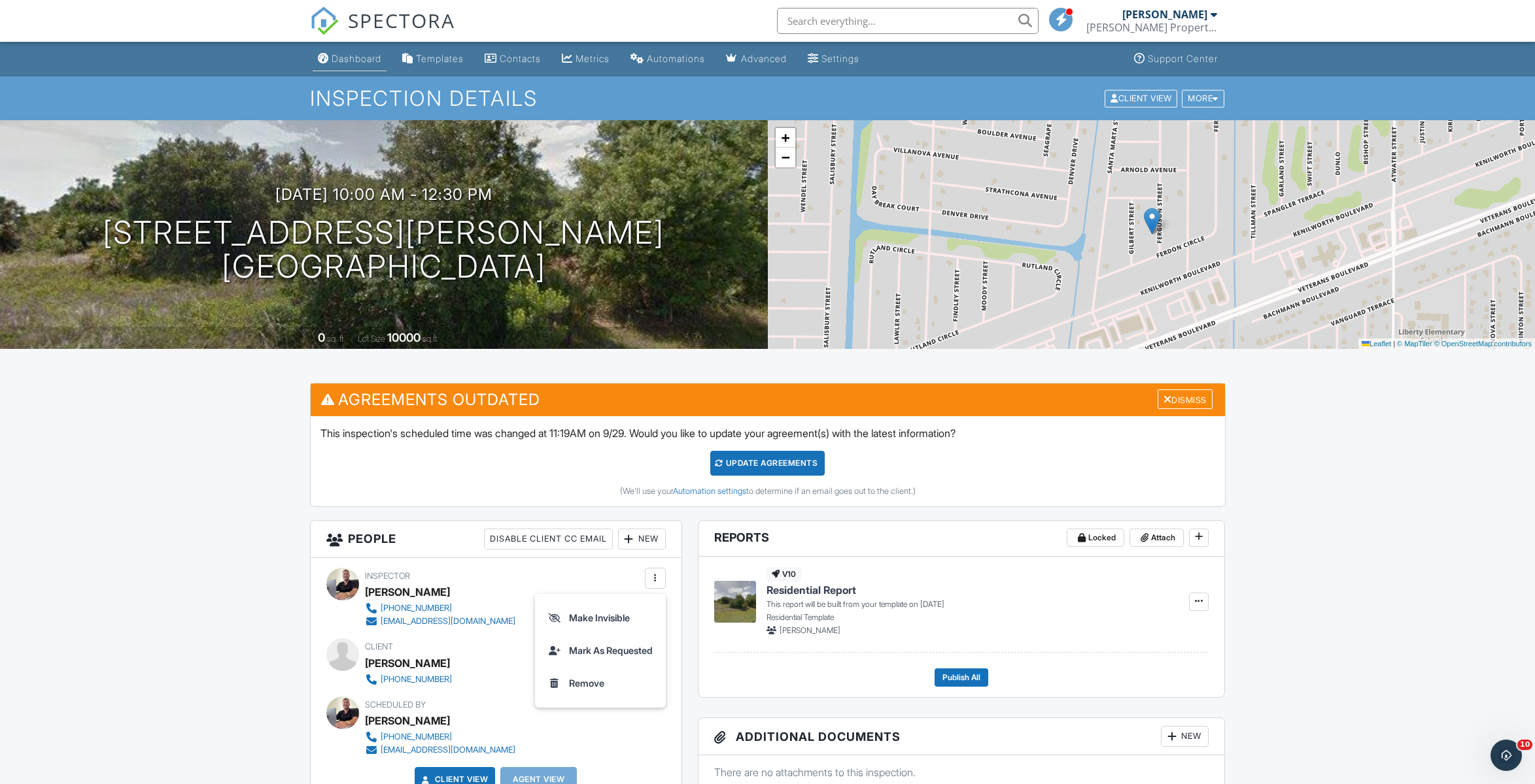
click at [352, 54] on div "Dashboard" at bounding box center [357, 58] width 50 height 11
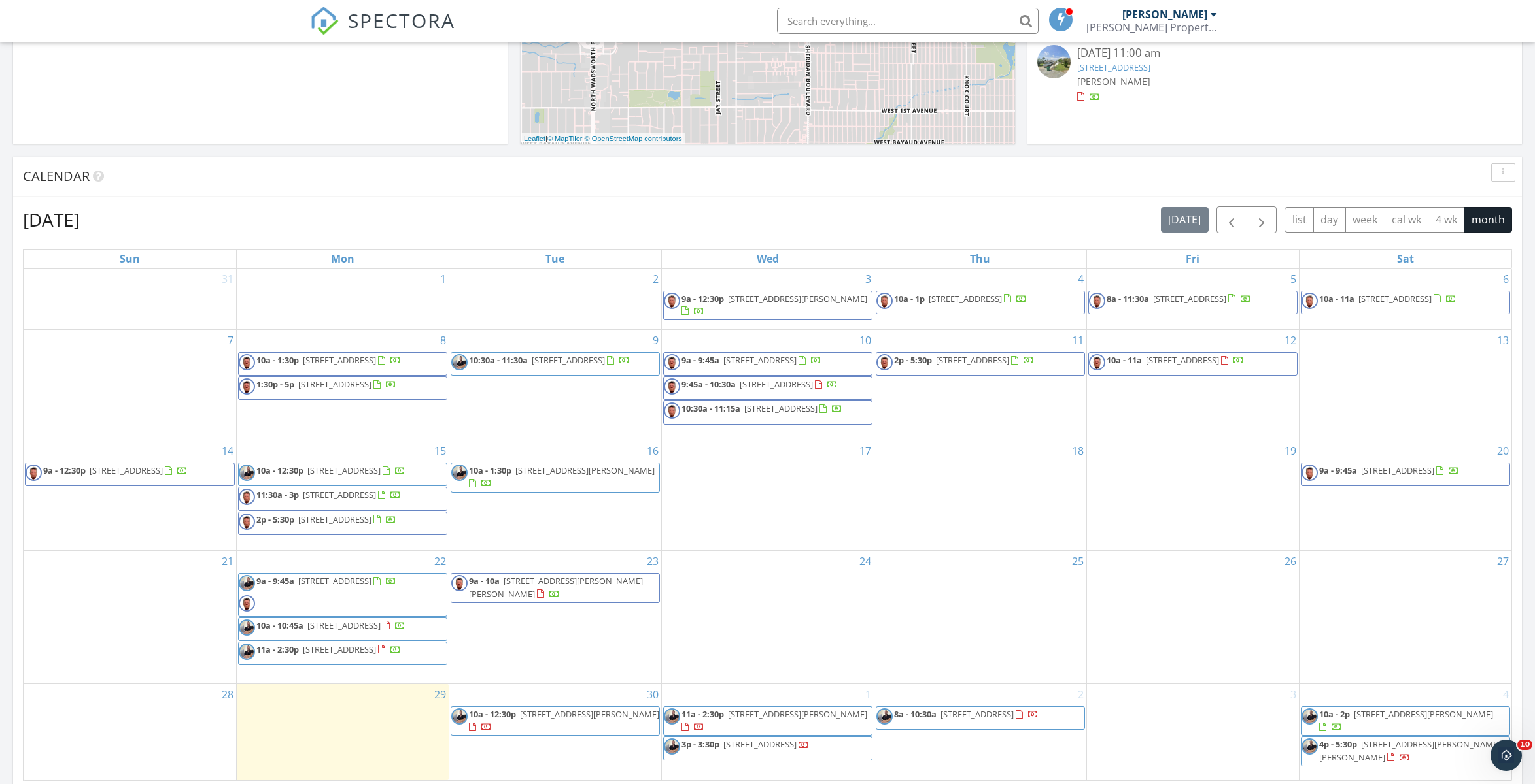
scroll to position [540, 0]
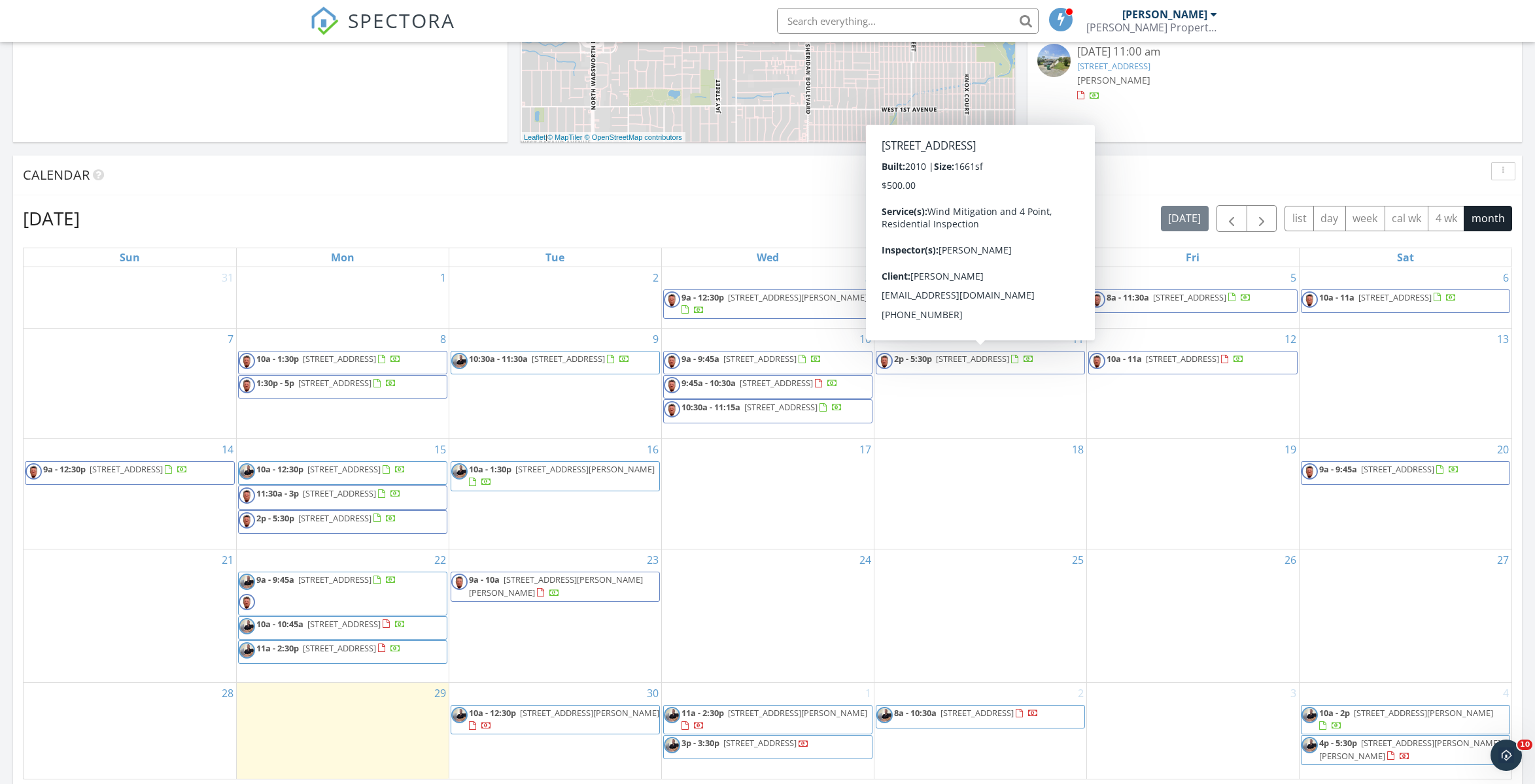
click at [1138, 159] on div "Calendar" at bounding box center [767, 175] width 1509 height 40
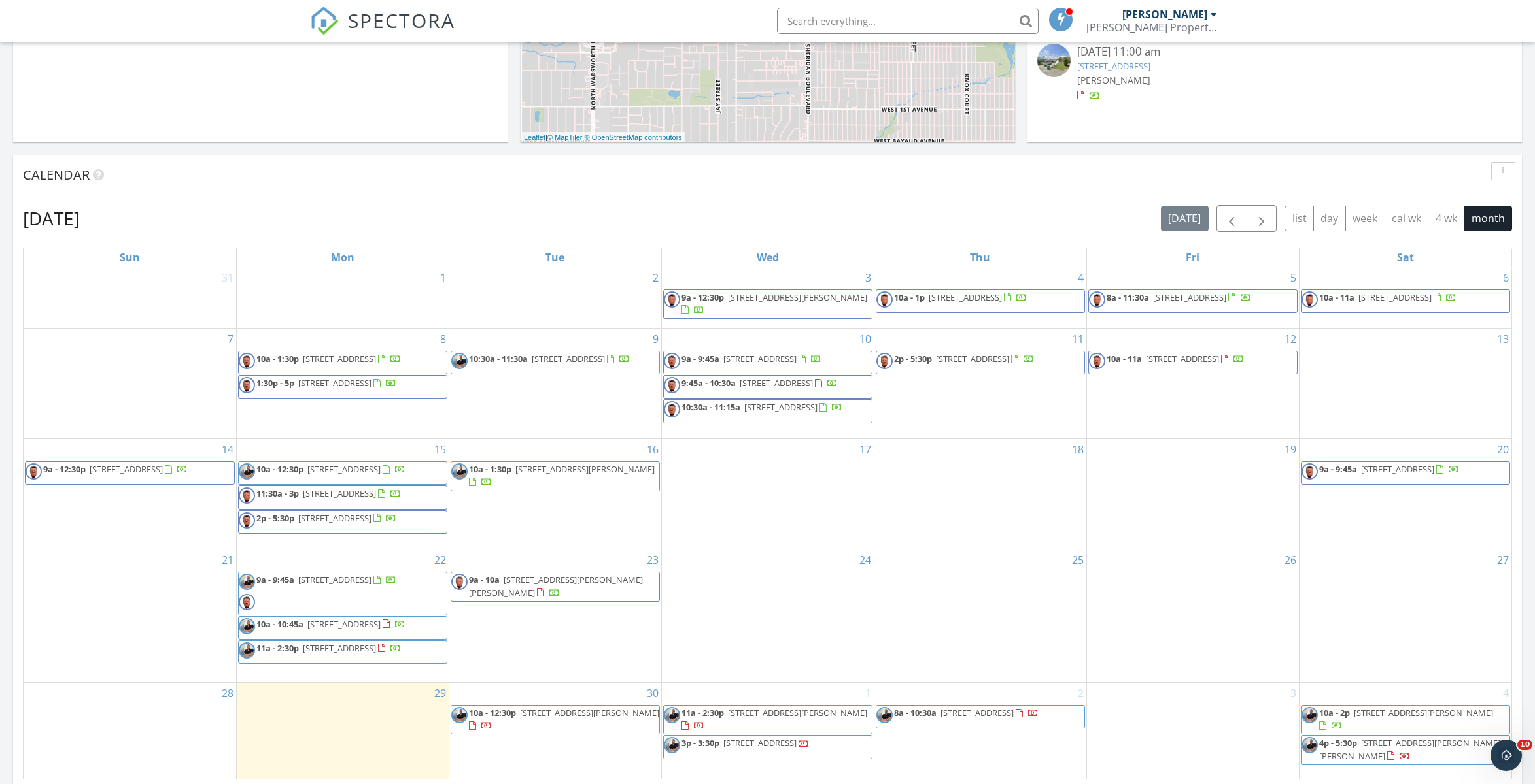
click at [1140, 146] on div "Today Austin Blair No results found New Inspection New Quote Map + − Leaflet | …" at bounding box center [767, 345] width 1535 height 1190
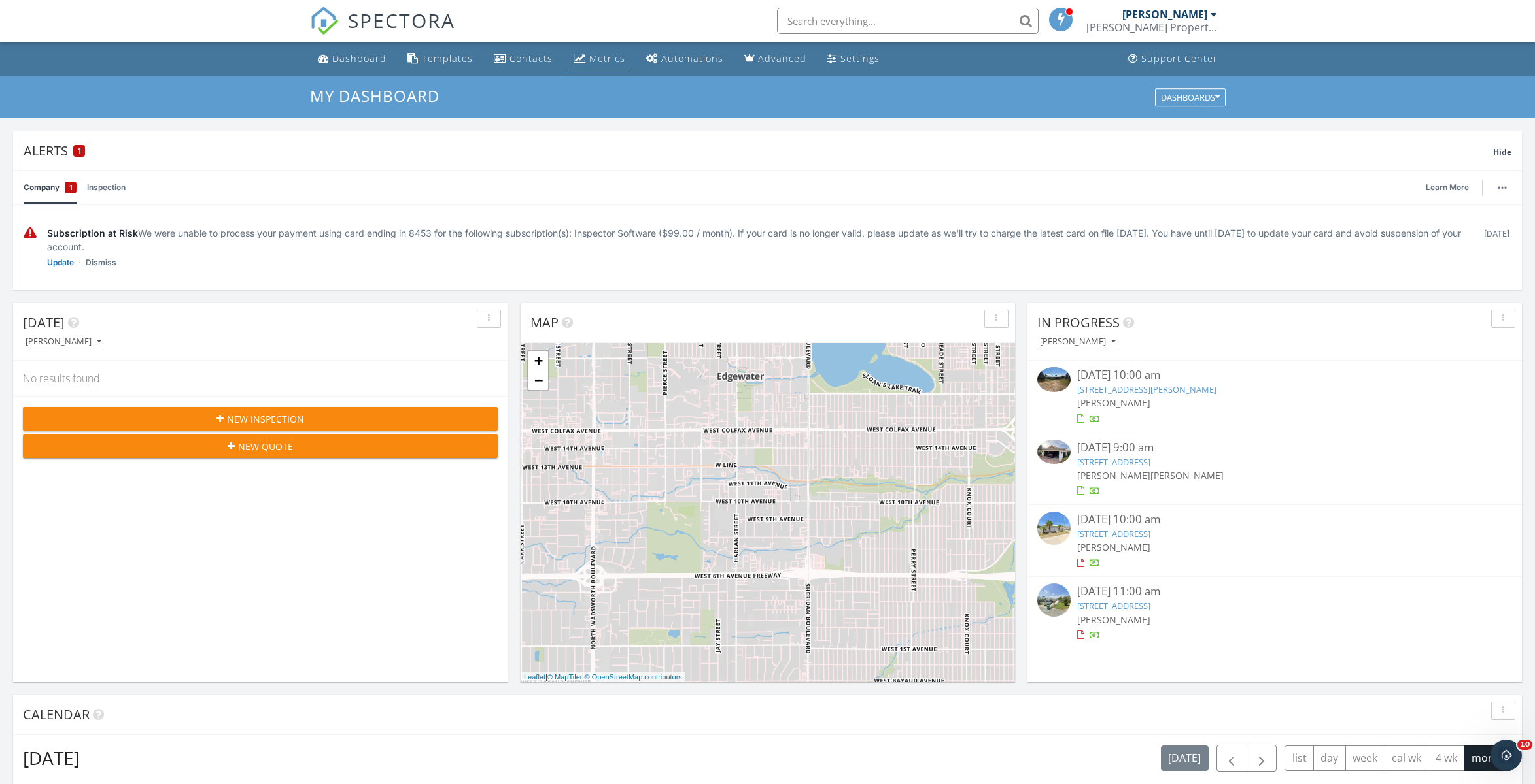
scroll to position [0, 0]
click at [64, 261] on link "Update" at bounding box center [60, 263] width 27 height 13
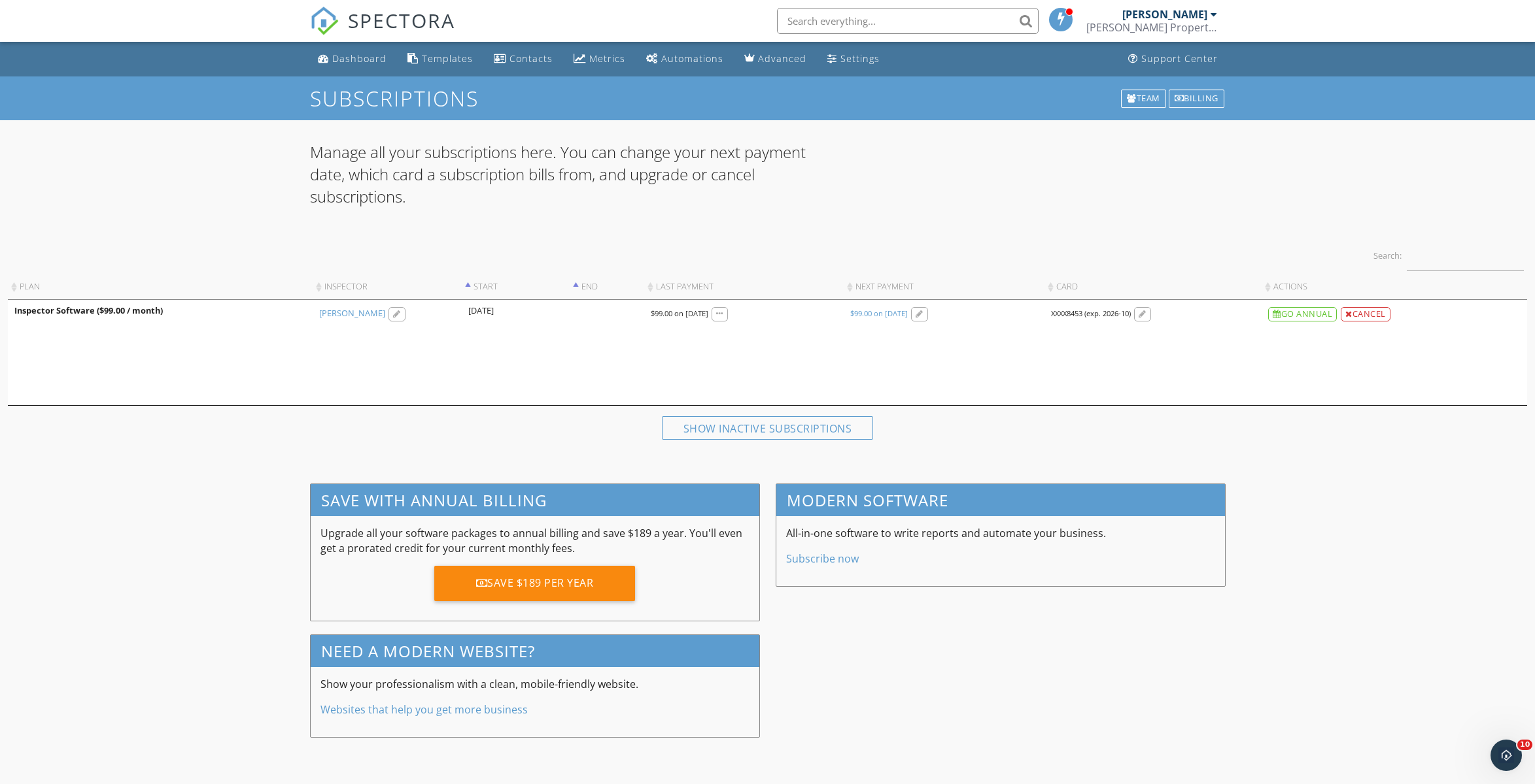
click at [775, 424] on div "Show inactive subscriptions" at bounding box center [767, 428] width 212 height 24
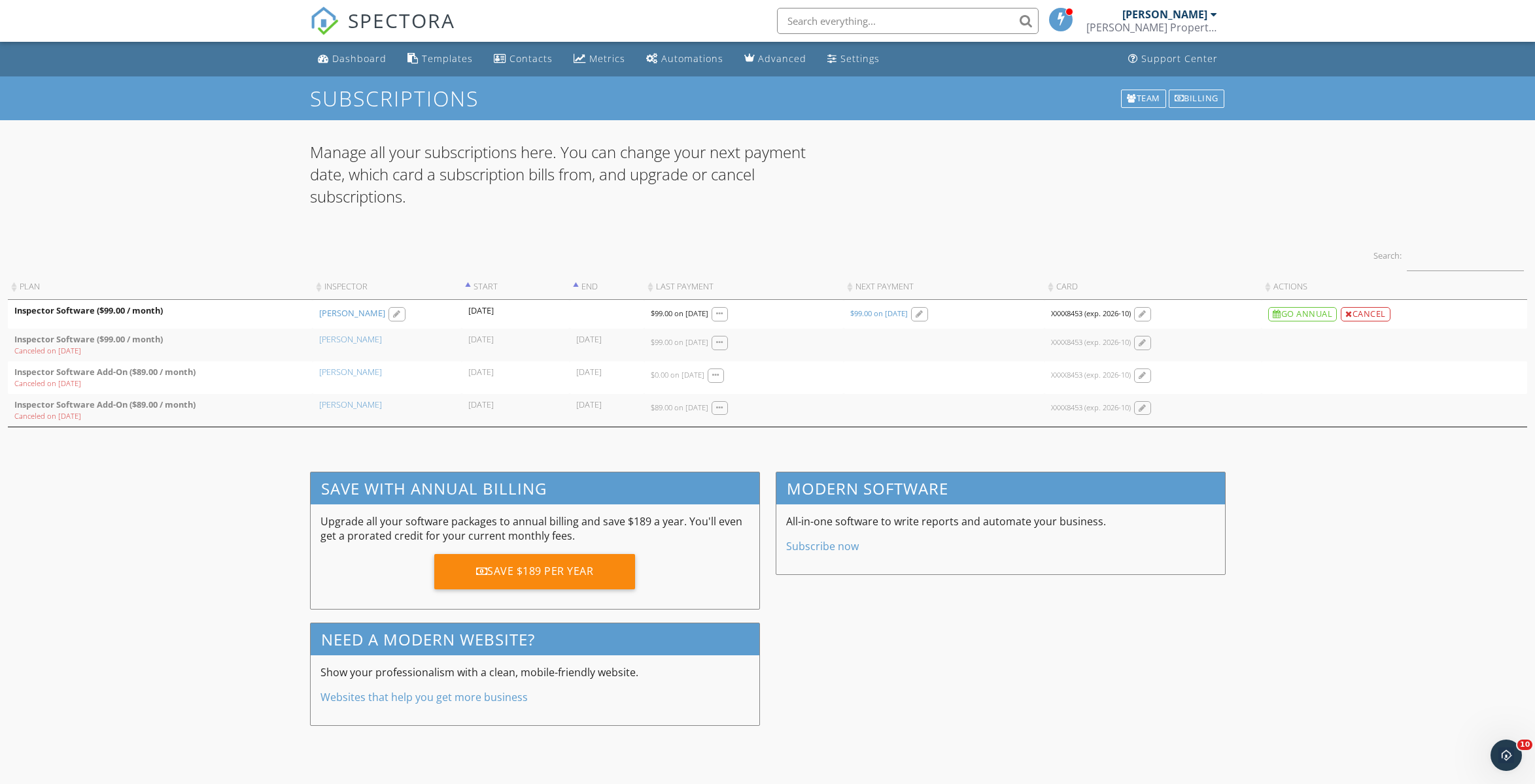
click at [357, 61] on div "Dashboard" at bounding box center [359, 58] width 54 height 12
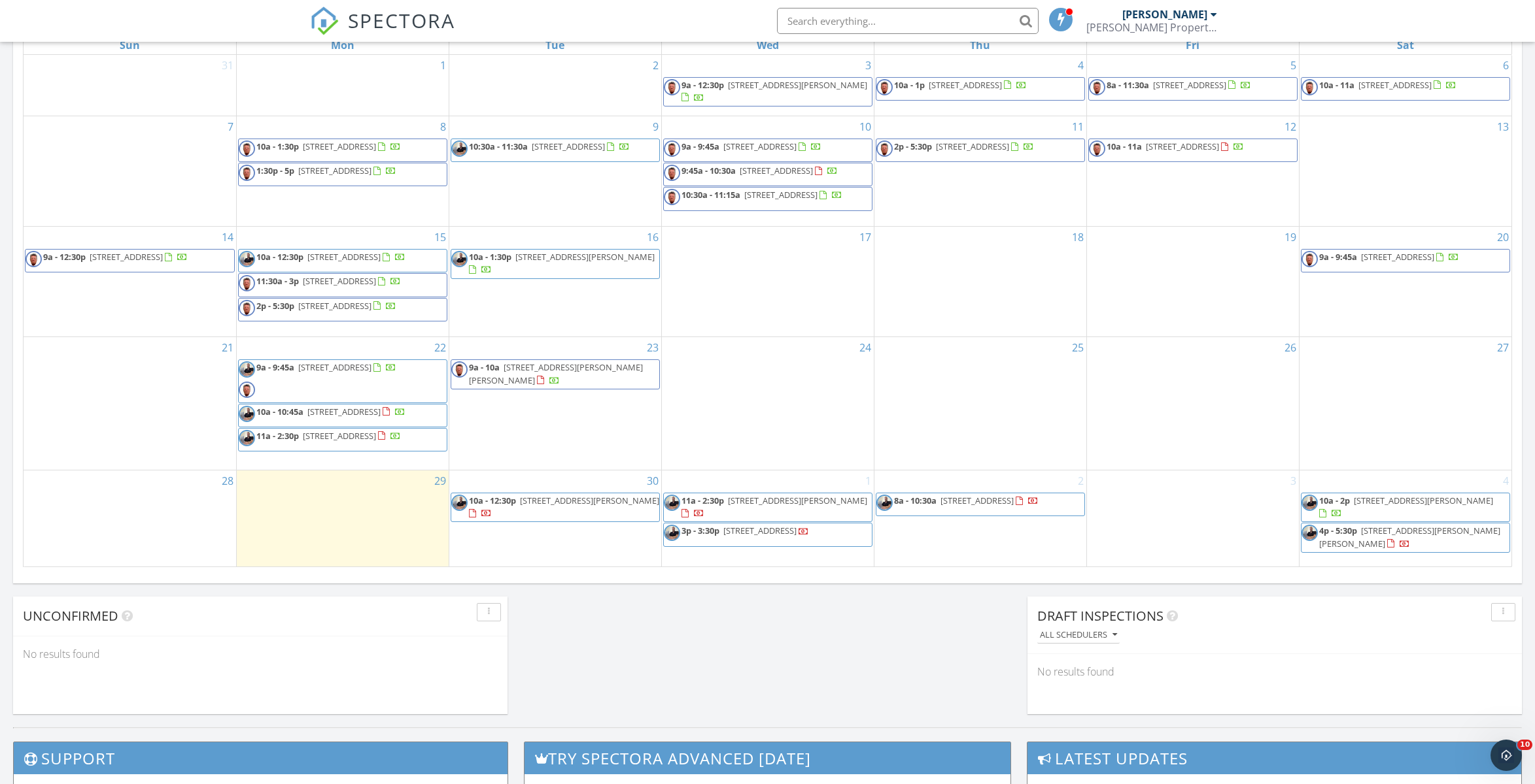
scroll to position [589, 0]
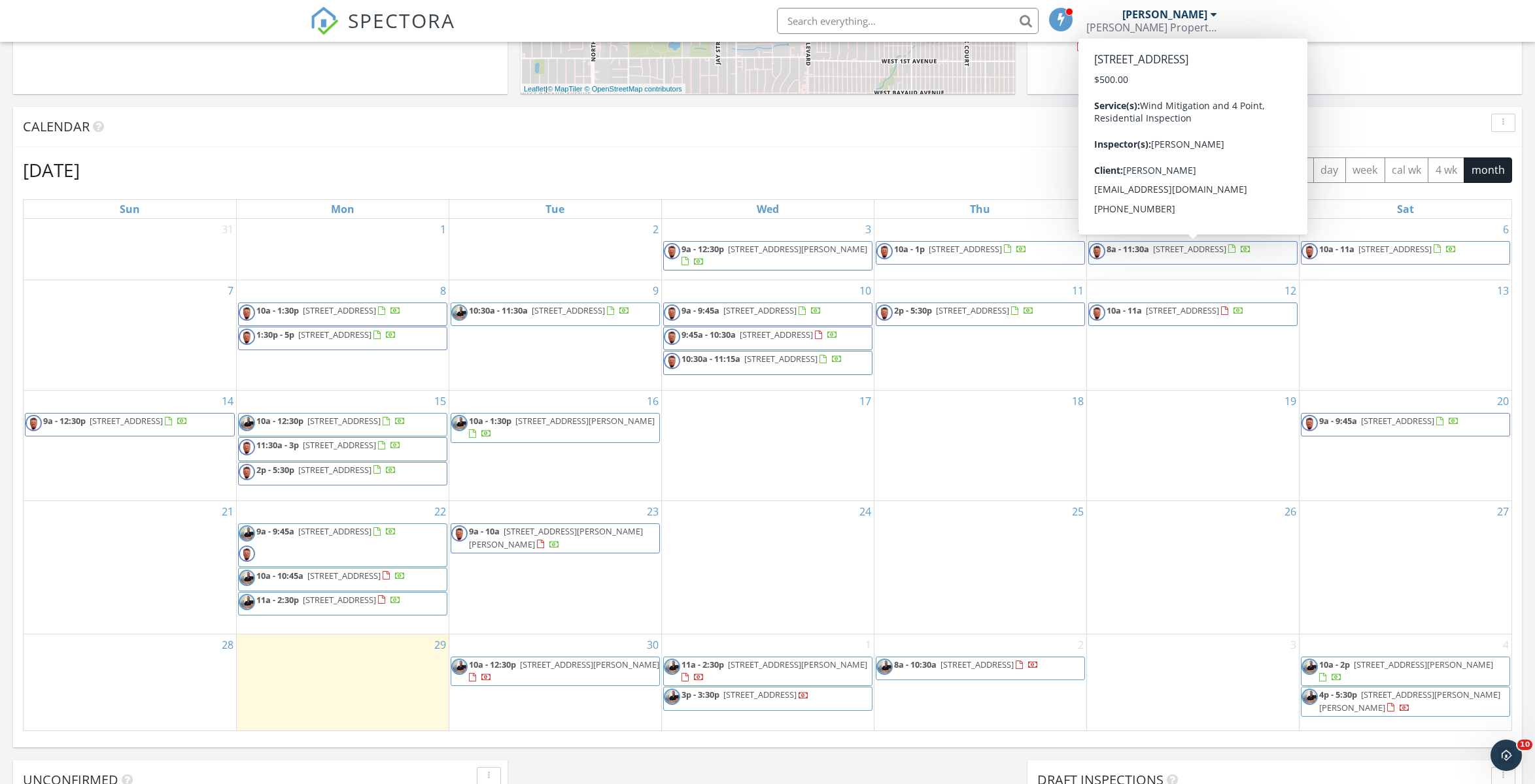
click at [1050, 135] on div "Calendar" at bounding box center [757, 127] width 1470 height 19
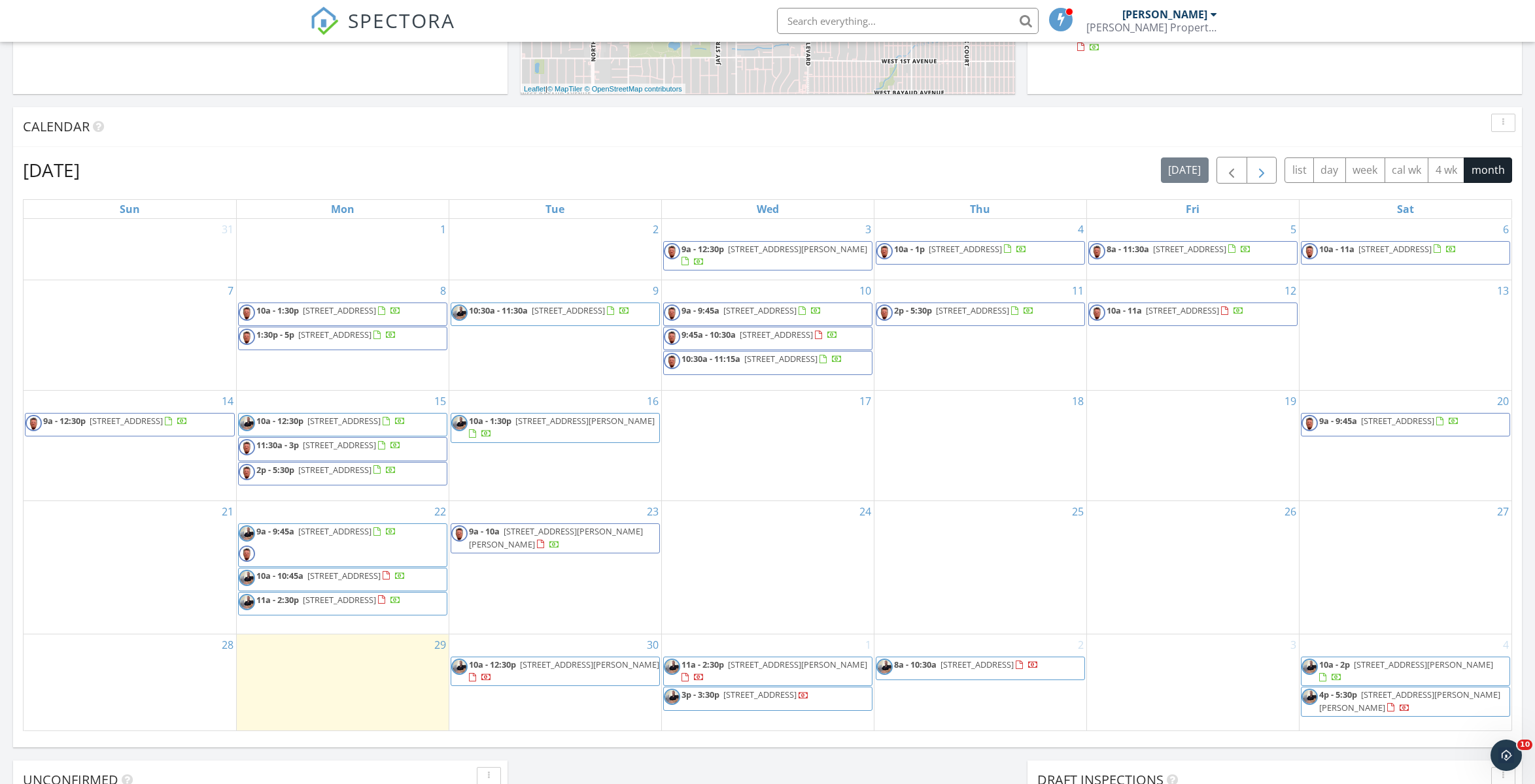
click at [1271, 169] on button "button" at bounding box center [1262, 170] width 31 height 27
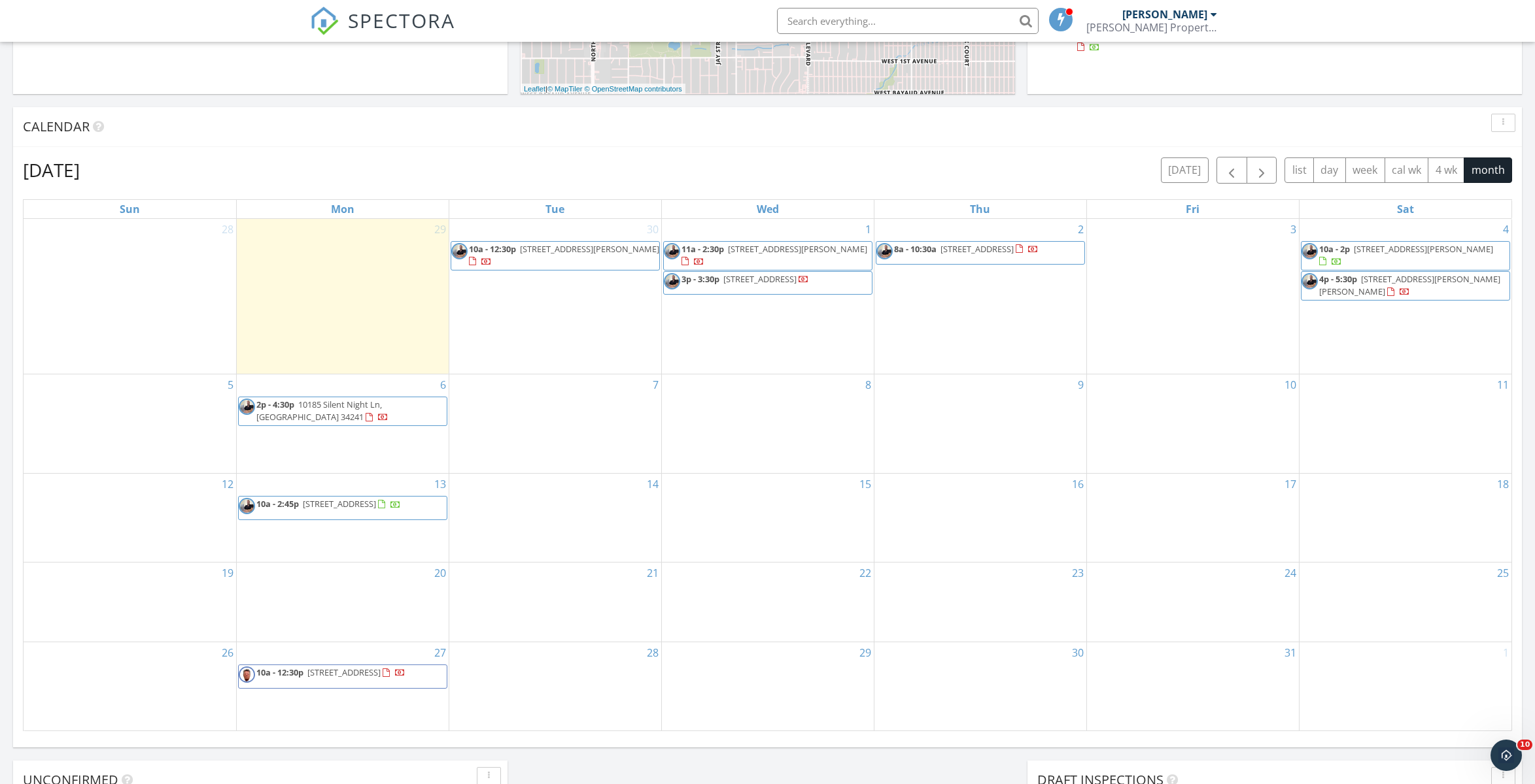
click at [385, 145] on div "Calendar" at bounding box center [767, 128] width 1509 height 40
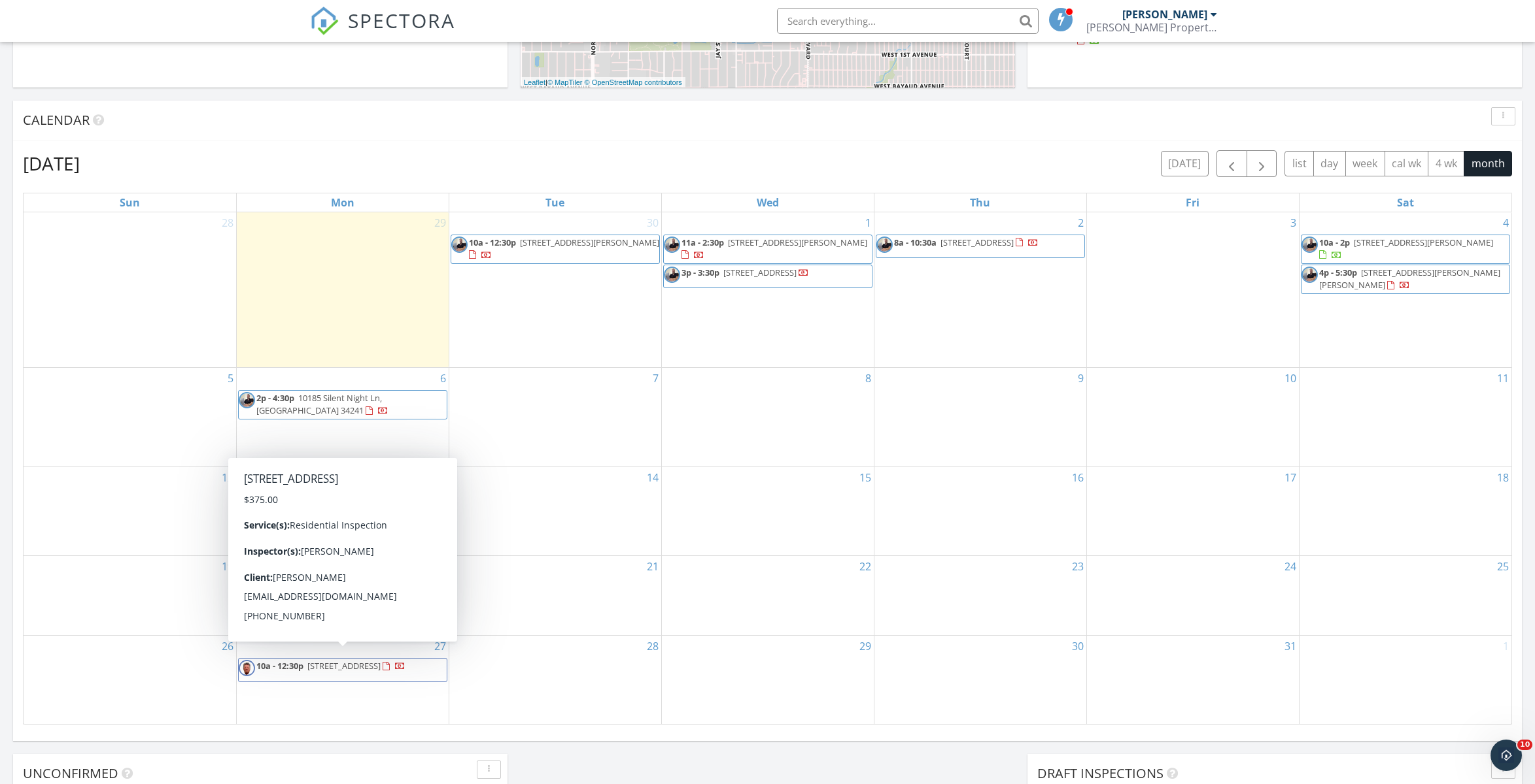
click at [271, 660] on span "10a - 12:30p" at bounding box center [280, 665] width 47 height 12
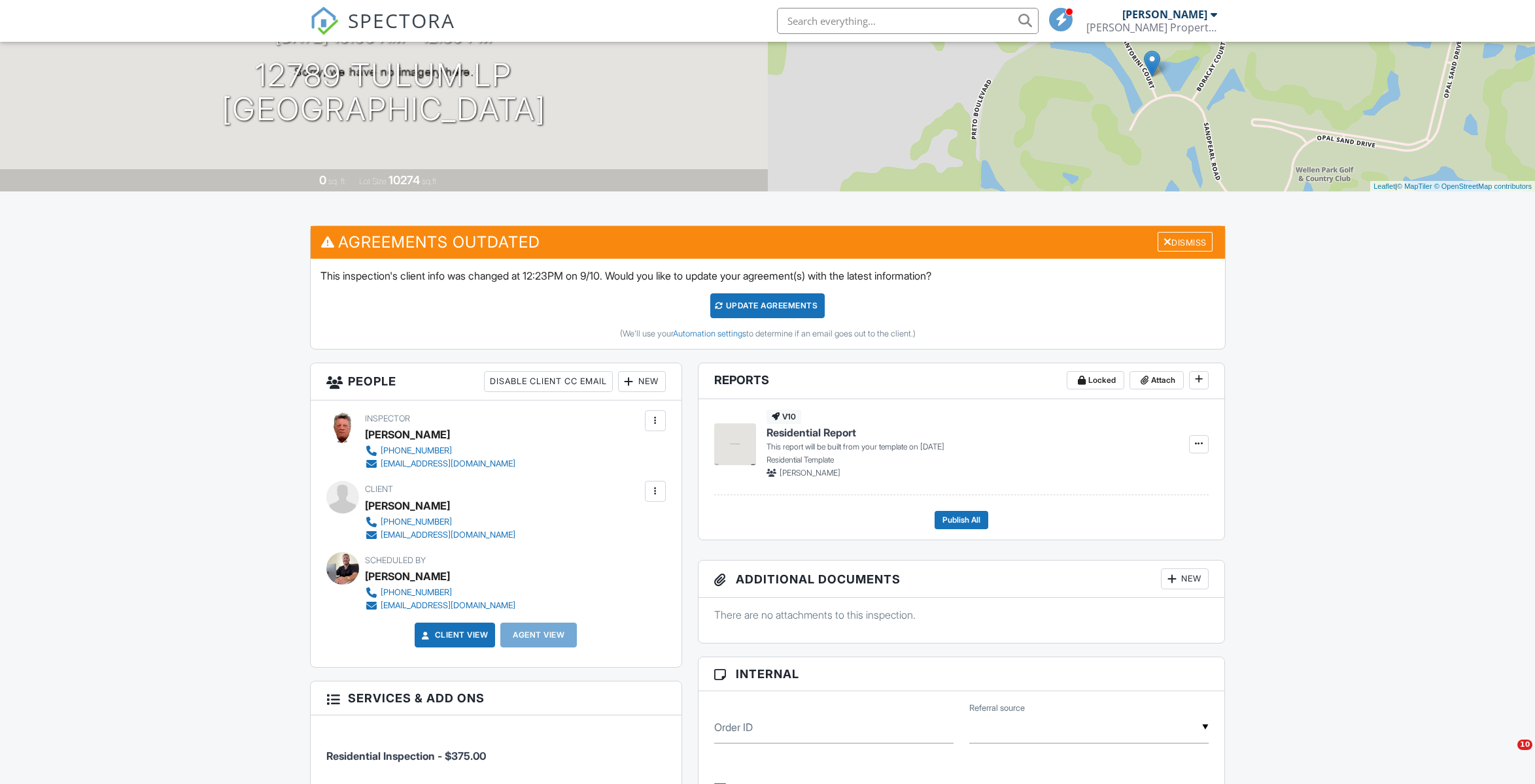
click at [654, 419] on div at bounding box center [655, 421] width 13 height 13
click at [637, 381] on div "New" at bounding box center [642, 382] width 48 height 21
click at [660, 422] on li "Inspector" at bounding box center [688, 421] width 129 height 33
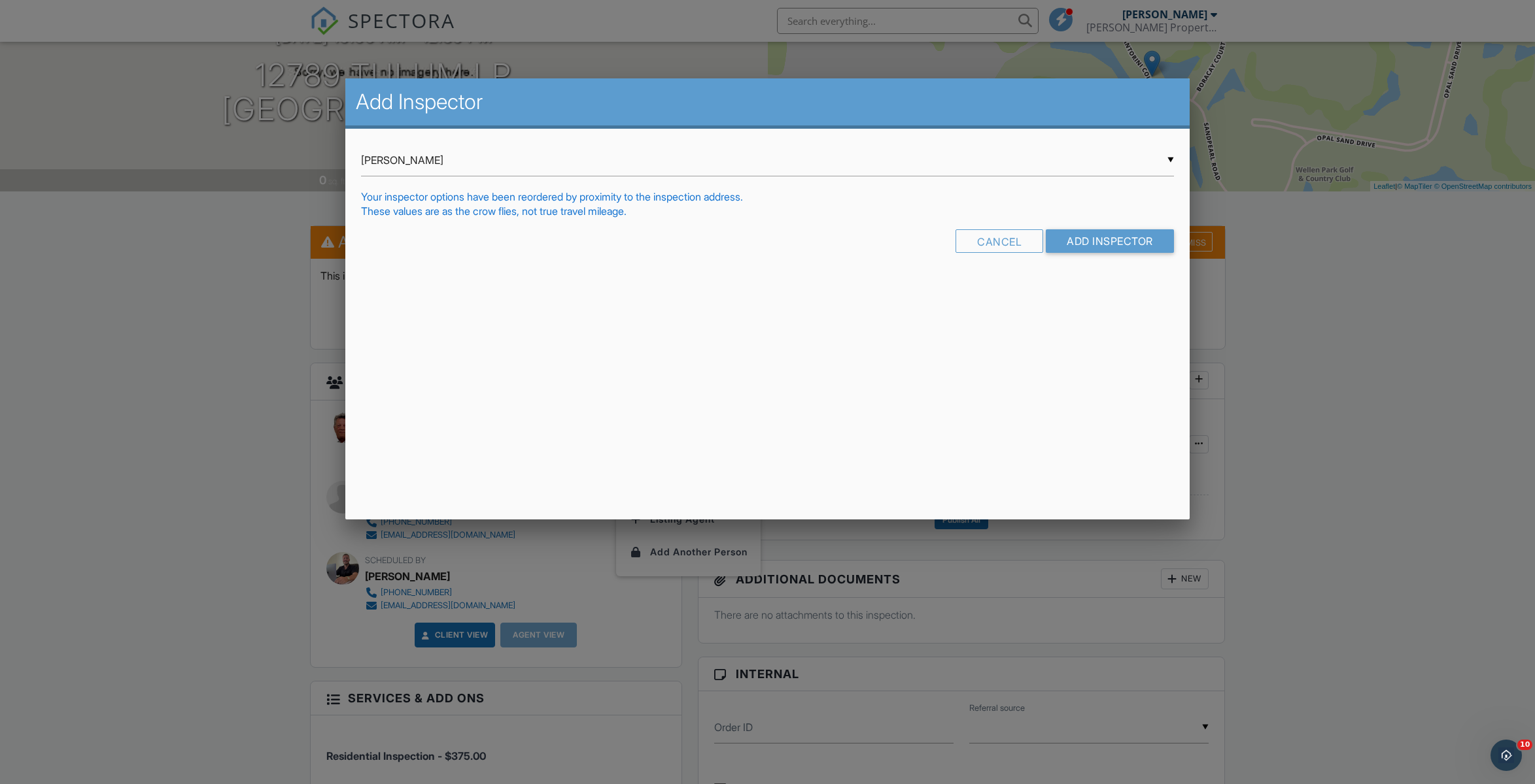
drag, startPoint x: 1164, startPoint y: 164, endPoint x: 1070, endPoint y: 175, distance: 94.6
click at [1164, 164] on div "▼ [PERSON_NAME] [PERSON_NAME] [PERSON_NAME]" at bounding box center [767, 160] width 813 height 32
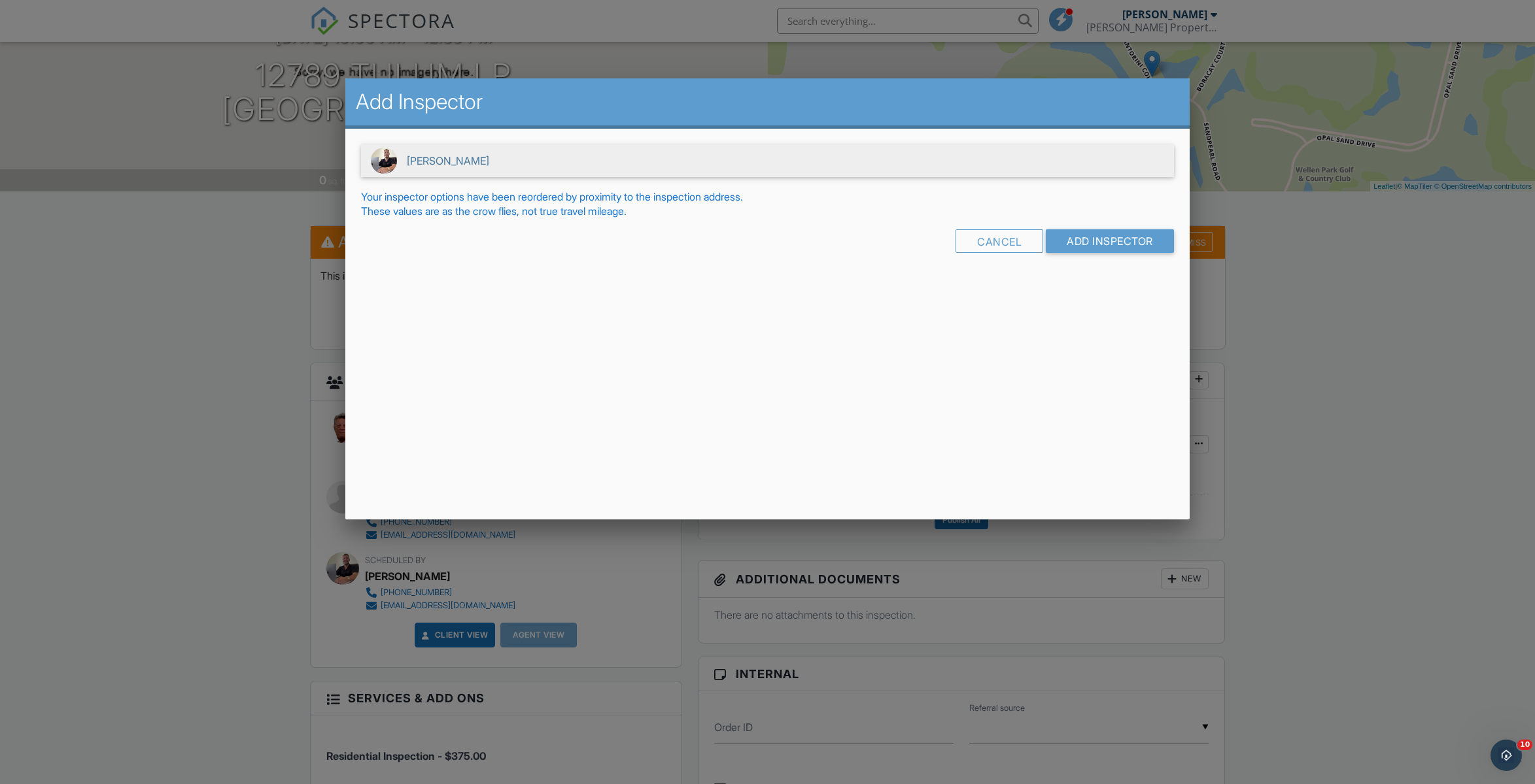
click at [469, 162] on span "[PERSON_NAME]" at bounding box center [767, 160] width 813 height 33
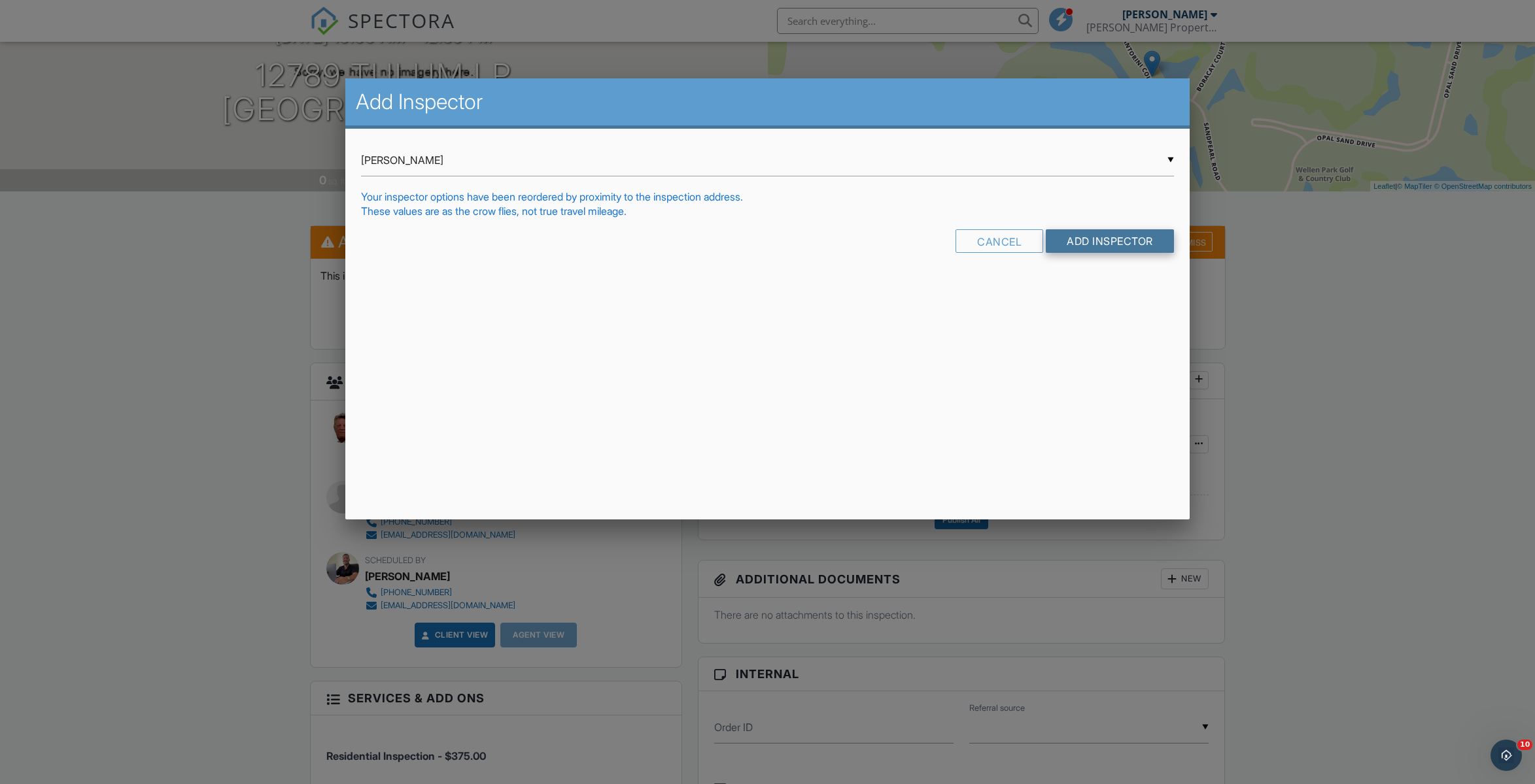
click at [1094, 243] on input "Add Inspector" at bounding box center [1110, 241] width 128 height 24
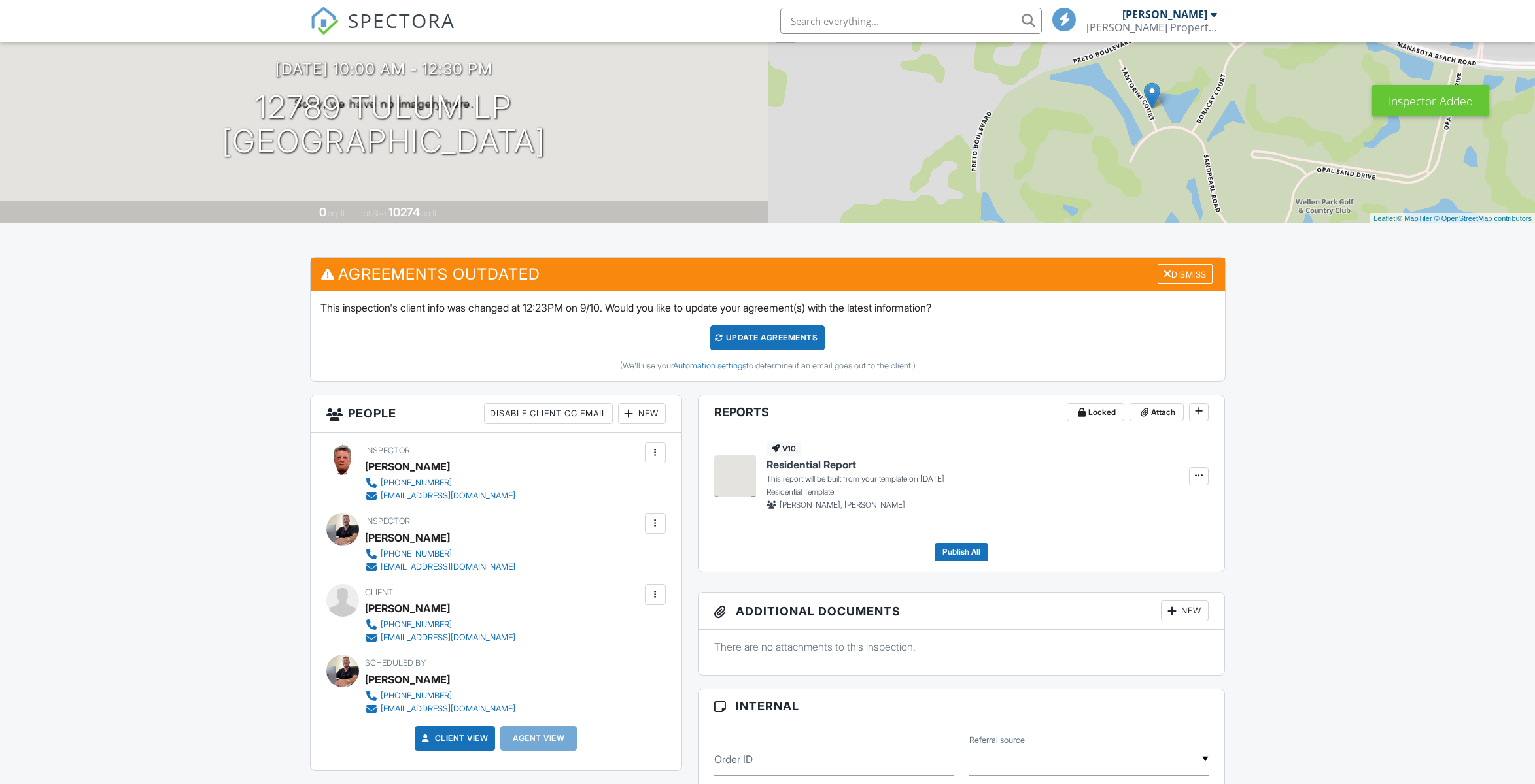
scroll to position [125, 0]
click at [654, 452] on div at bounding box center [655, 453] width 13 height 13
click at [592, 555] on li "Remove" at bounding box center [601, 558] width 115 height 33
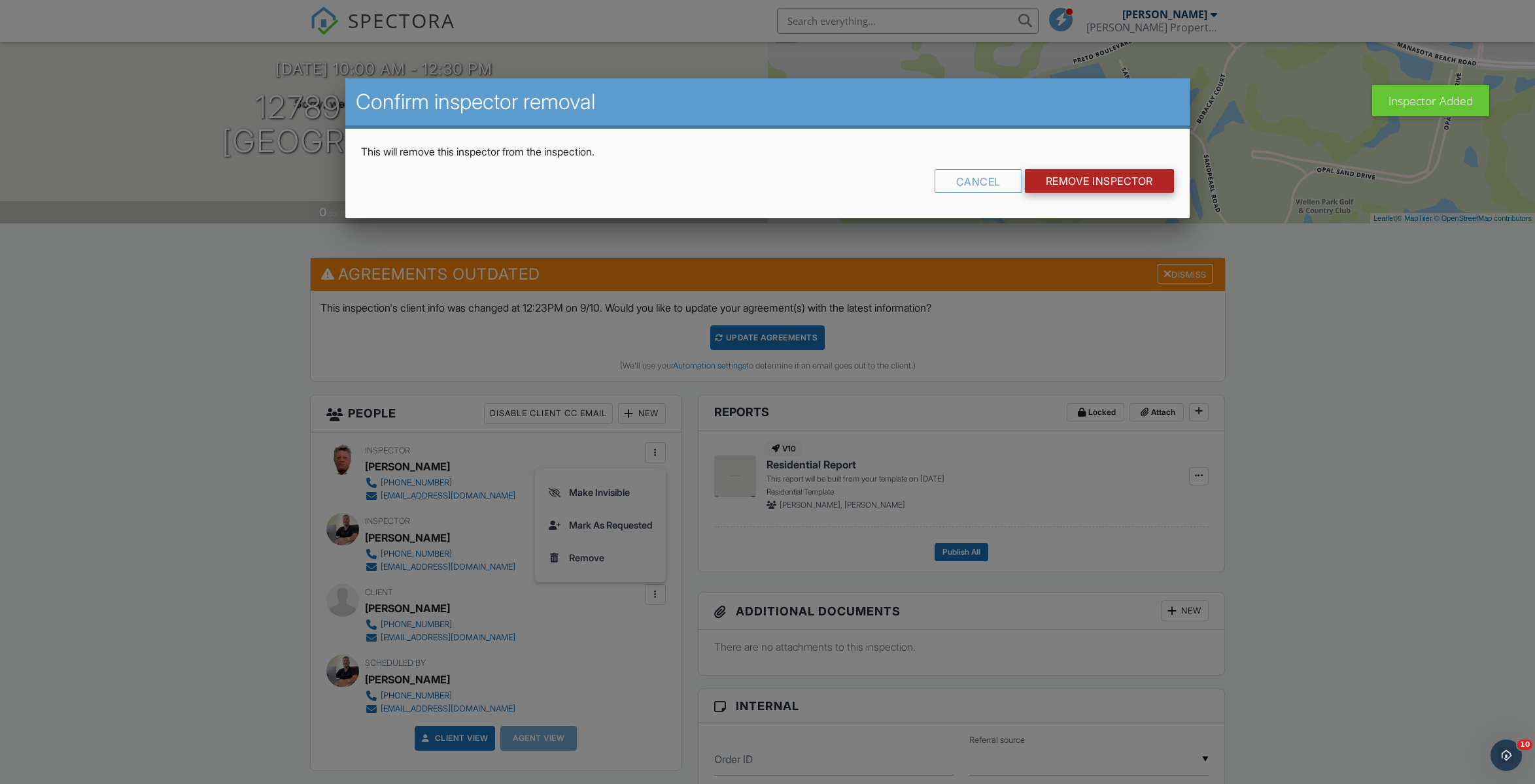
click at [1081, 186] on input "Remove Inspector" at bounding box center [1099, 181] width 149 height 24
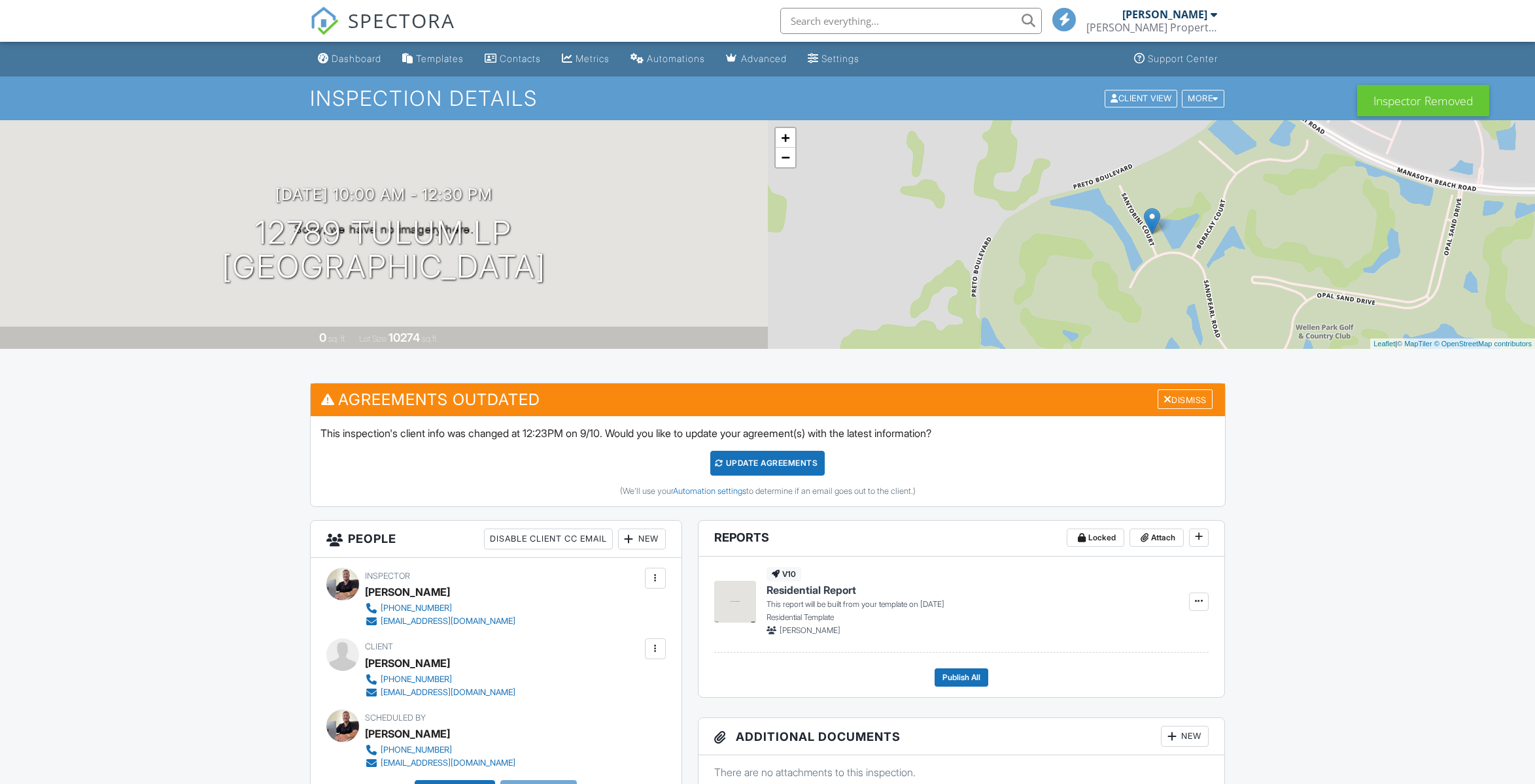
click at [357, 59] on div "Dashboard" at bounding box center [357, 58] width 50 height 11
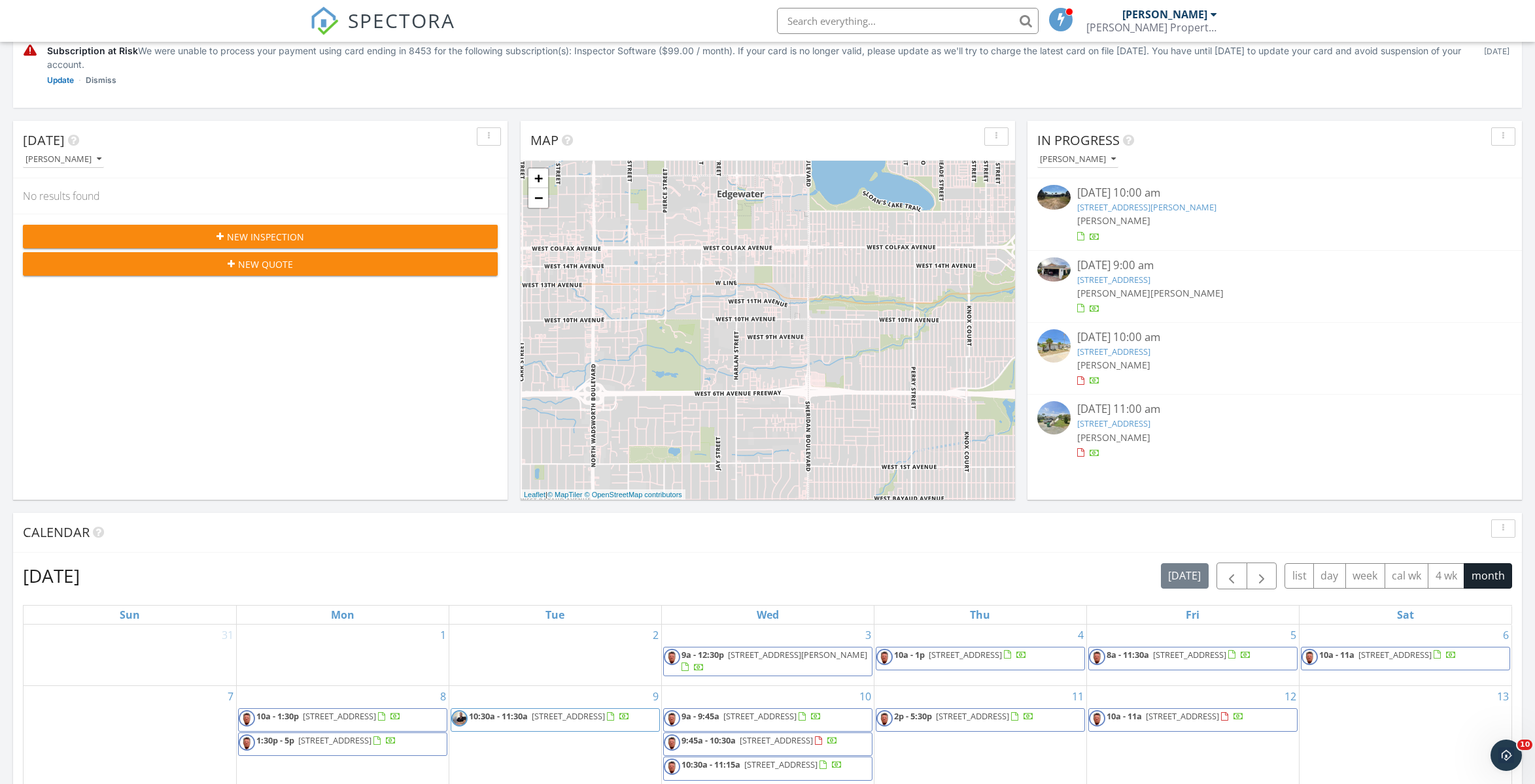
scroll to position [327, 0]
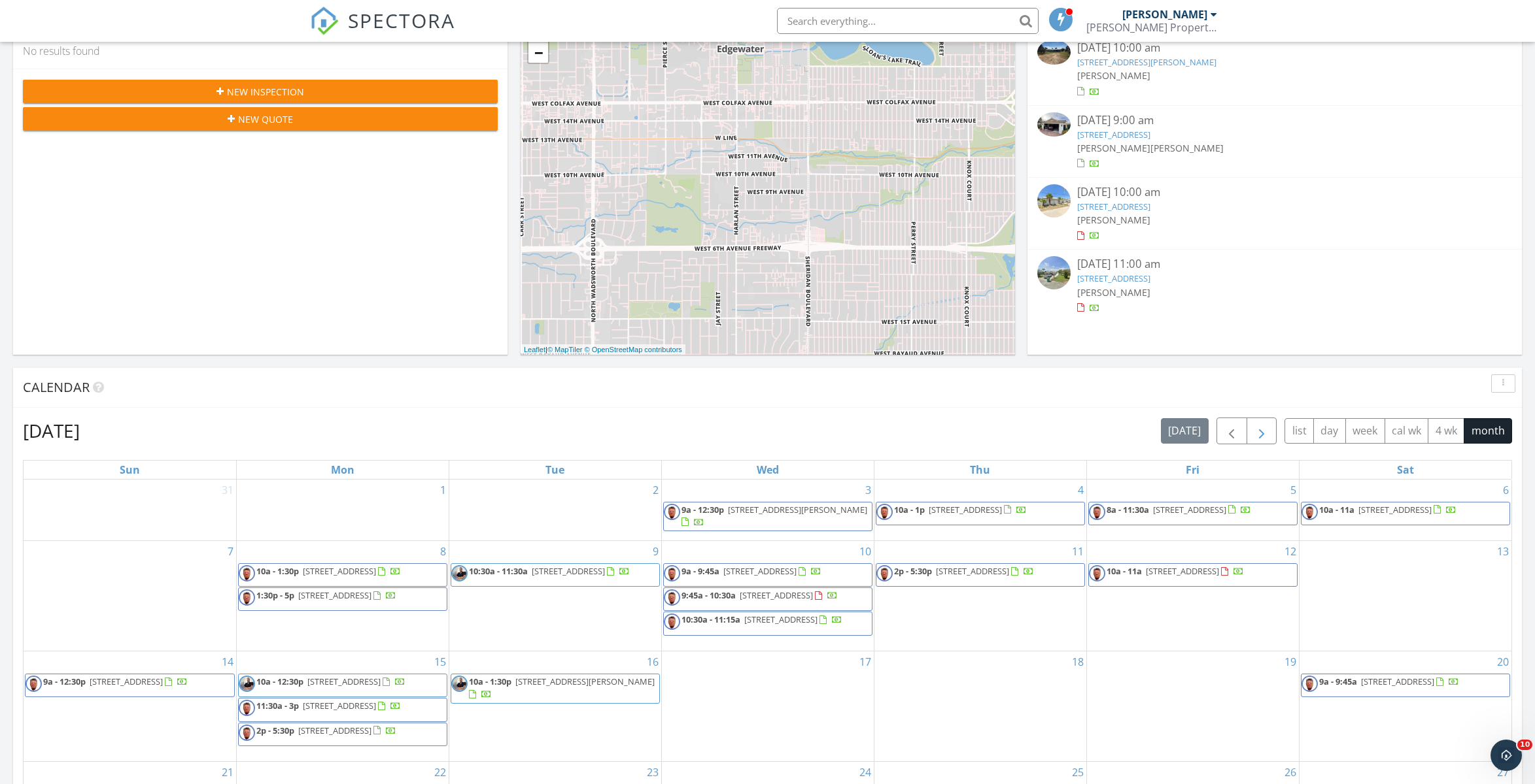
click at [1262, 420] on button "button" at bounding box center [1262, 430] width 31 height 27
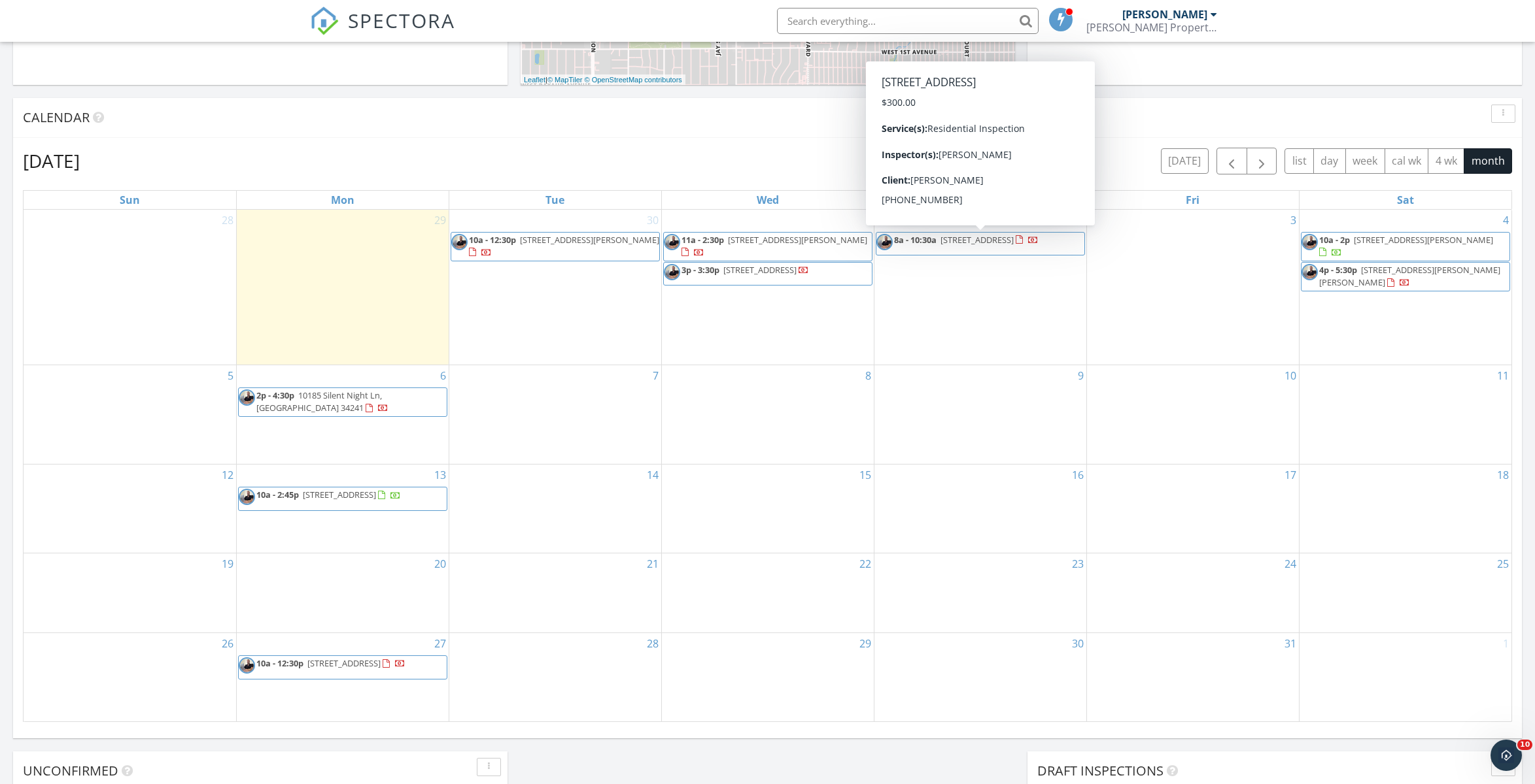
scroll to position [597, 0]
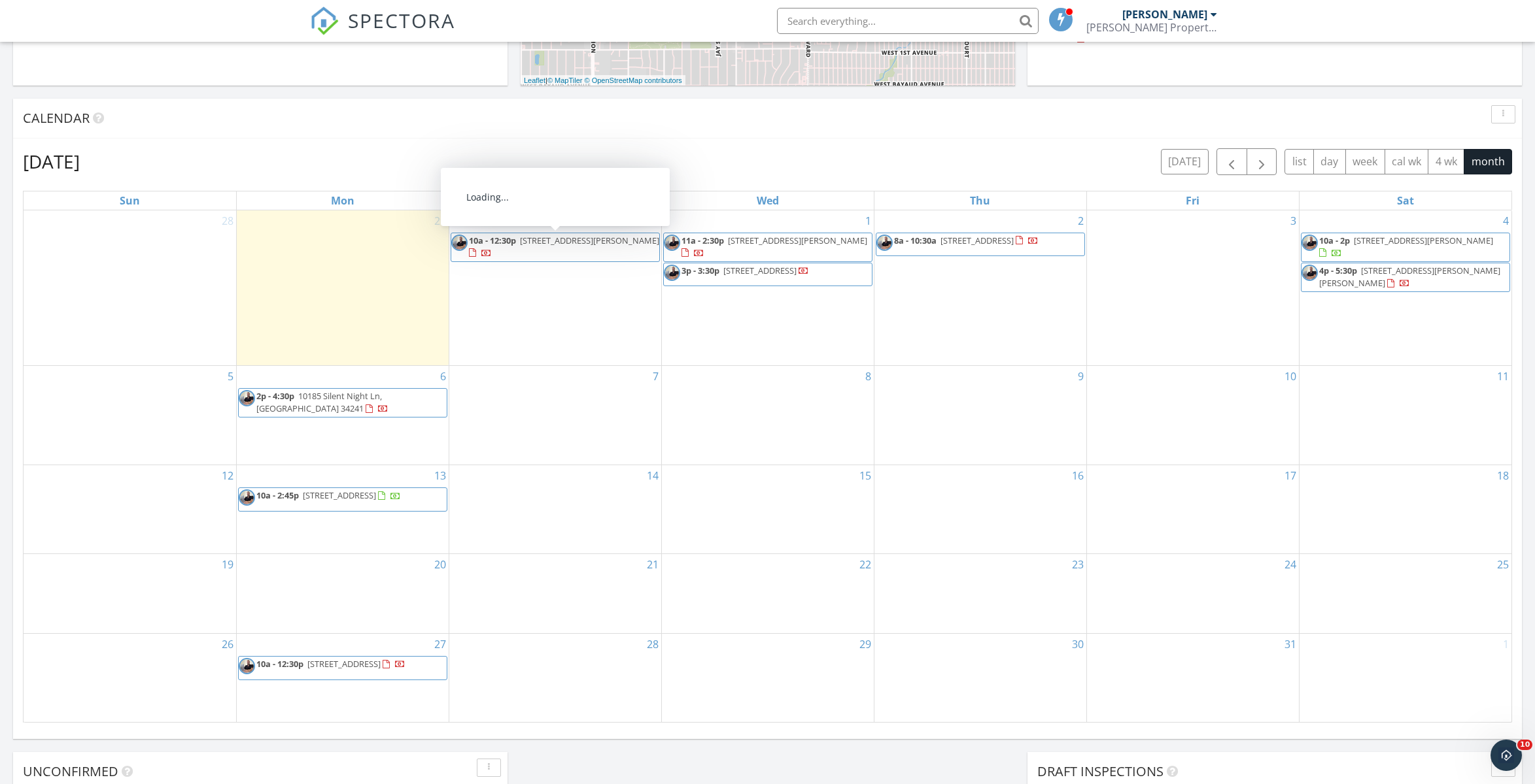
click at [567, 239] on span "279 Ferguson St, Port Charlotte 33954" at bounding box center [590, 240] width 139 height 12
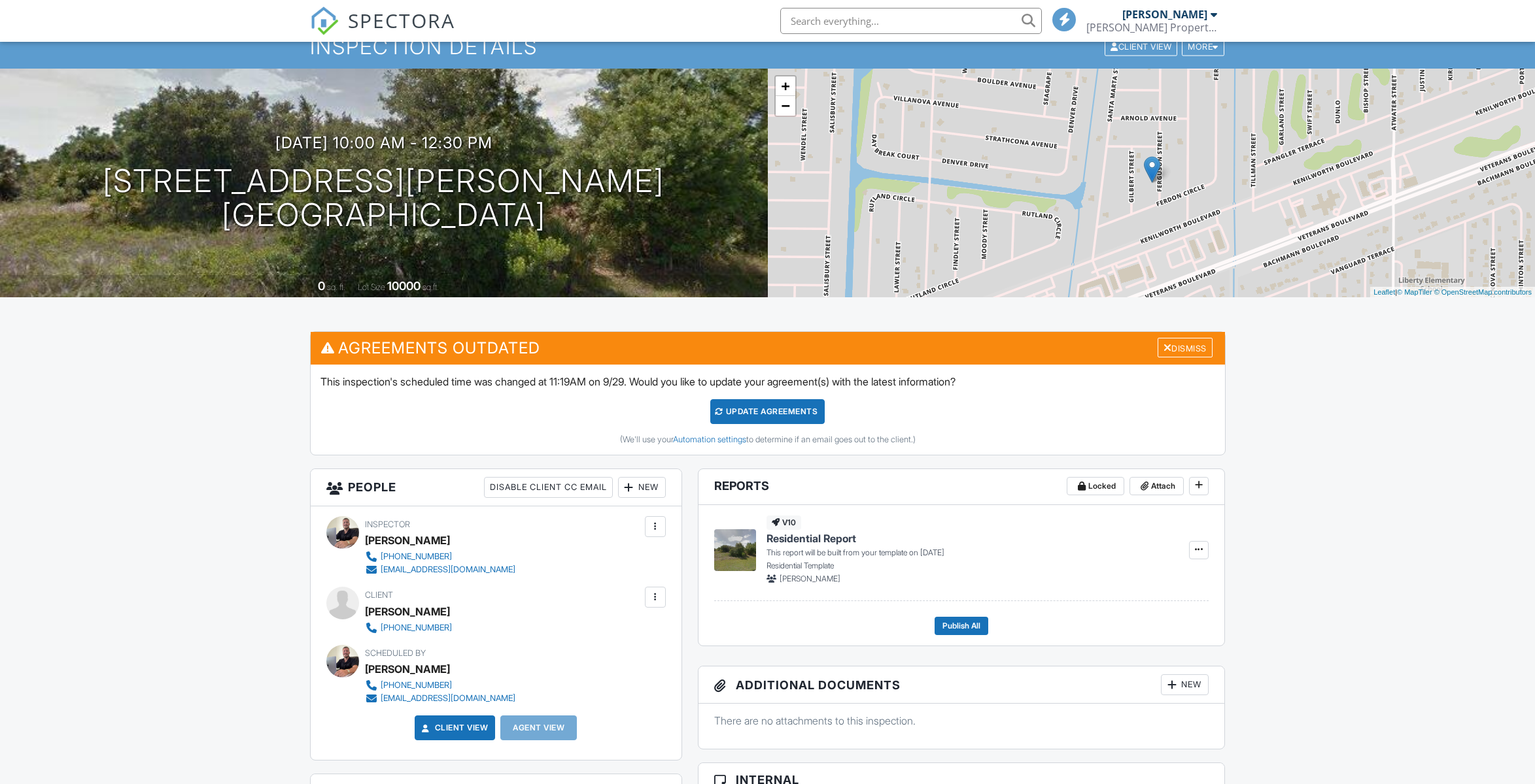
click at [646, 485] on div "New" at bounding box center [642, 487] width 48 height 21
click at [670, 524] on li "Inspector" at bounding box center [688, 528] width 129 height 33
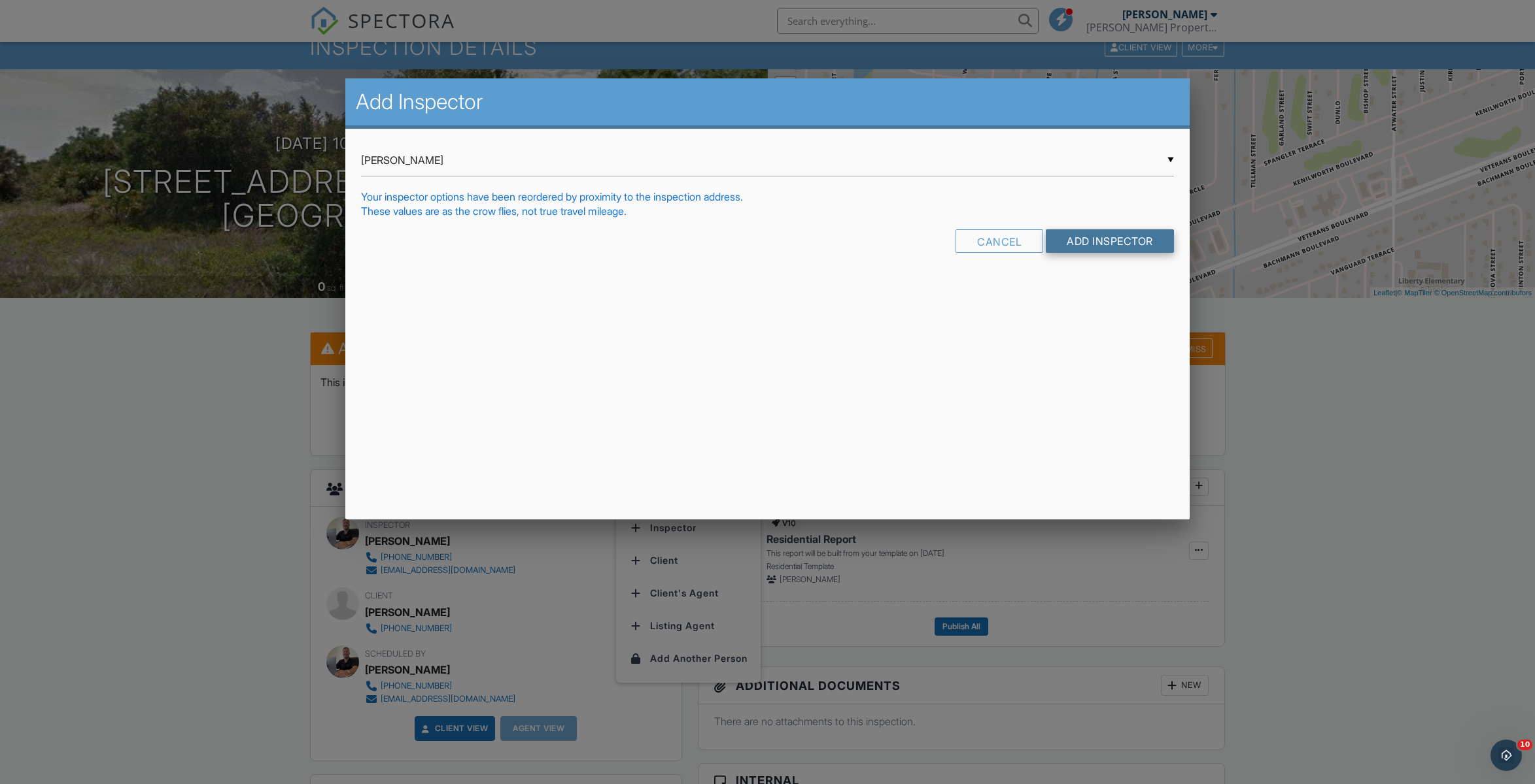
click at [1100, 243] on input "Add Inspector" at bounding box center [1110, 241] width 128 height 24
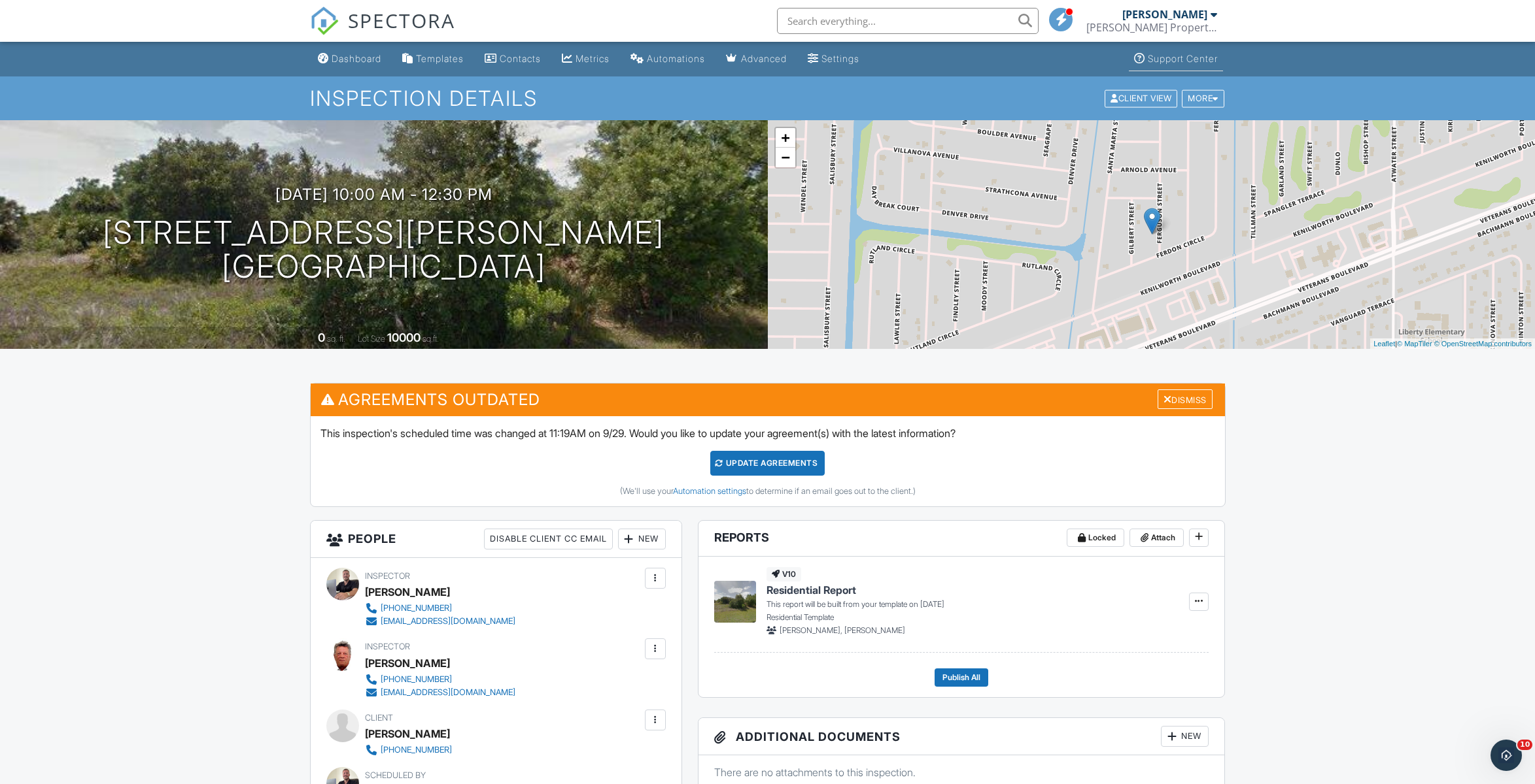
click at [1213, 63] on div "Support Center" at bounding box center [1183, 58] width 70 height 11
click at [1208, 94] on div "More" at bounding box center [1203, 98] width 42 height 17
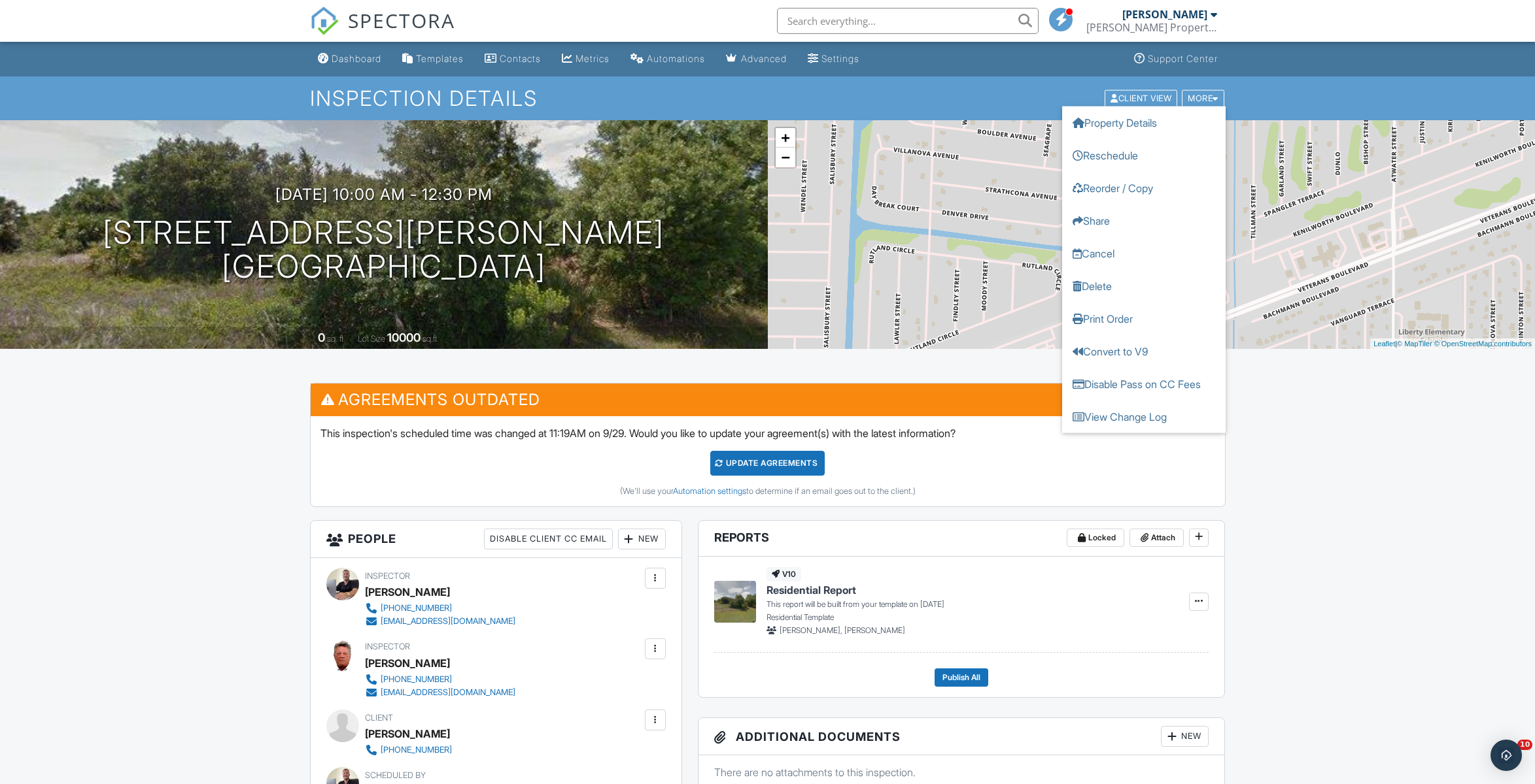
click at [953, 60] on div "Dashboard Templates Contacts Metrics Automations Advanced Settings Support Cent…" at bounding box center [768, 59] width 916 height 35
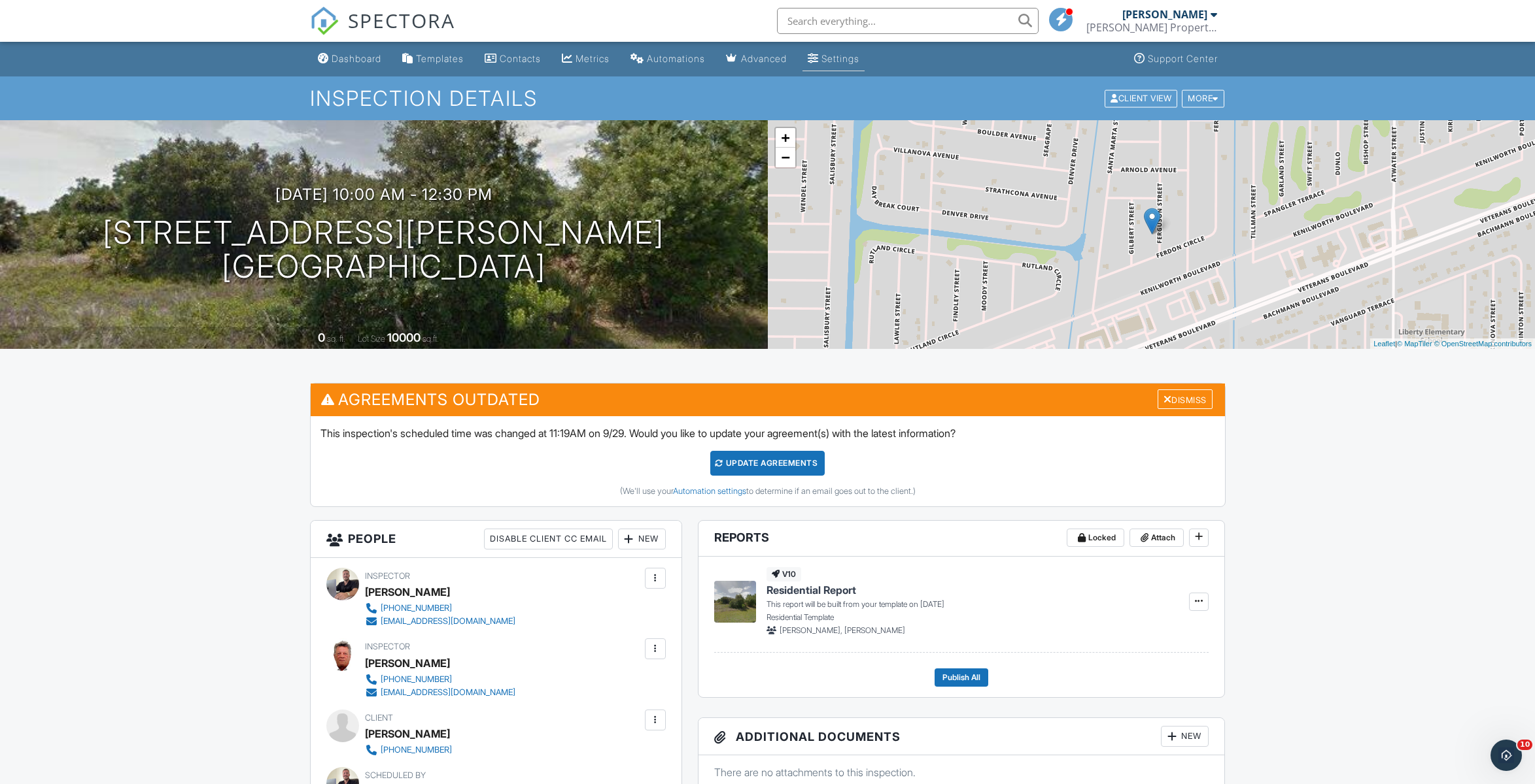
click at [841, 60] on div "Settings" at bounding box center [840, 58] width 38 height 11
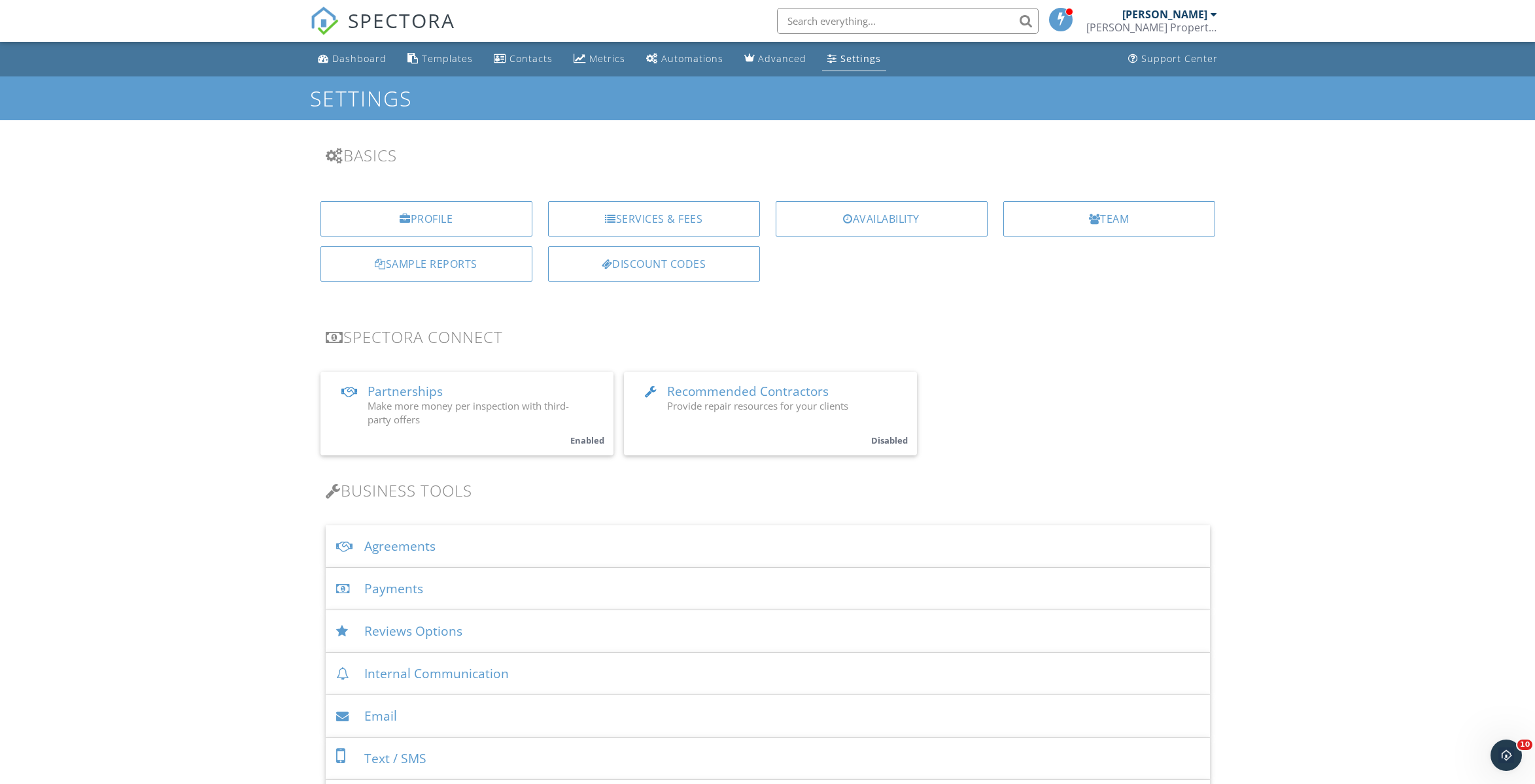
click at [383, 590] on div "Payments" at bounding box center [768, 589] width 884 height 42
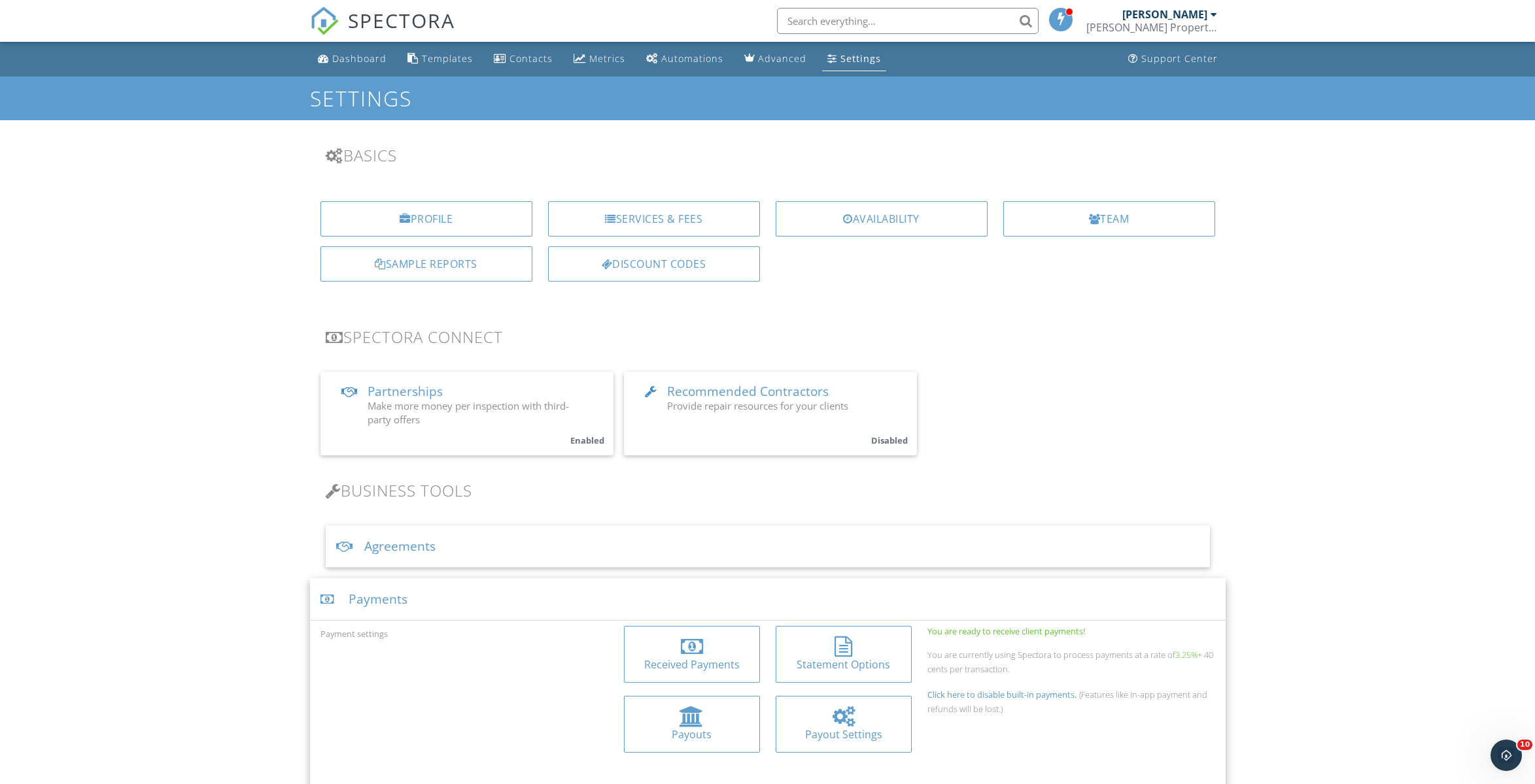
click at [654, 220] on div "Services & Fees" at bounding box center [653, 218] width 212 height 35
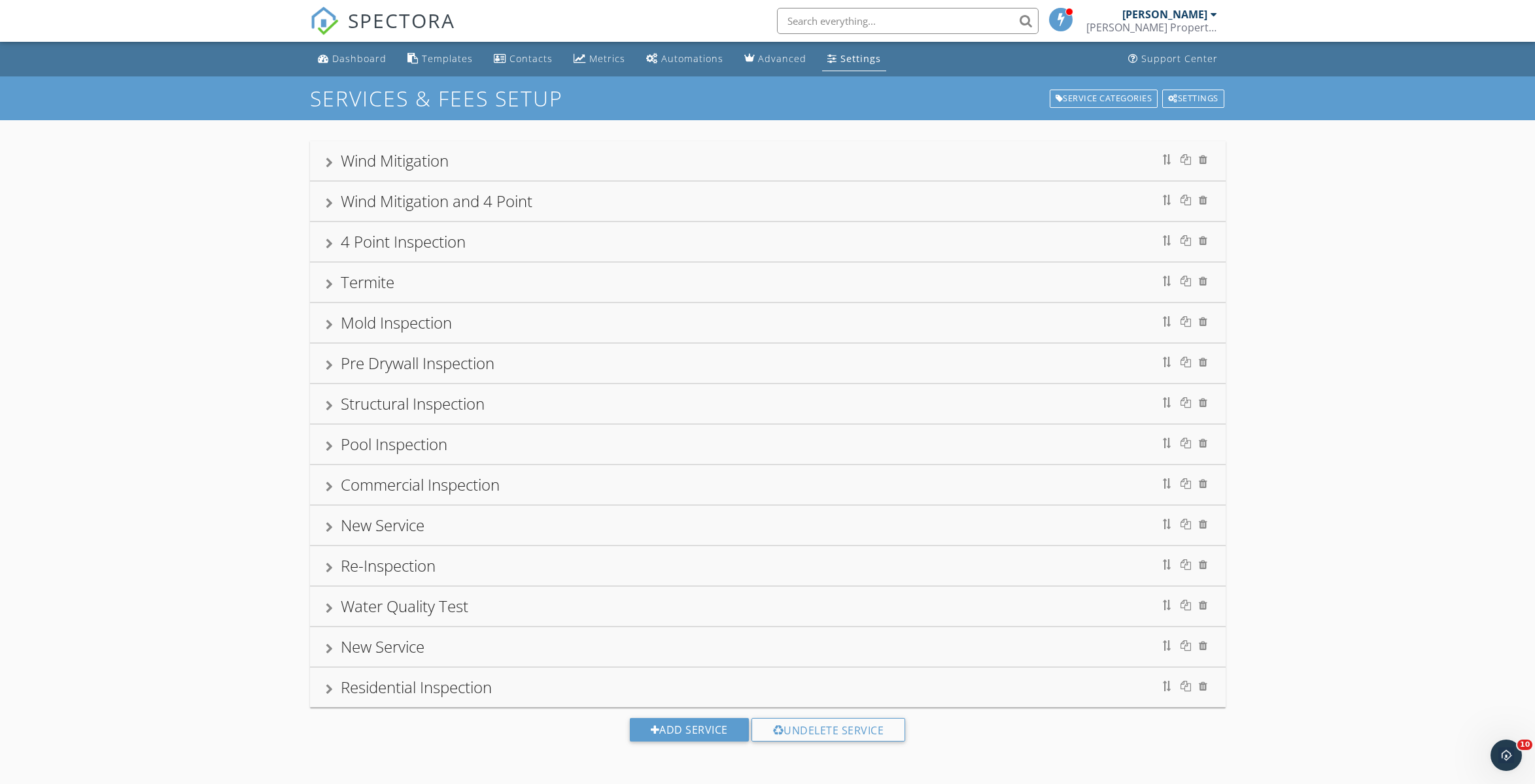
click at [848, 56] on div "Settings" at bounding box center [861, 58] width 40 height 12
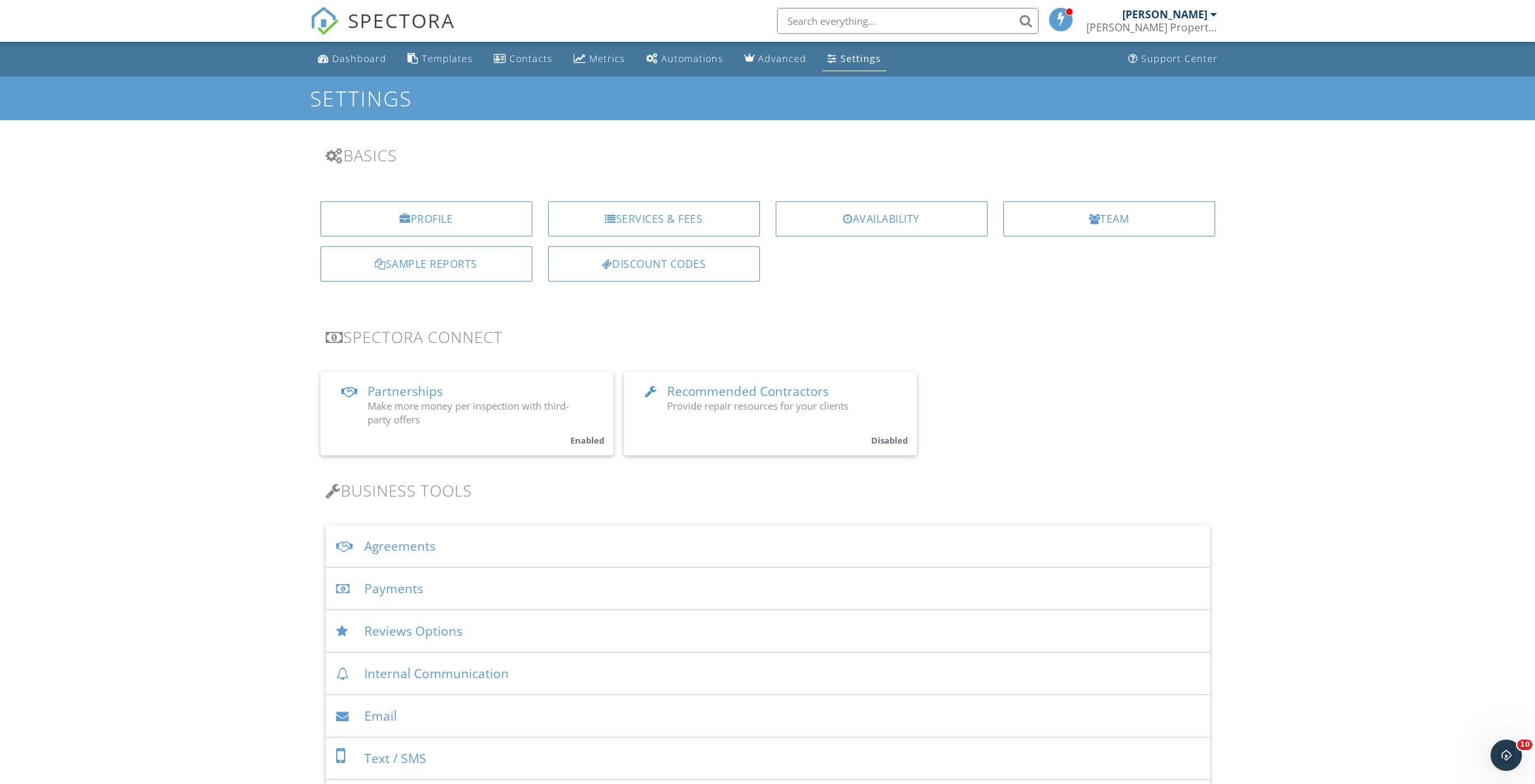
click at [1206, 11] on div "[PERSON_NAME]" at bounding box center [1165, 14] width 85 height 13
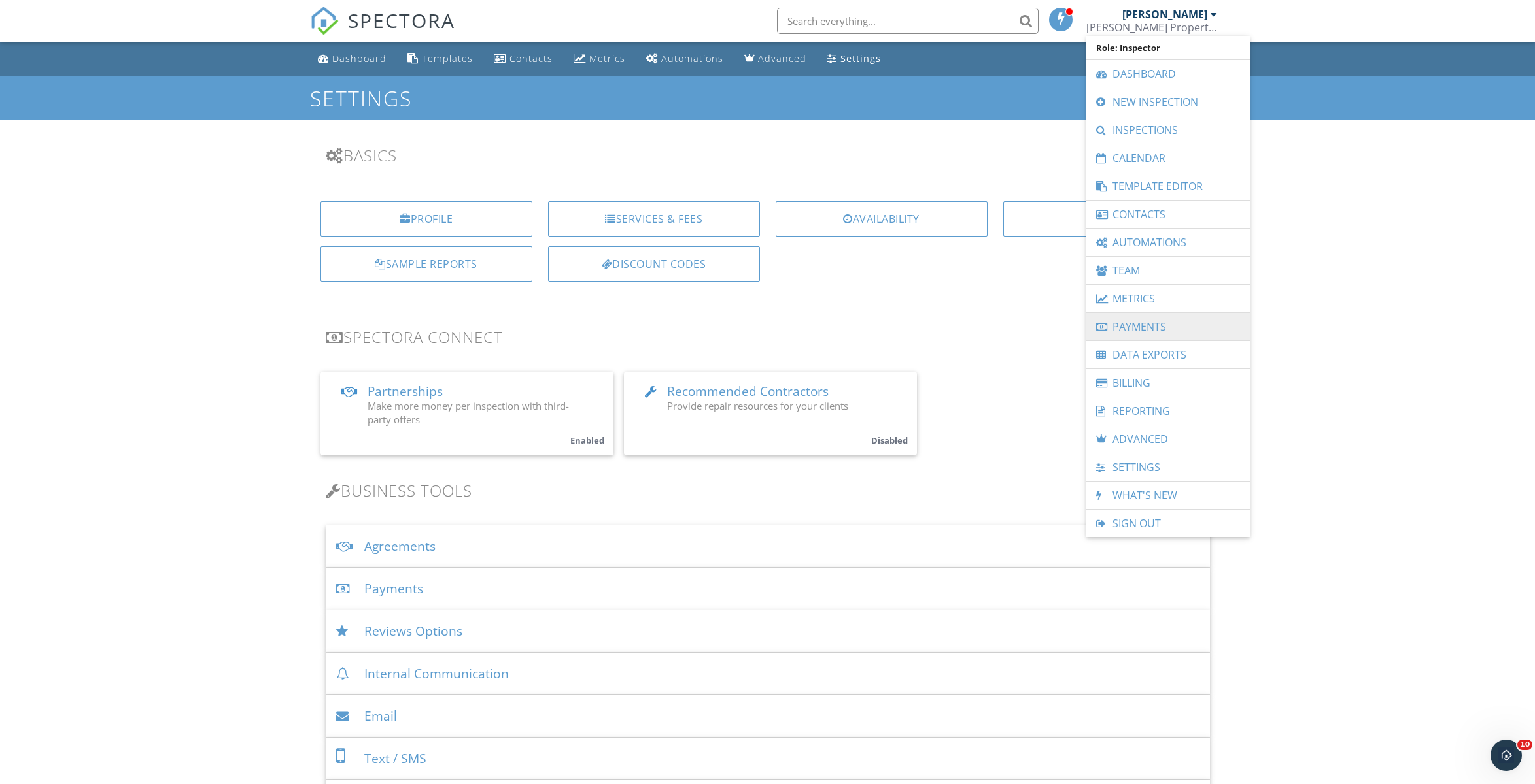
click at [1169, 330] on link "Payments" at bounding box center [1167, 327] width 151 height 28
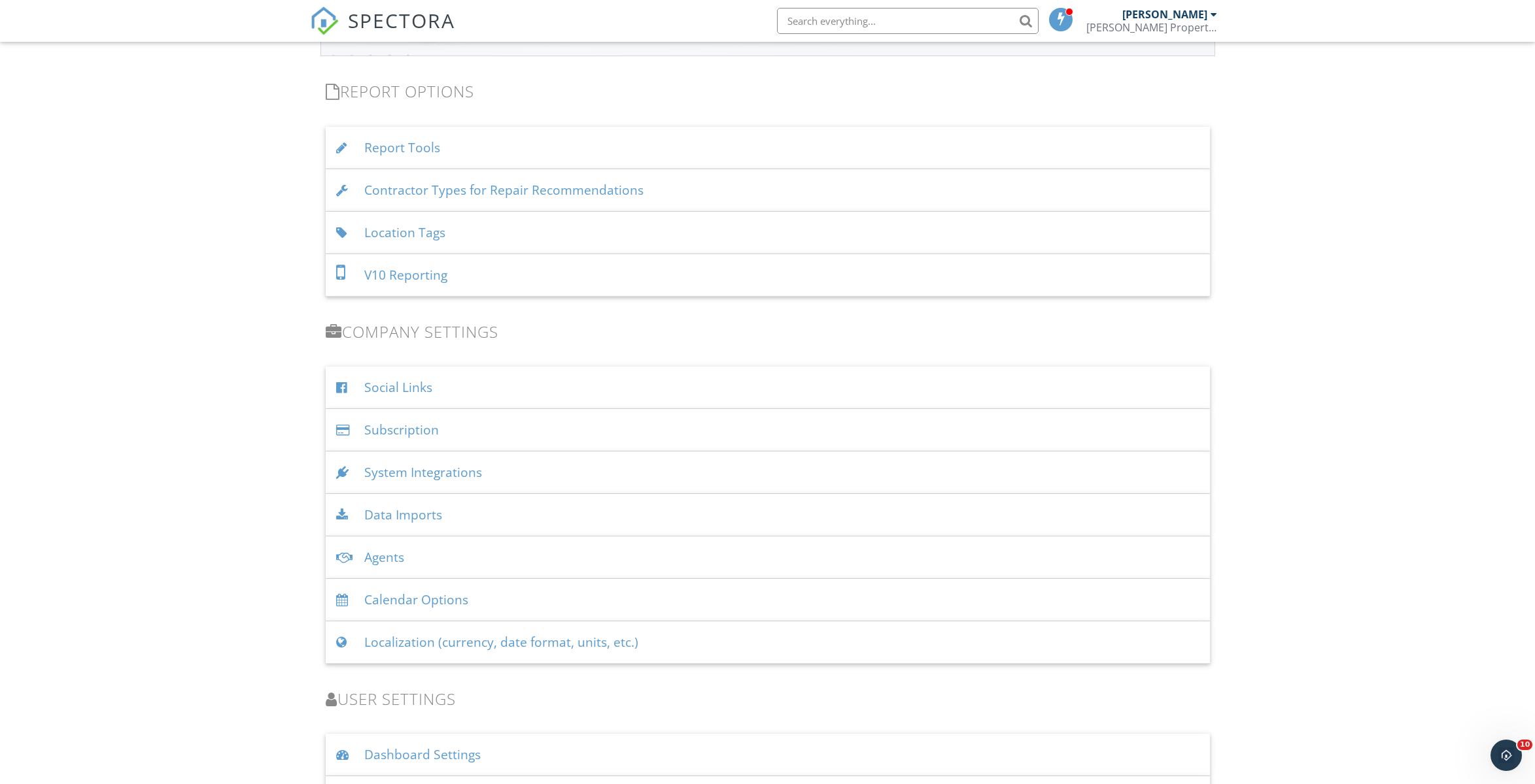
scroll to position [1320, 0]
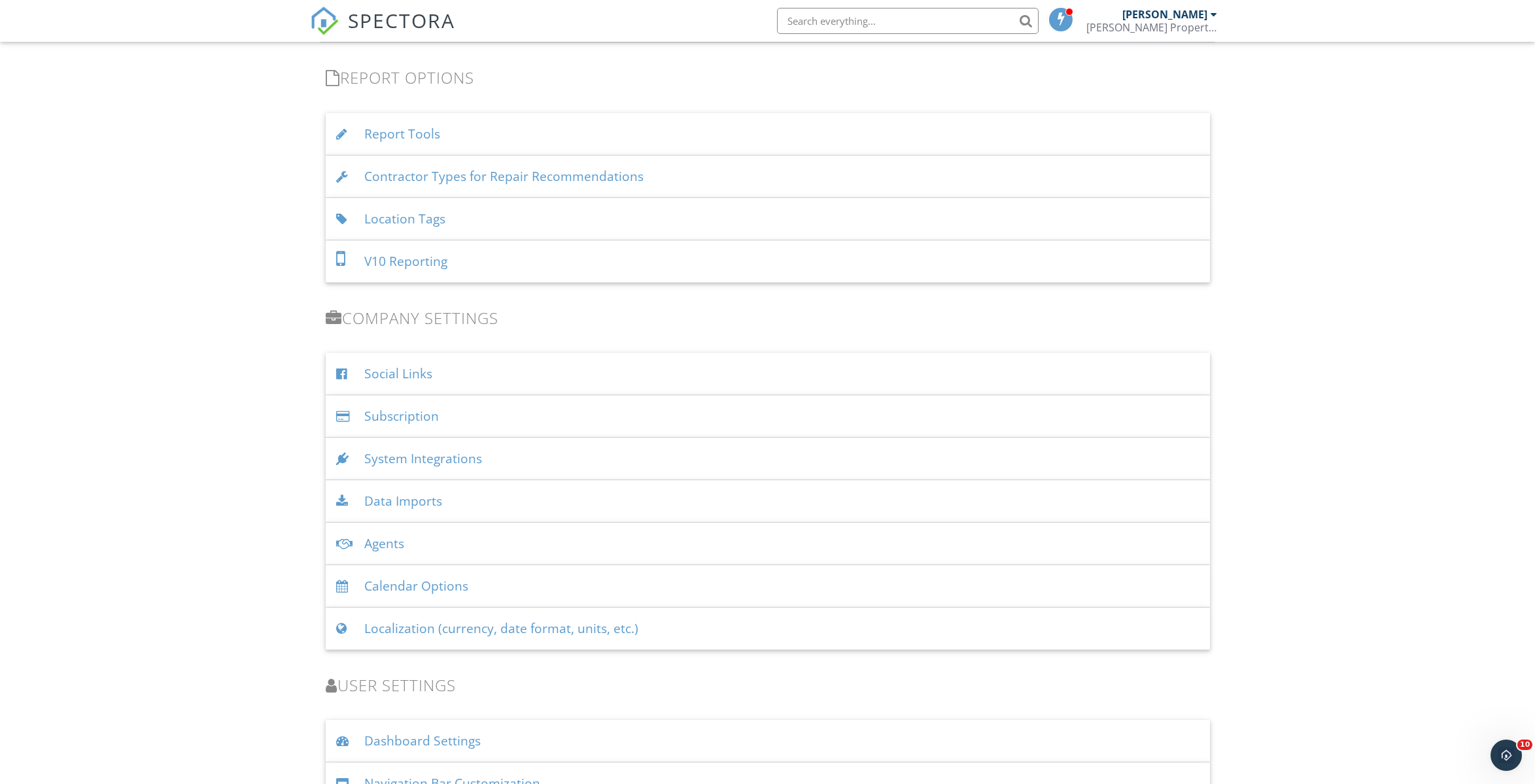
click at [386, 409] on div "Subscription" at bounding box center [768, 416] width 884 height 42
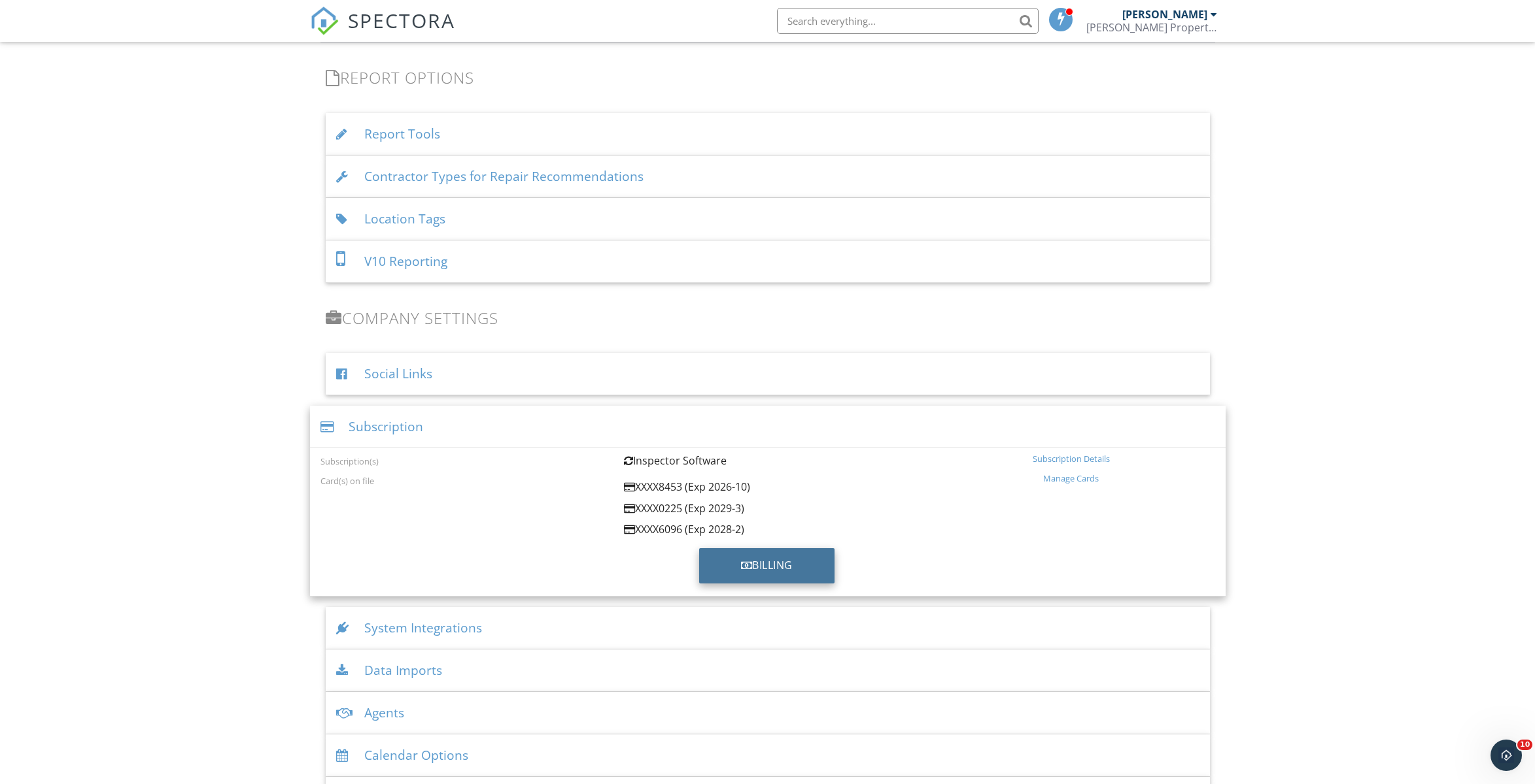
click at [749, 567] on div at bounding box center [746, 565] width 12 height 10
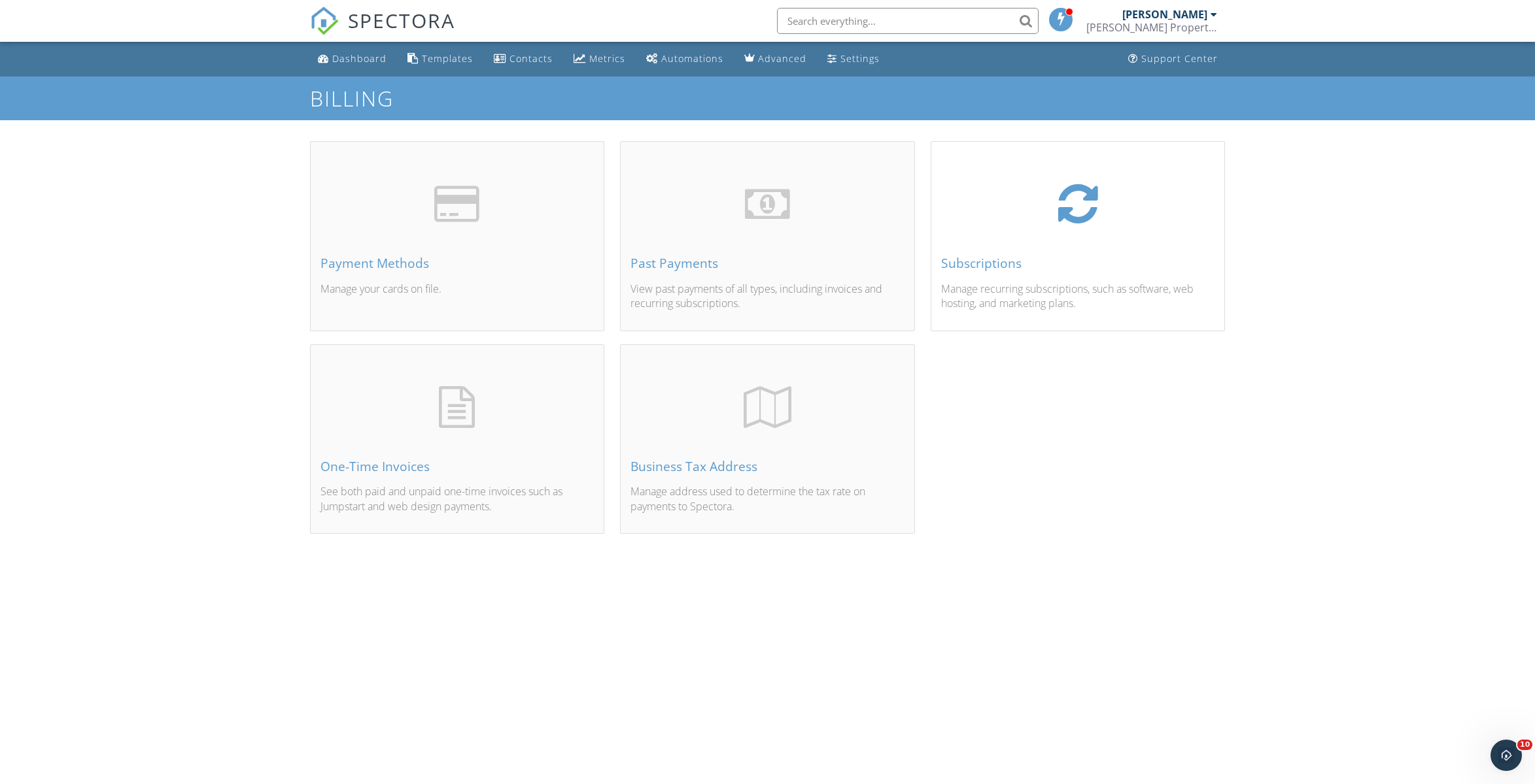
click at [1086, 260] on div "Subscriptions" at bounding box center [1078, 263] width 274 height 15
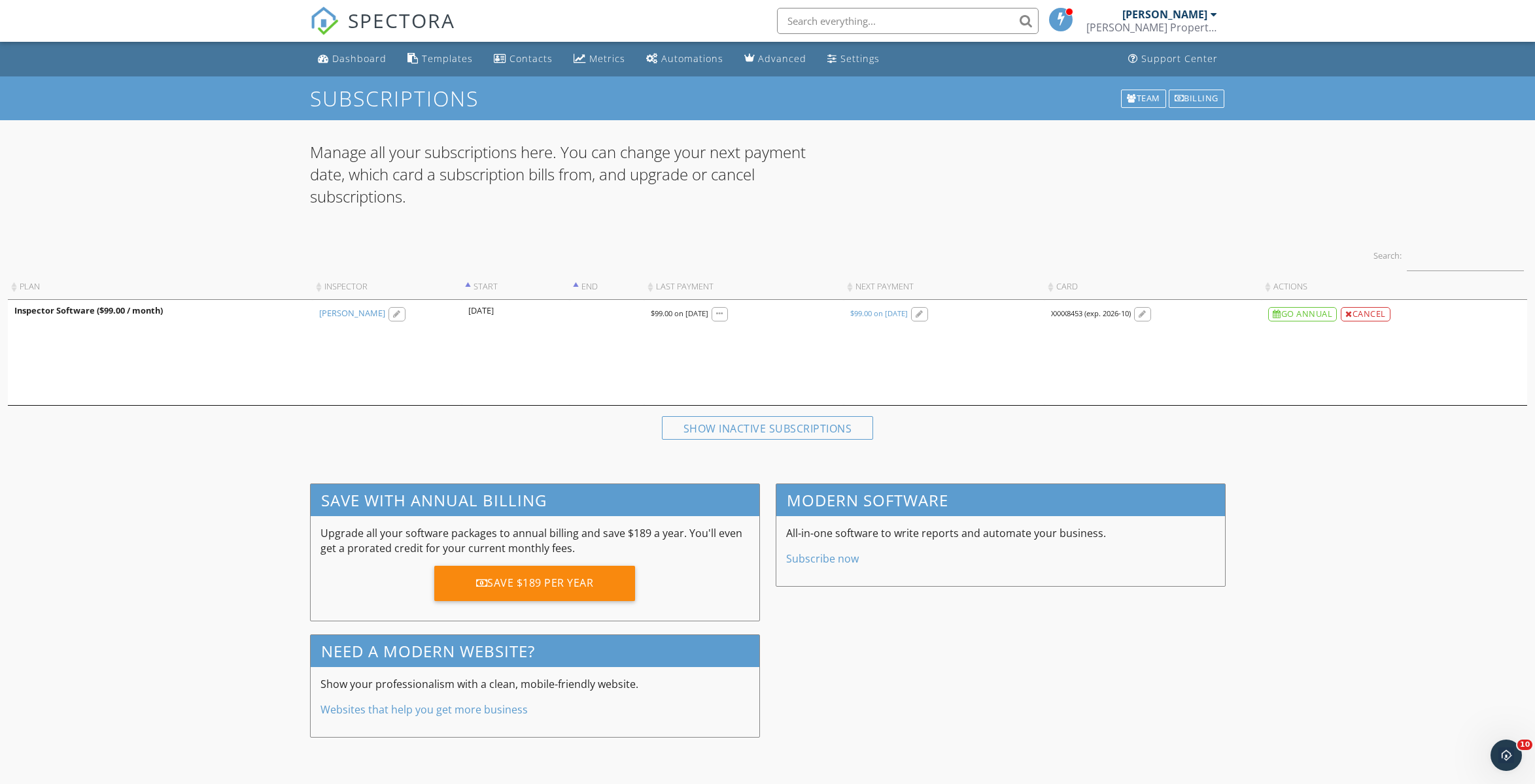
click at [356, 313] on link "[PERSON_NAME]" at bounding box center [352, 313] width 66 height 12
click at [923, 313] on div at bounding box center [919, 315] width 8 height 8
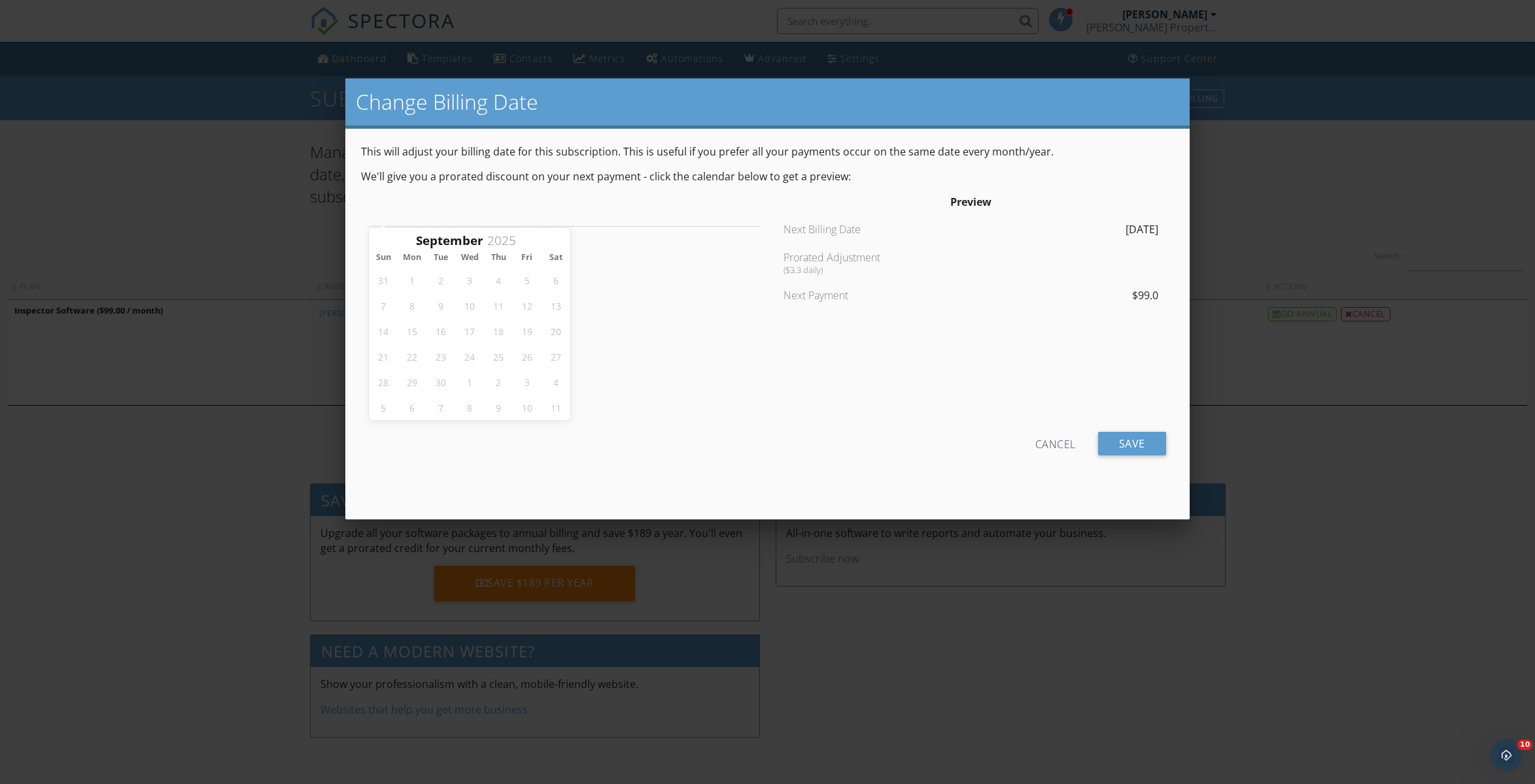
click at [1133, 226] on div "[DATE]" at bounding box center [1068, 229] width 196 height 15
click at [1147, 445] on input "Save" at bounding box center [1132, 444] width 68 height 24
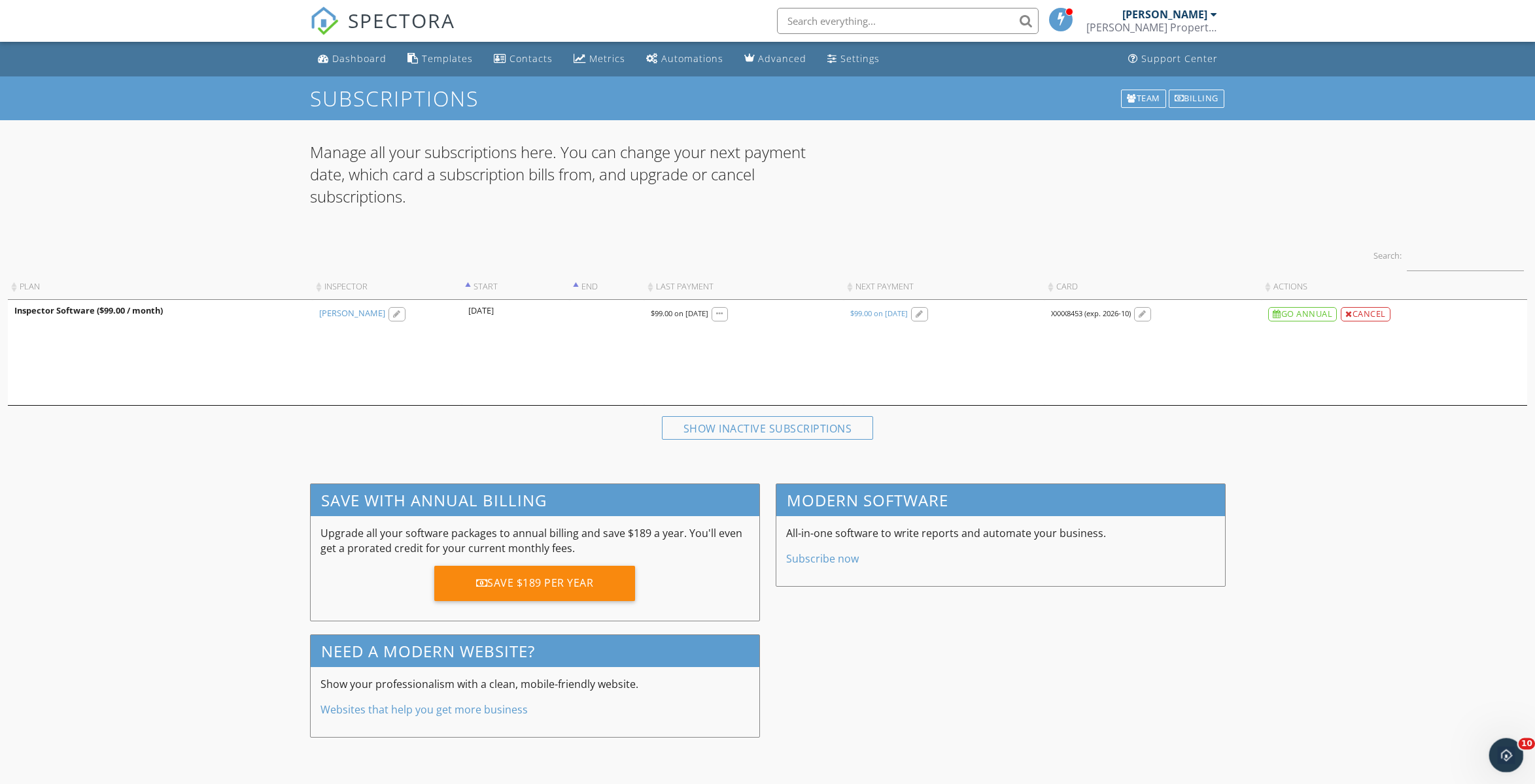
click at [1493, 746] on div "Open Intercom Messenger" at bounding box center [1504, 753] width 43 height 43
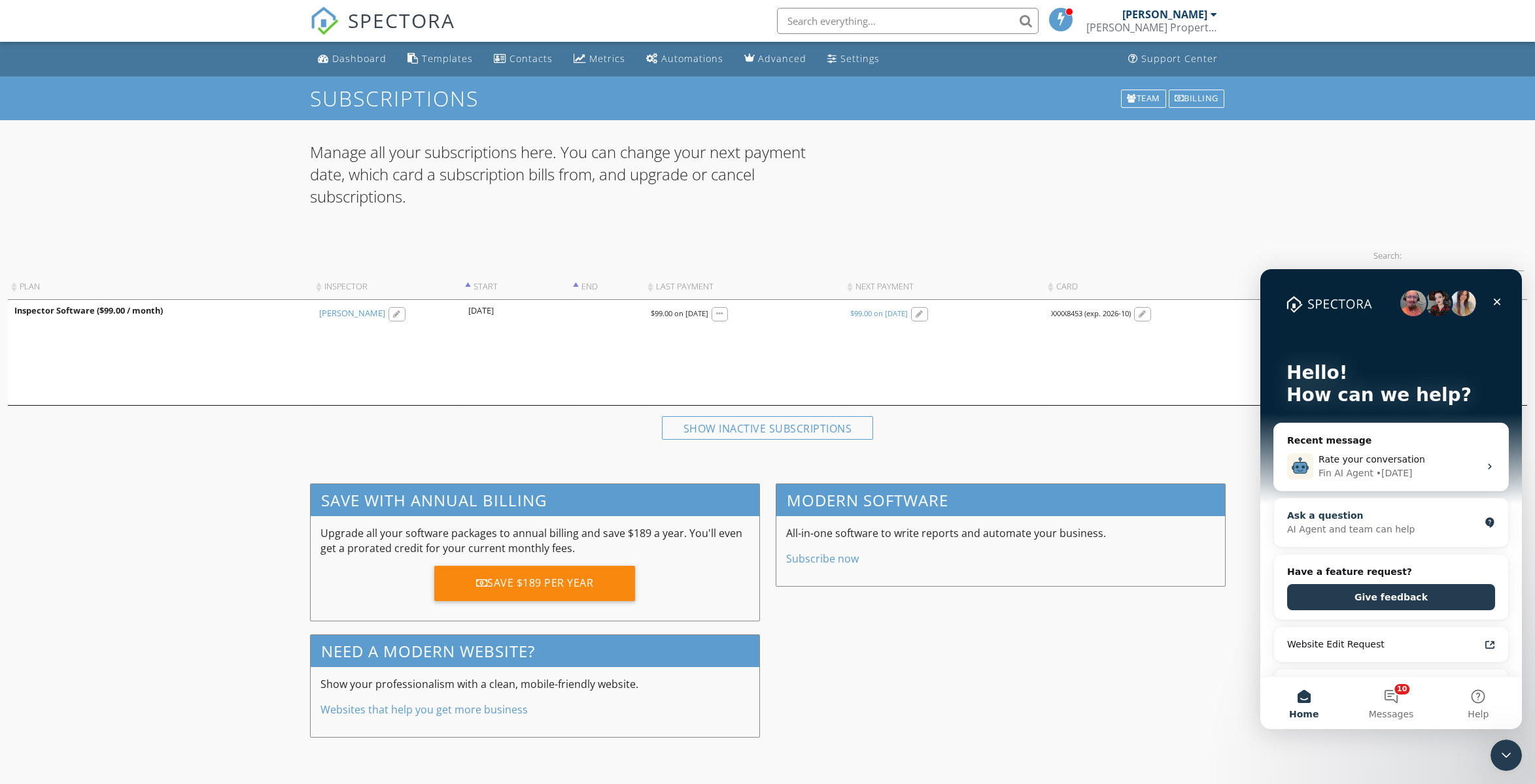
click at [1354, 534] on div "AI Agent and team can help" at bounding box center [1382, 530] width 192 height 14
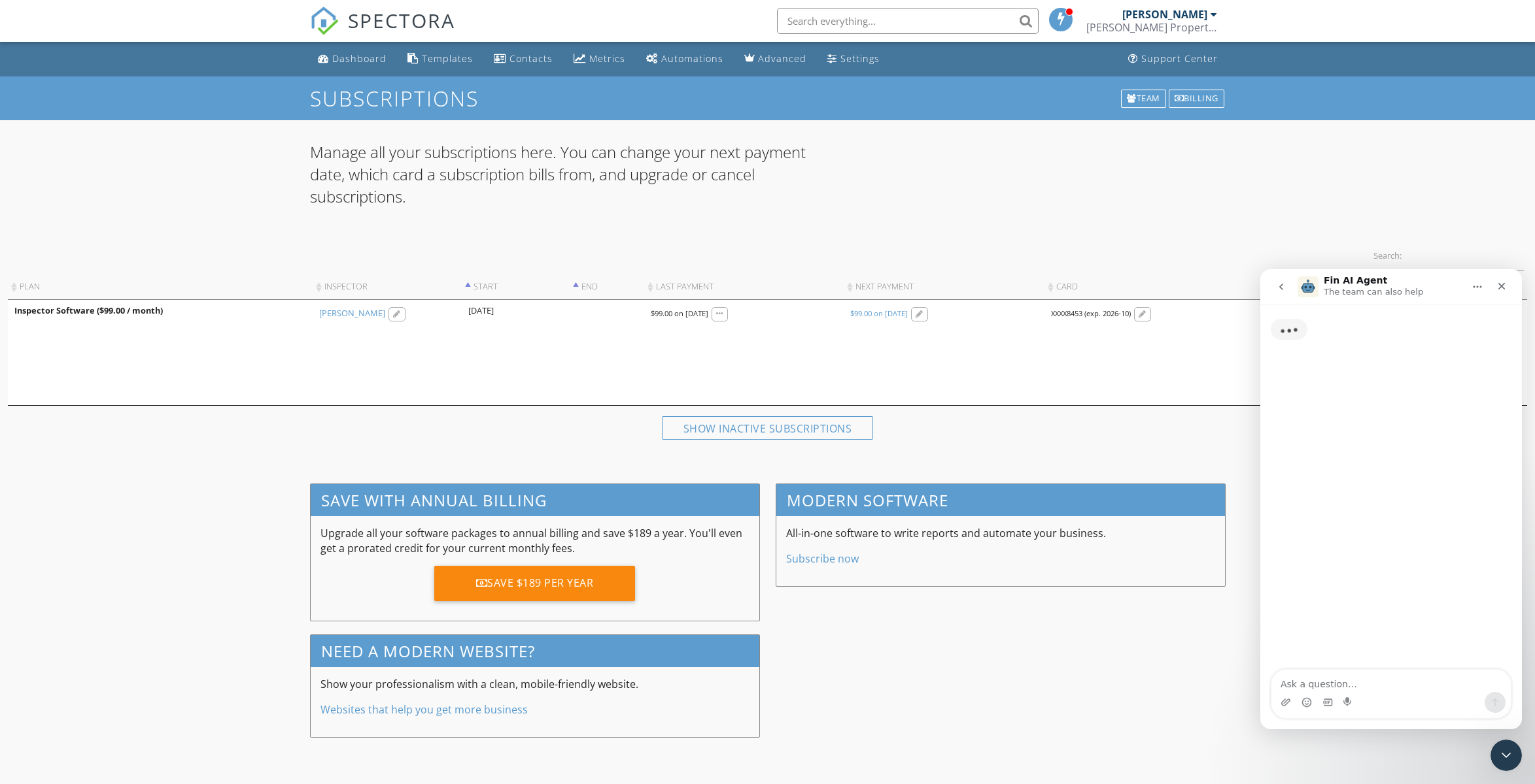
click at [1327, 677] on textarea "Ask a question…" at bounding box center [1391, 681] width 239 height 22
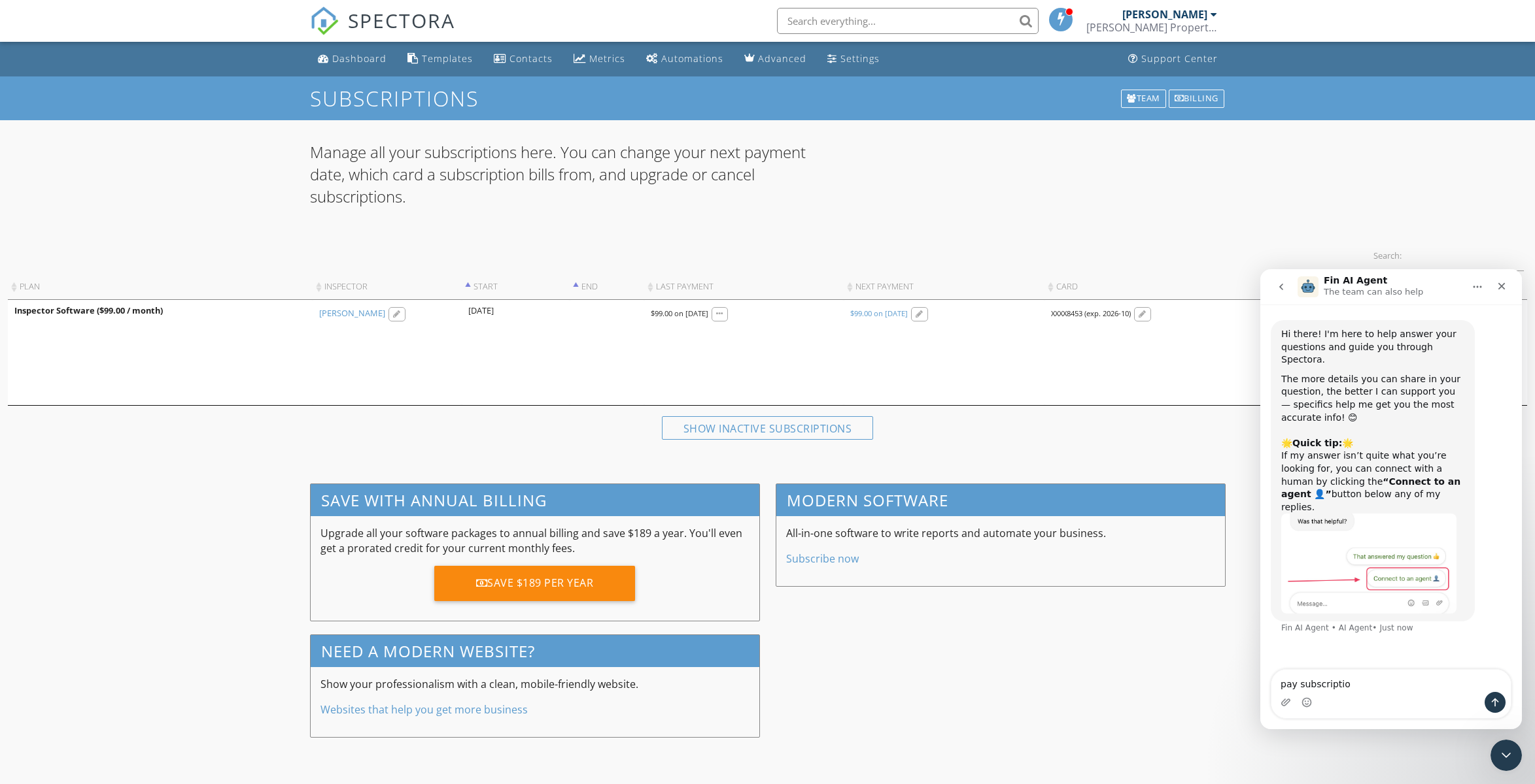
type textarea "pay subscription"
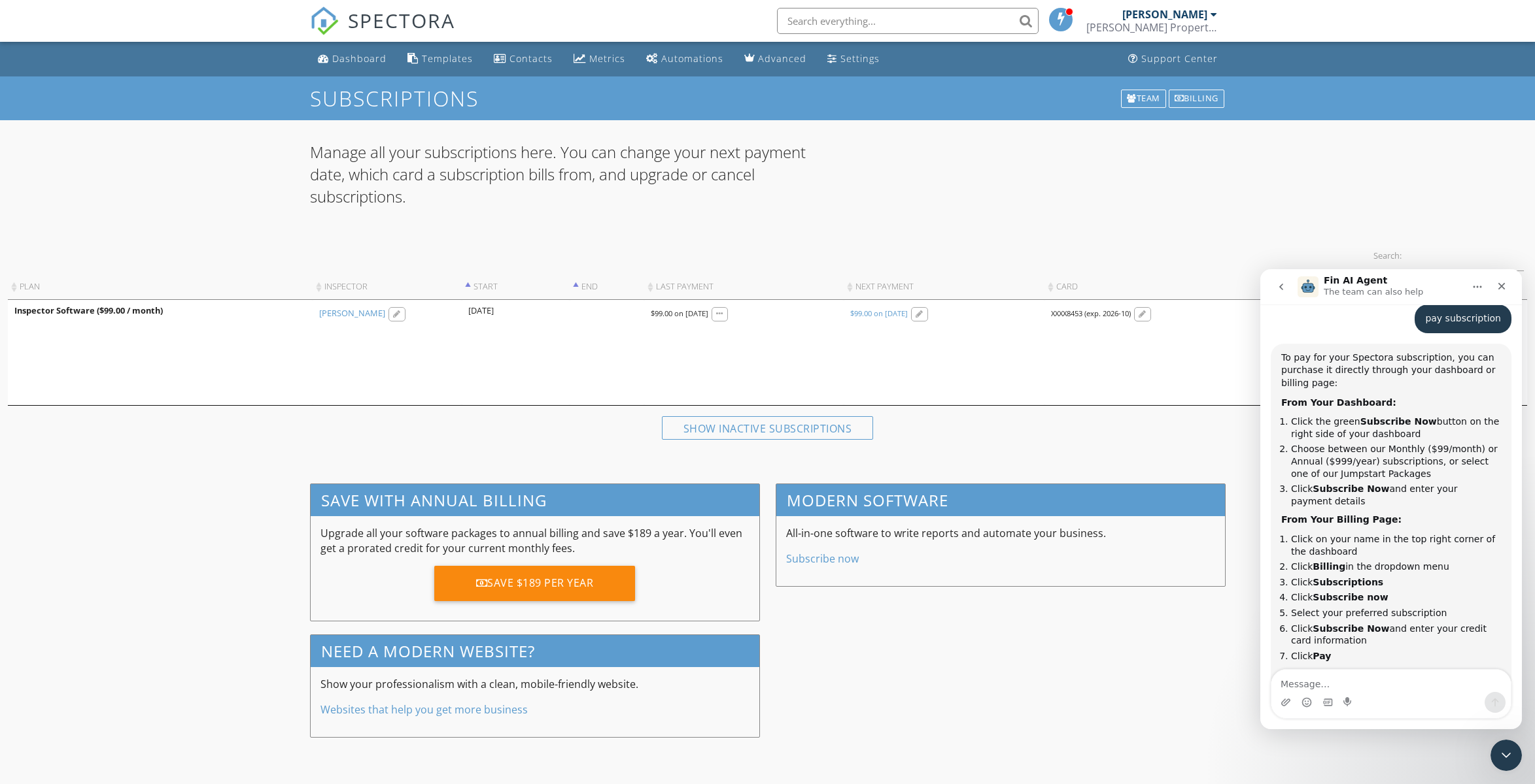
scroll to position [329, 0]
type textarea "pay existing subscription"
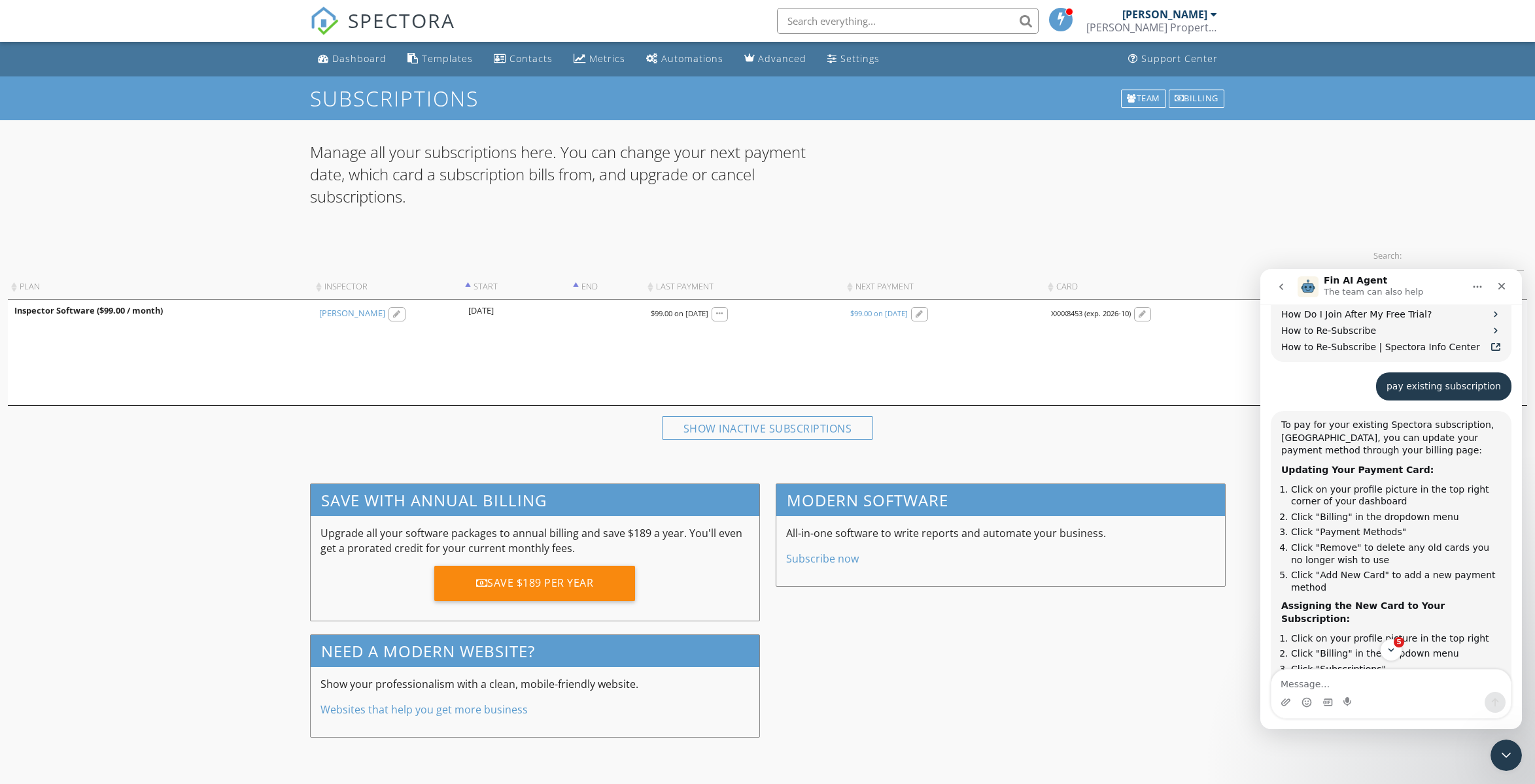
scroll to position [2, 0]
click at [354, 58] on div "Dashboard" at bounding box center [359, 58] width 54 height 12
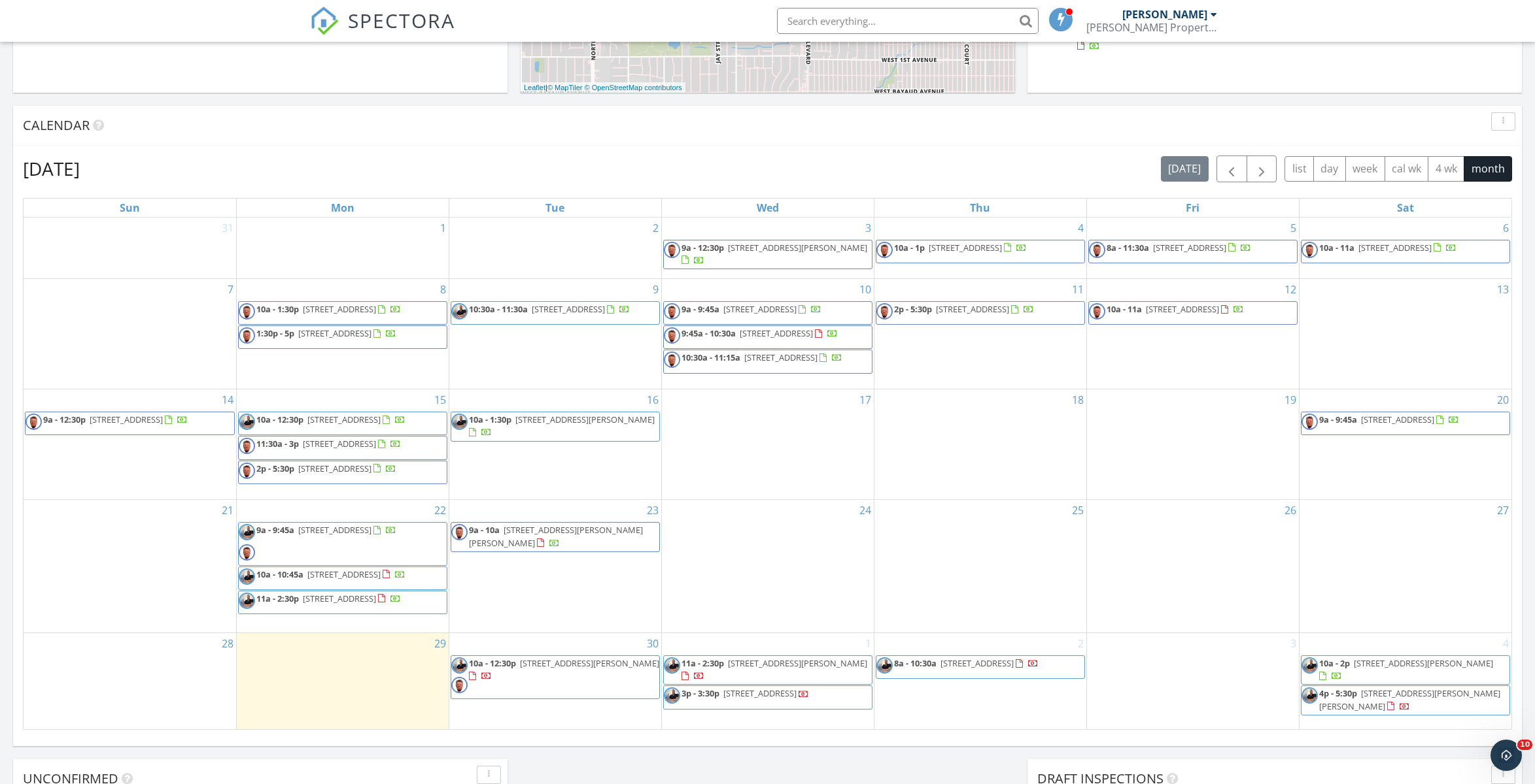
scroll to position [676, 0]
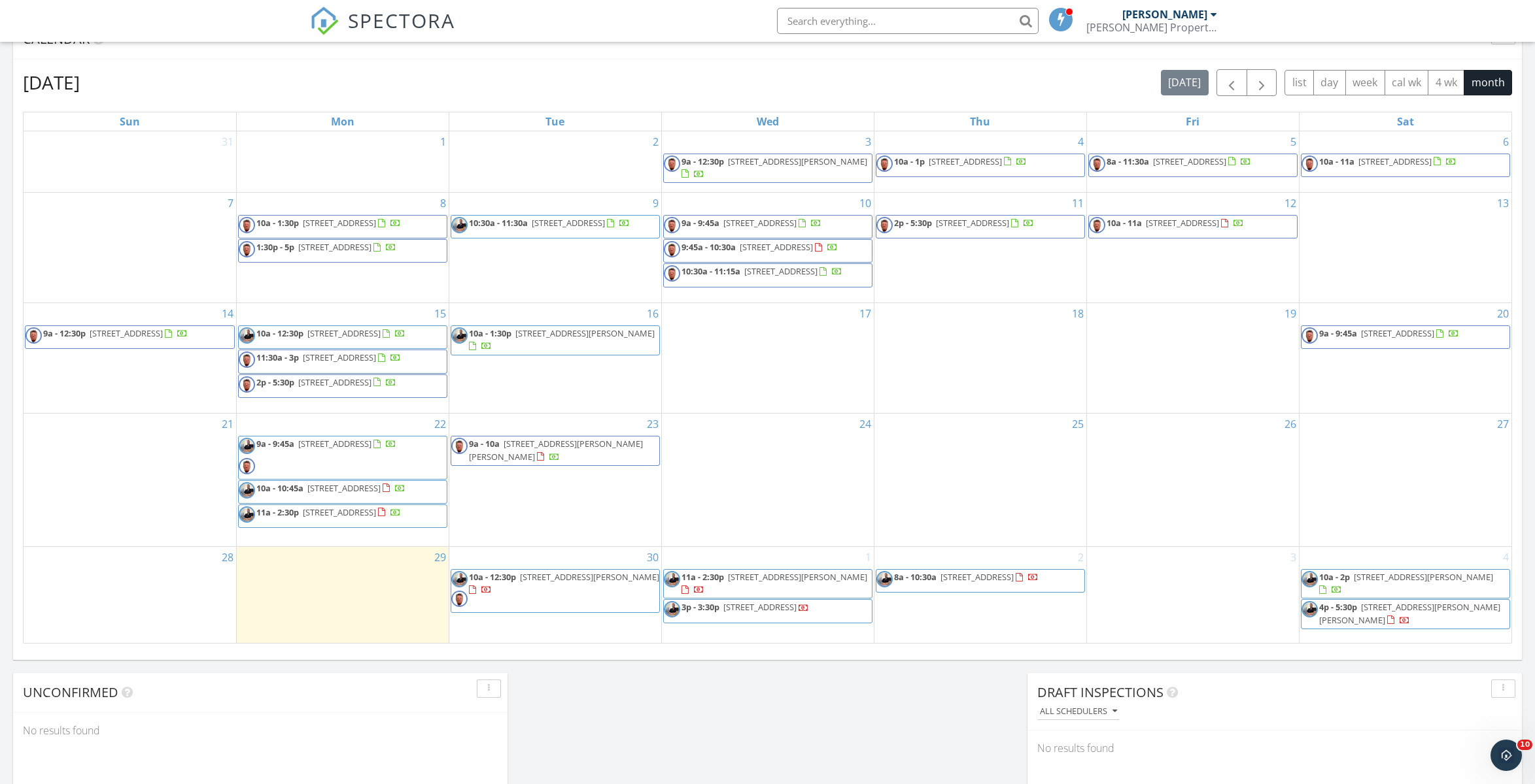
click at [567, 456] on span "[STREET_ADDRESS][PERSON_NAME][PERSON_NAME]" at bounding box center [556, 450] width 174 height 24
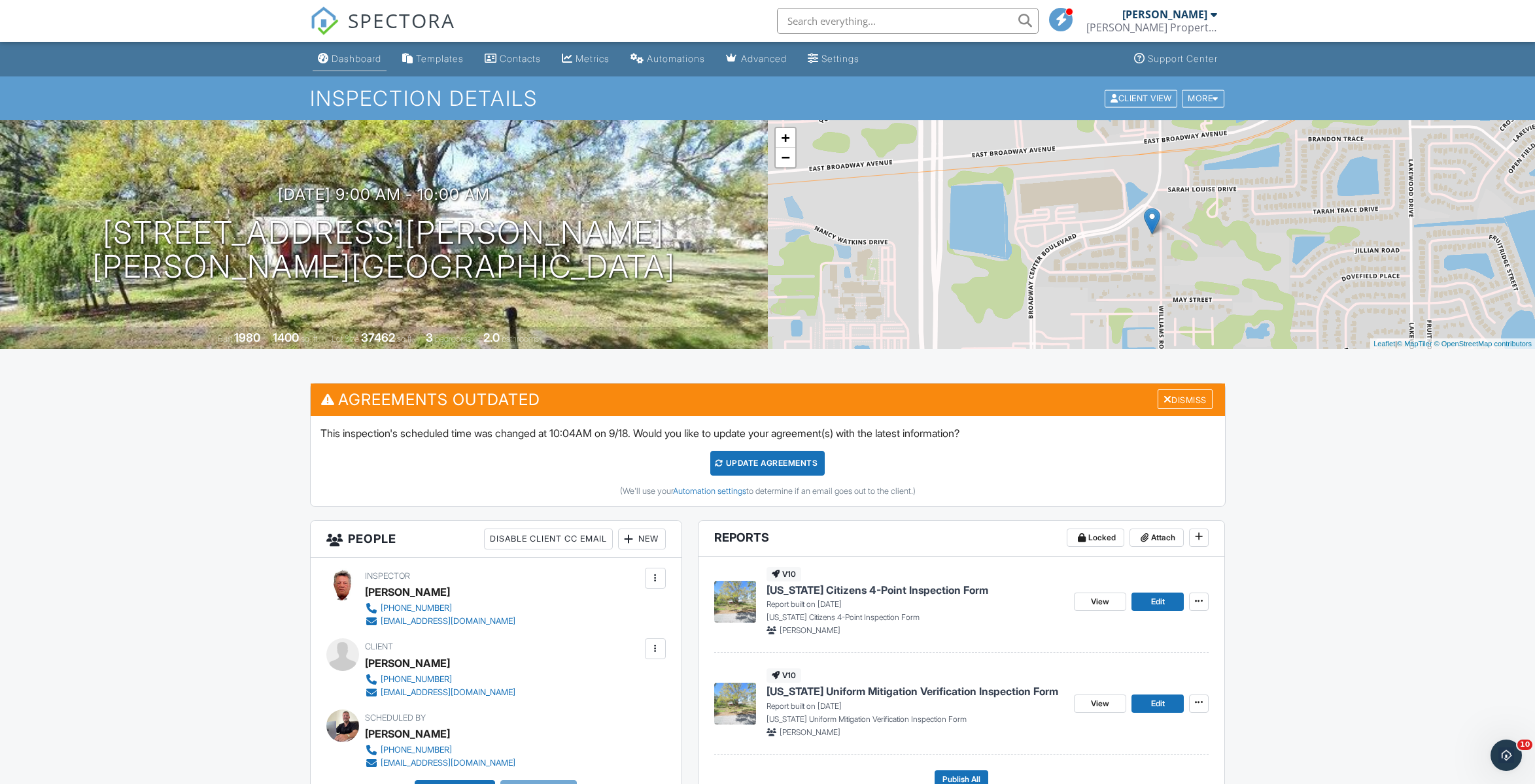
click at [341, 58] on div "Dashboard" at bounding box center [357, 58] width 50 height 11
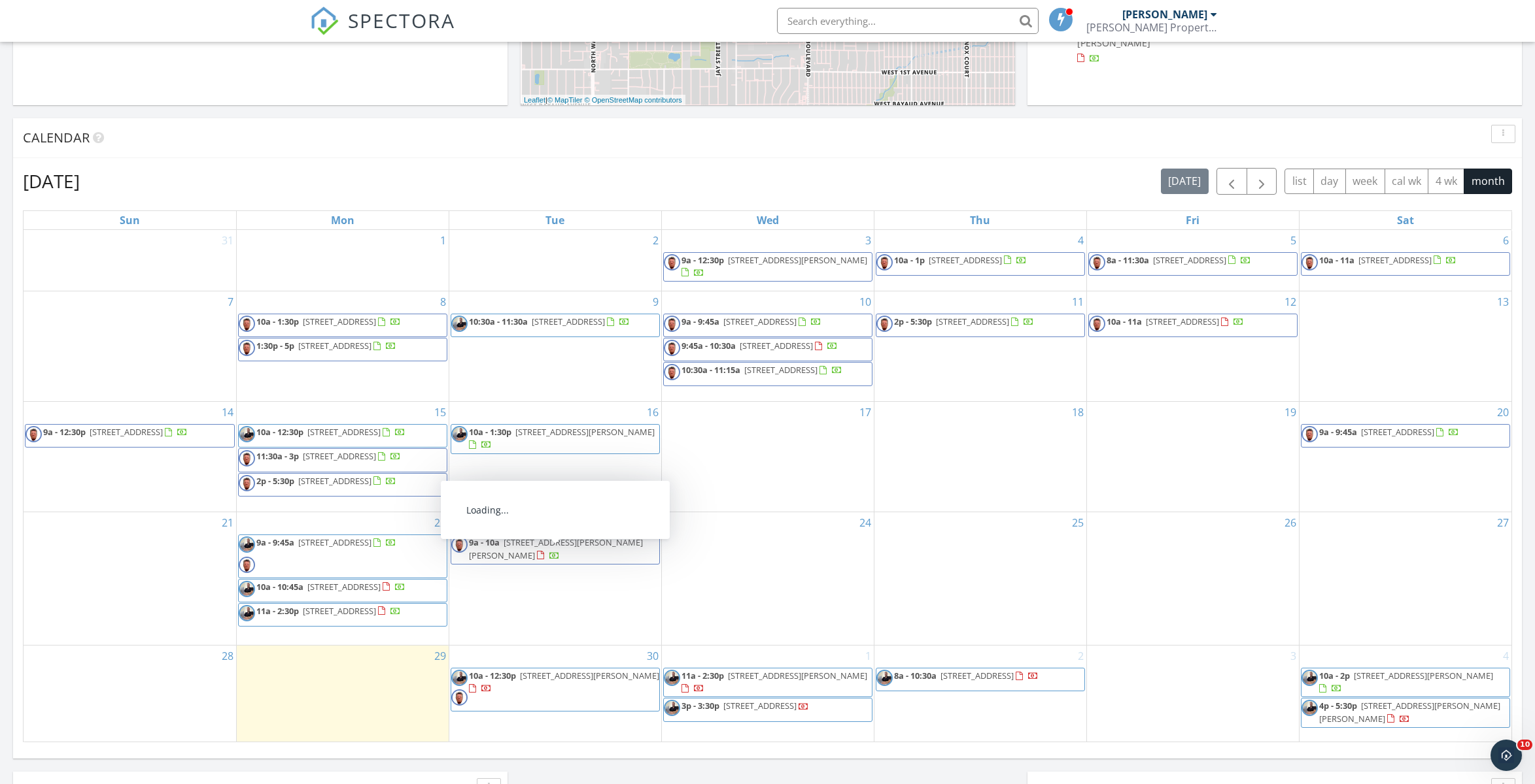
scroll to position [577, 0]
drag, startPoint x: 1271, startPoint y: 180, endPoint x: 1100, endPoint y: 210, distance: 173.6
click at [1270, 180] on button "button" at bounding box center [1262, 182] width 31 height 27
